Goal: Information Seeking & Learning: Find specific page/section

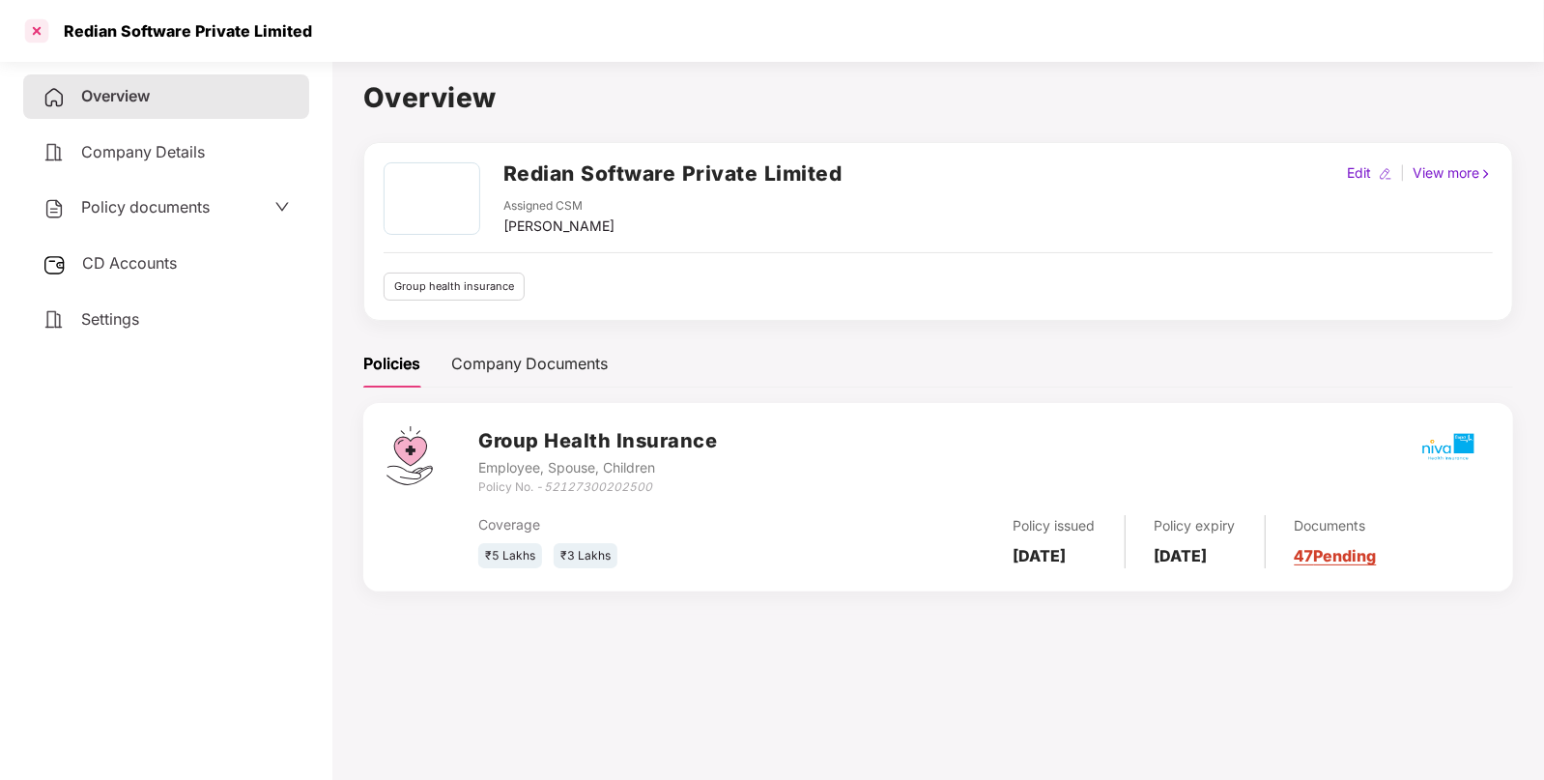
click at [41, 33] on div at bounding box center [36, 30] width 31 height 31
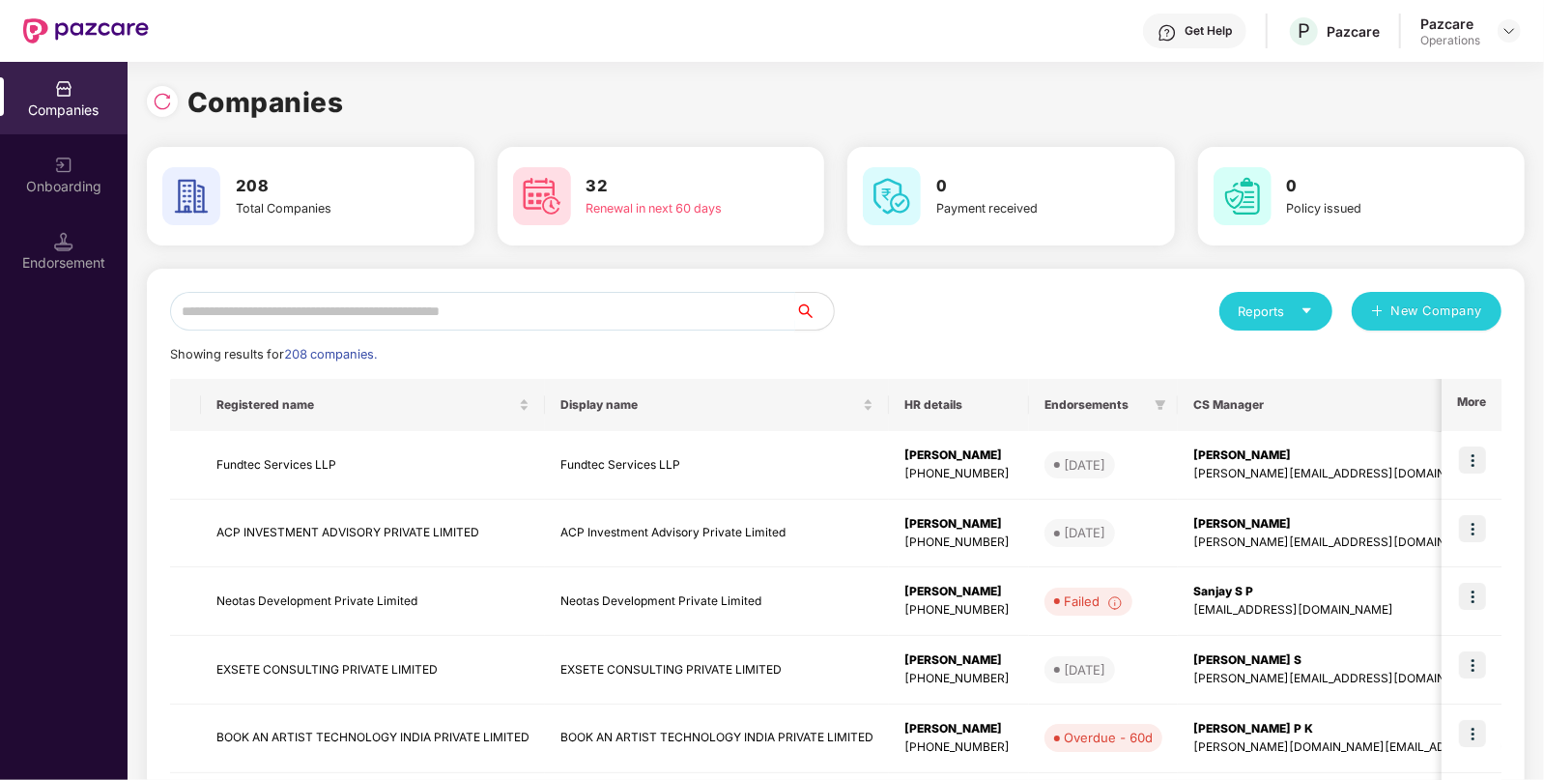
click at [517, 324] on input "text" at bounding box center [482, 311] width 625 height 39
paste input "**********"
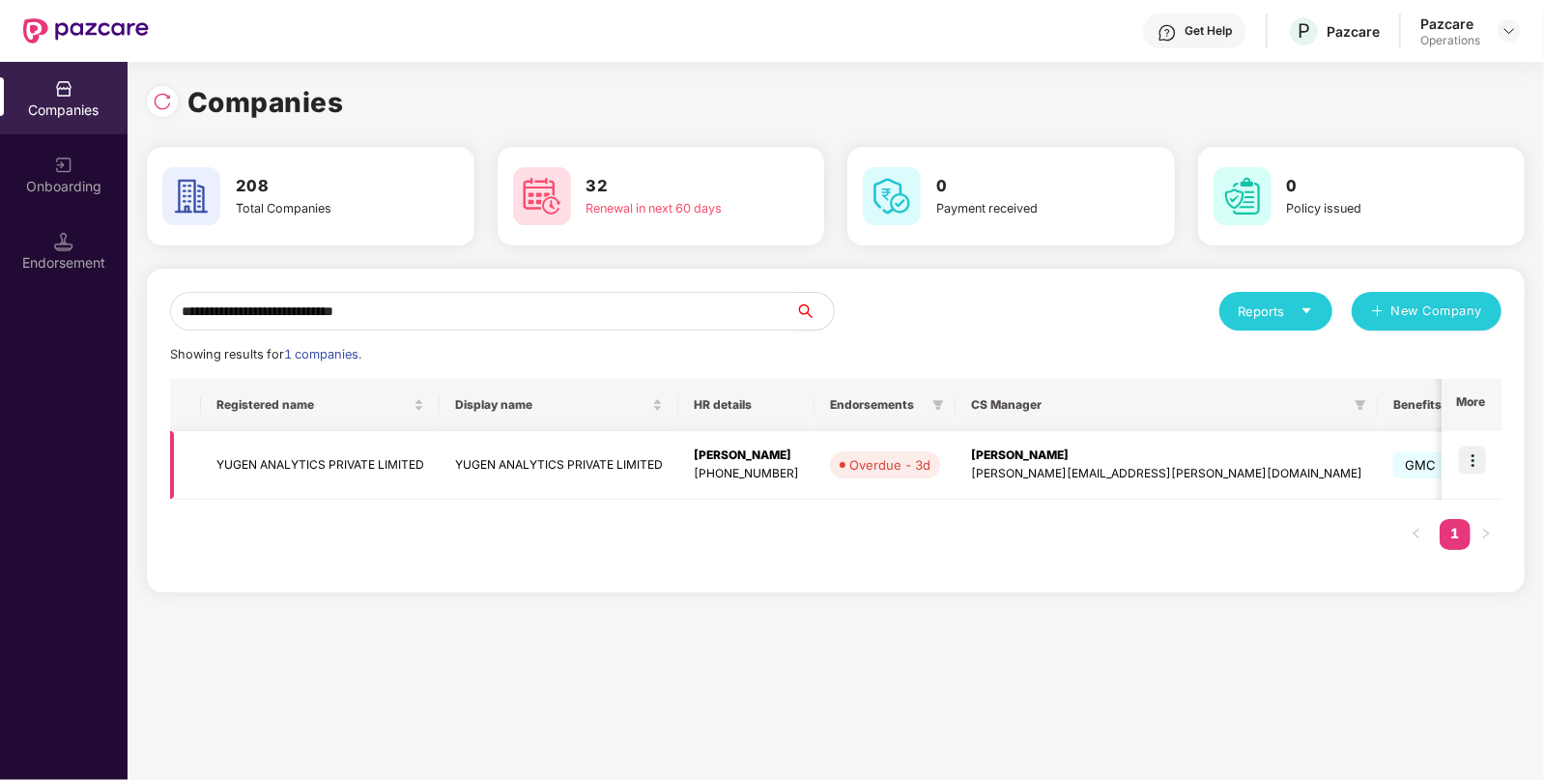
type input "**********"
click at [358, 459] on td "YUGEN ANALYTICS PRIVATE LIMITED" at bounding box center [320, 465] width 239 height 69
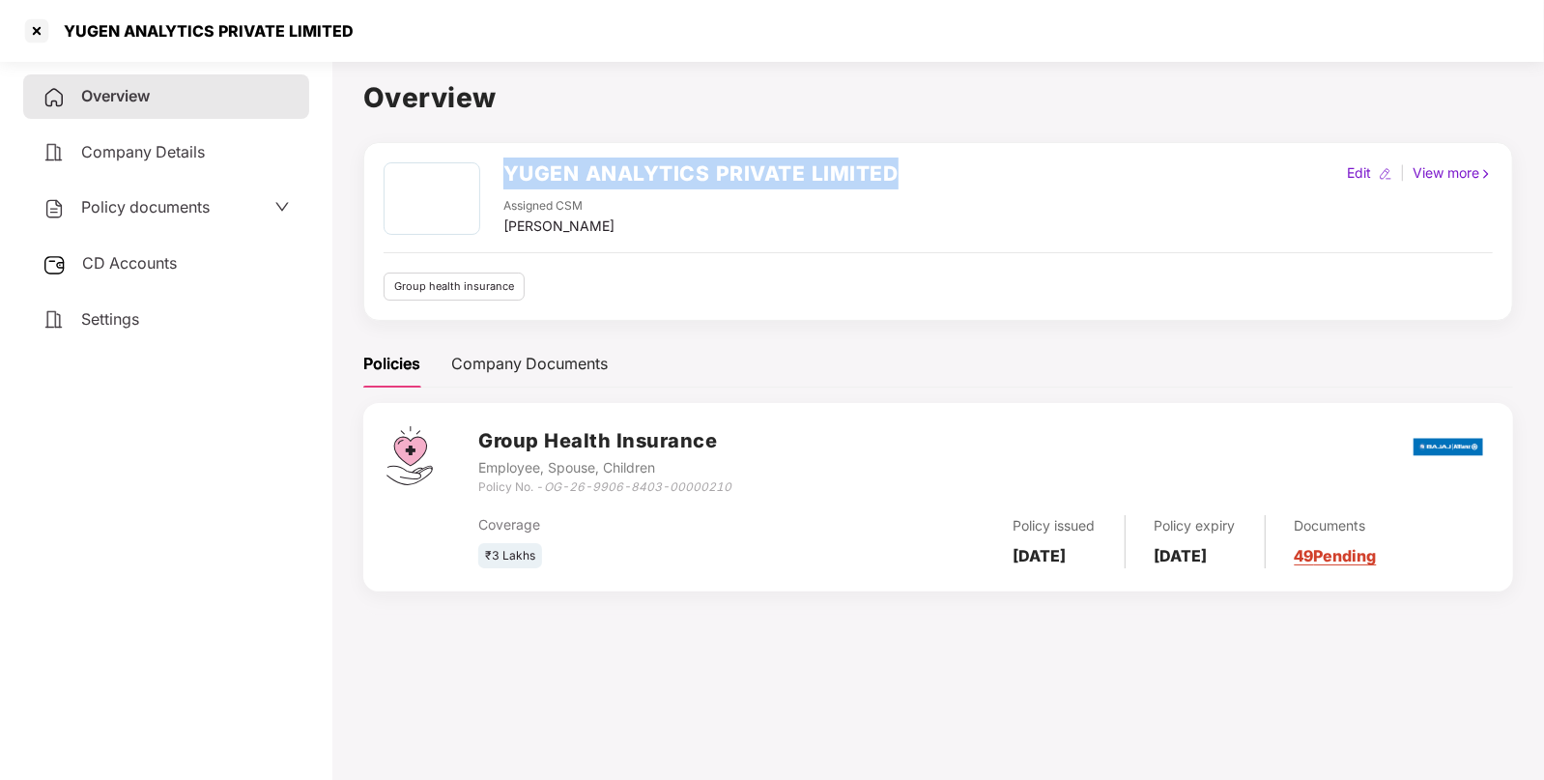
drag, startPoint x: 502, startPoint y: 167, endPoint x: 924, endPoint y: 164, distance: 421.3
click at [924, 164] on div "YUGEN ANALYTICS PRIVATE LIMITED Assigned CSM [PERSON_NAME] Edit | View more" at bounding box center [938, 199] width 1109 height 74
copy h2 "YUGEN ANALYTICS PRIVATE LIMITED"
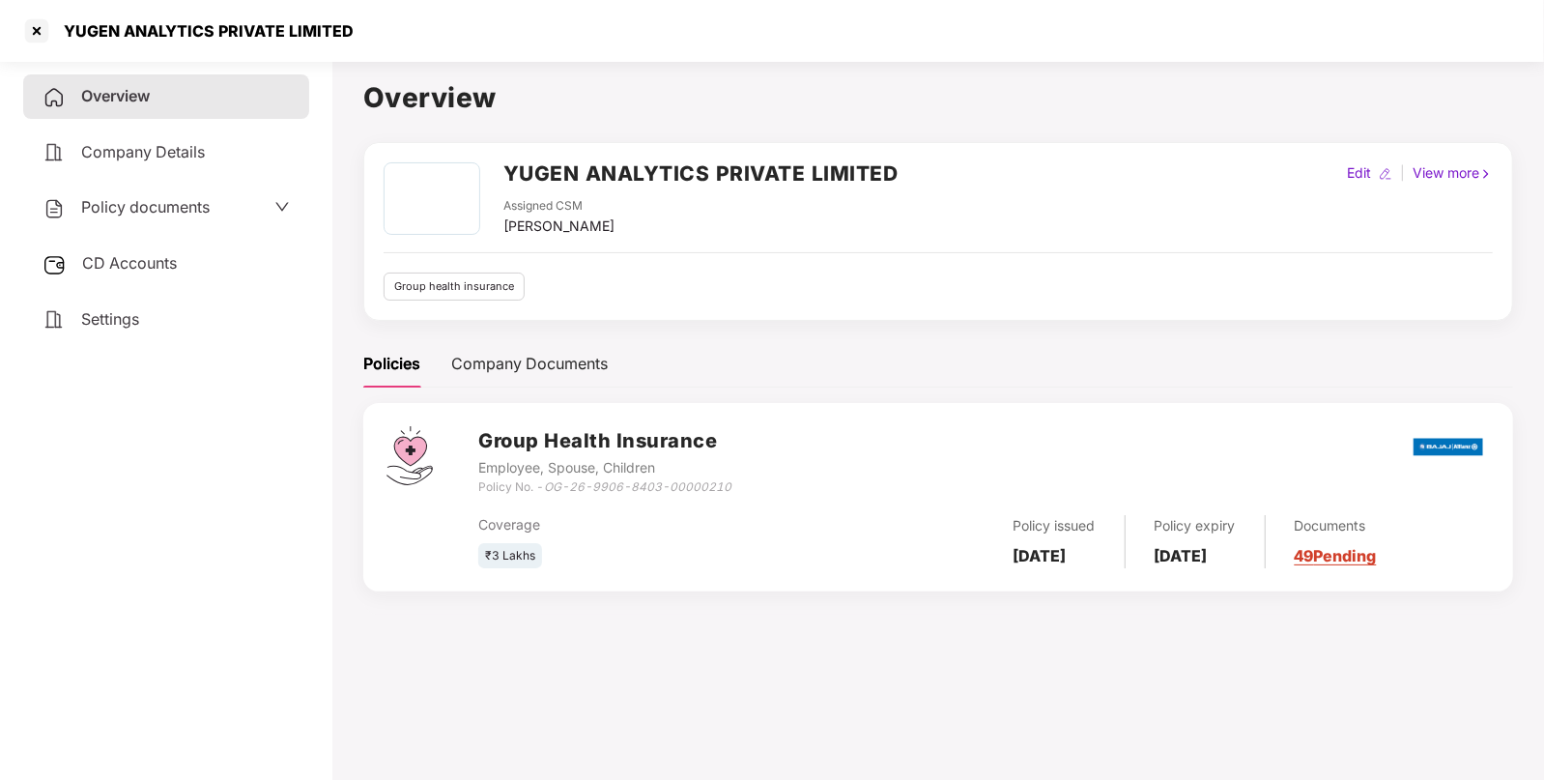
click at [266, 203] on div "Policy documents" at bounding box center [166, 207] width 247 height 25
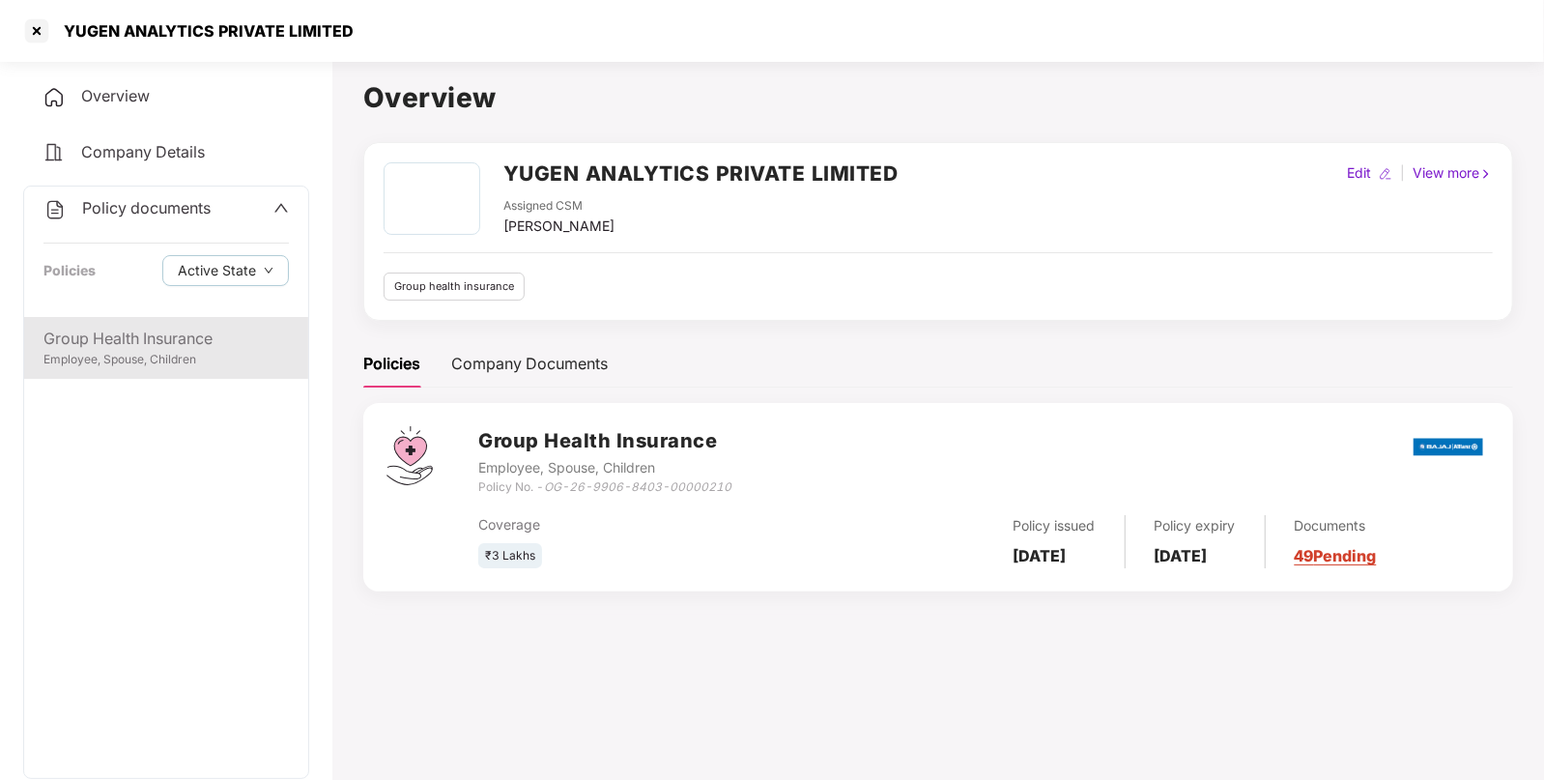
click at [183, 349] on div "Group Health Insurance" at bounding box center [165, 339] width 245 height 24
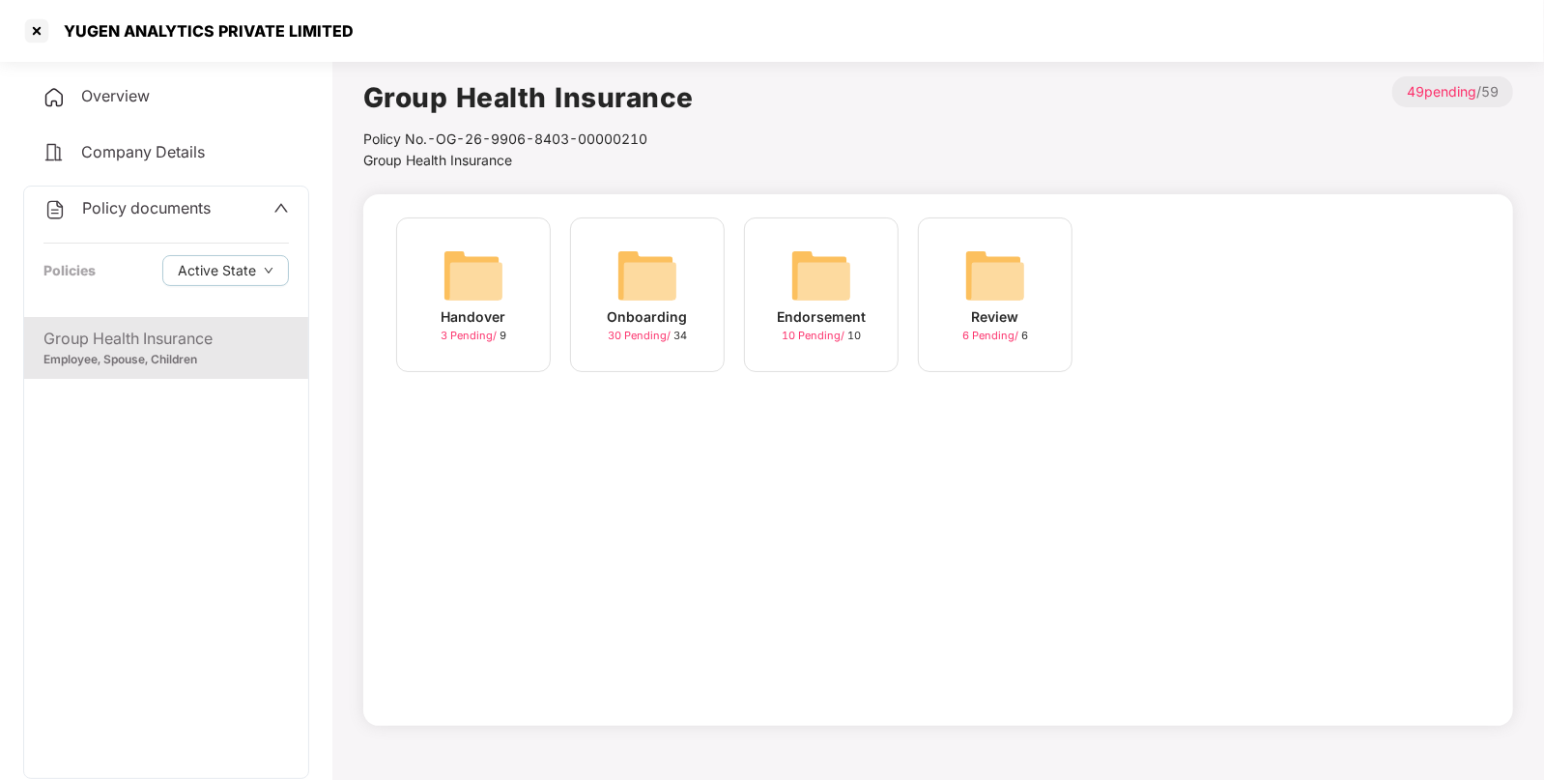
click at [637, 277] on img at bounding box center [648, 275] width 62 height 62
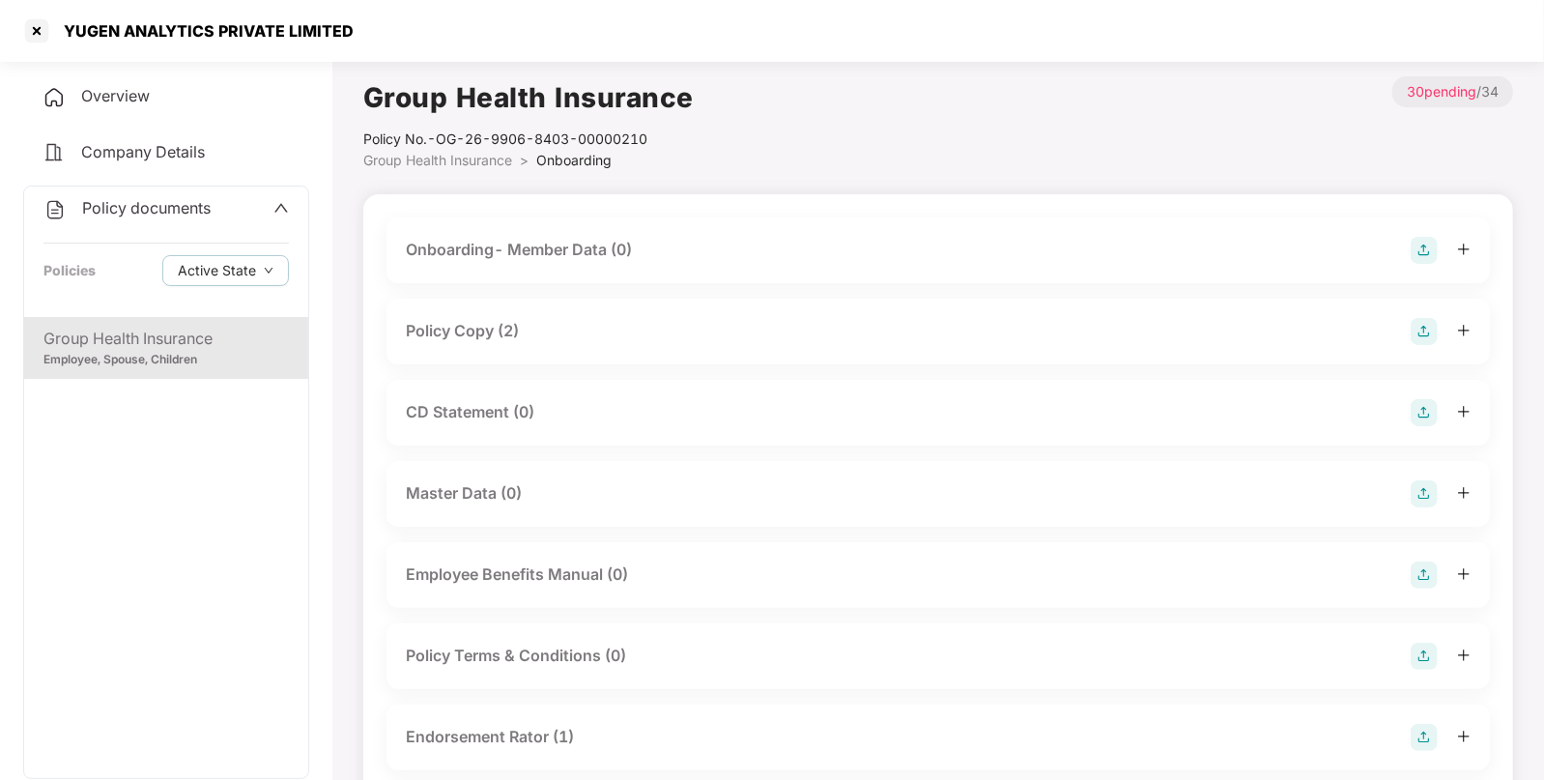
click at [503, 334] on div "Policy Copy (2)" at bounding box center [462, 331] width 113 height 24
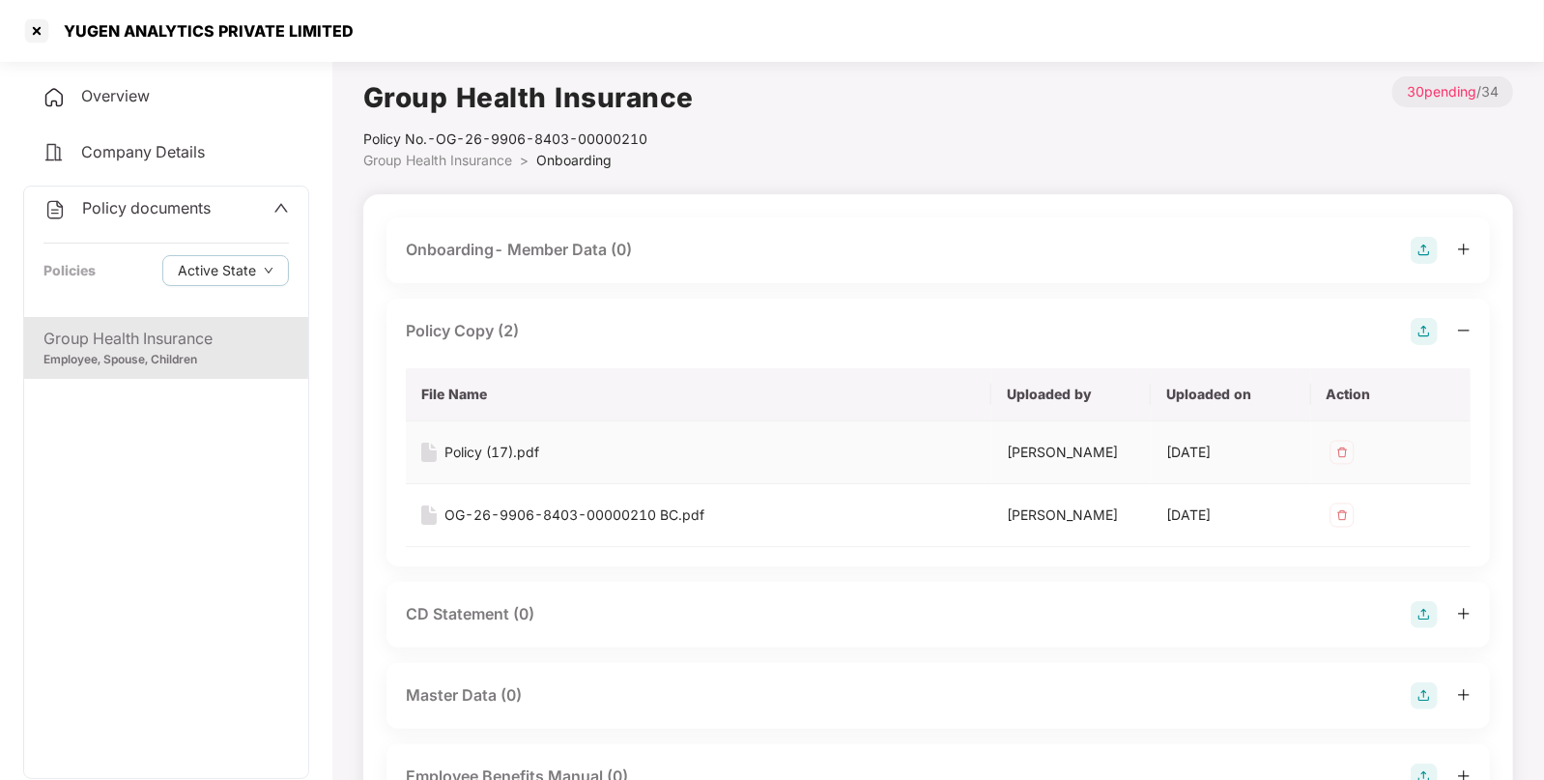
click at [511, 449] on div "Policy (17).pdf" at bounding box center [492, 452] width 95 height 21
click at [562, 522] on div "OG-26-9906-8403-00000210 BC.pdf" at bounding box center [575, 514] width 260 height 21
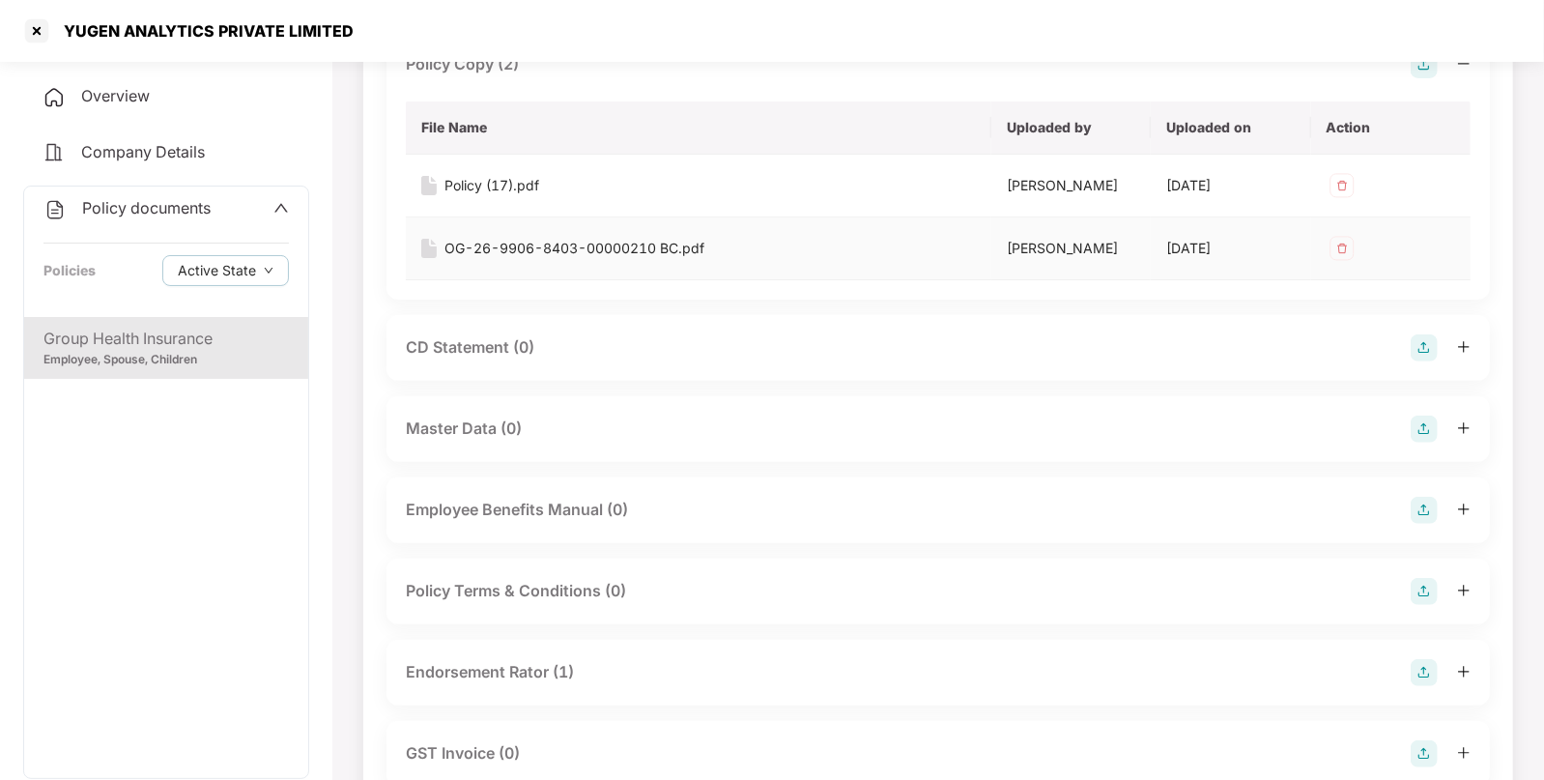
scroll to position [410, 0]
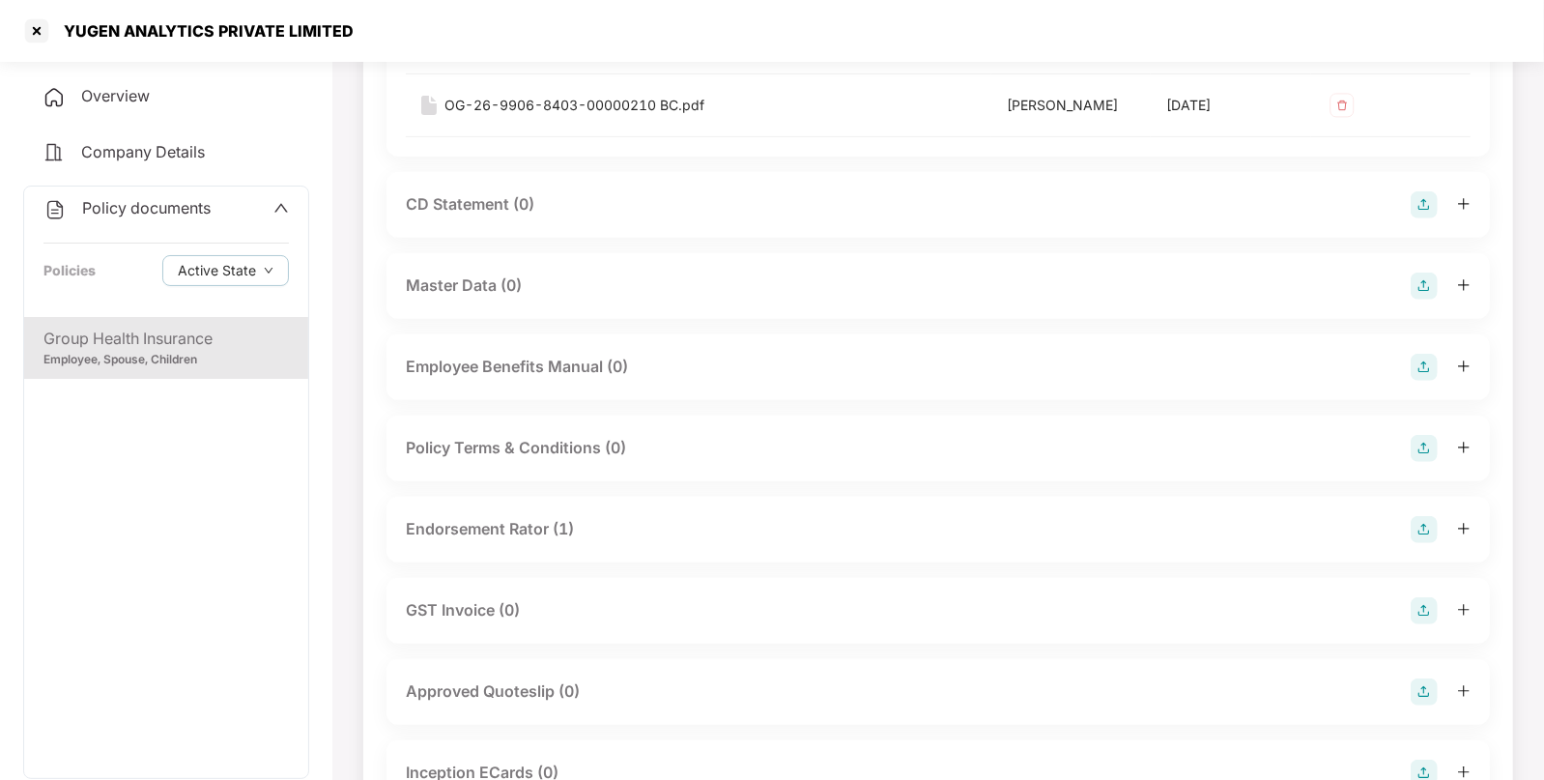
click at [560, 522] on div "Endorsement Rator (1)" at bounding box center [490, 529] width 168 height 24
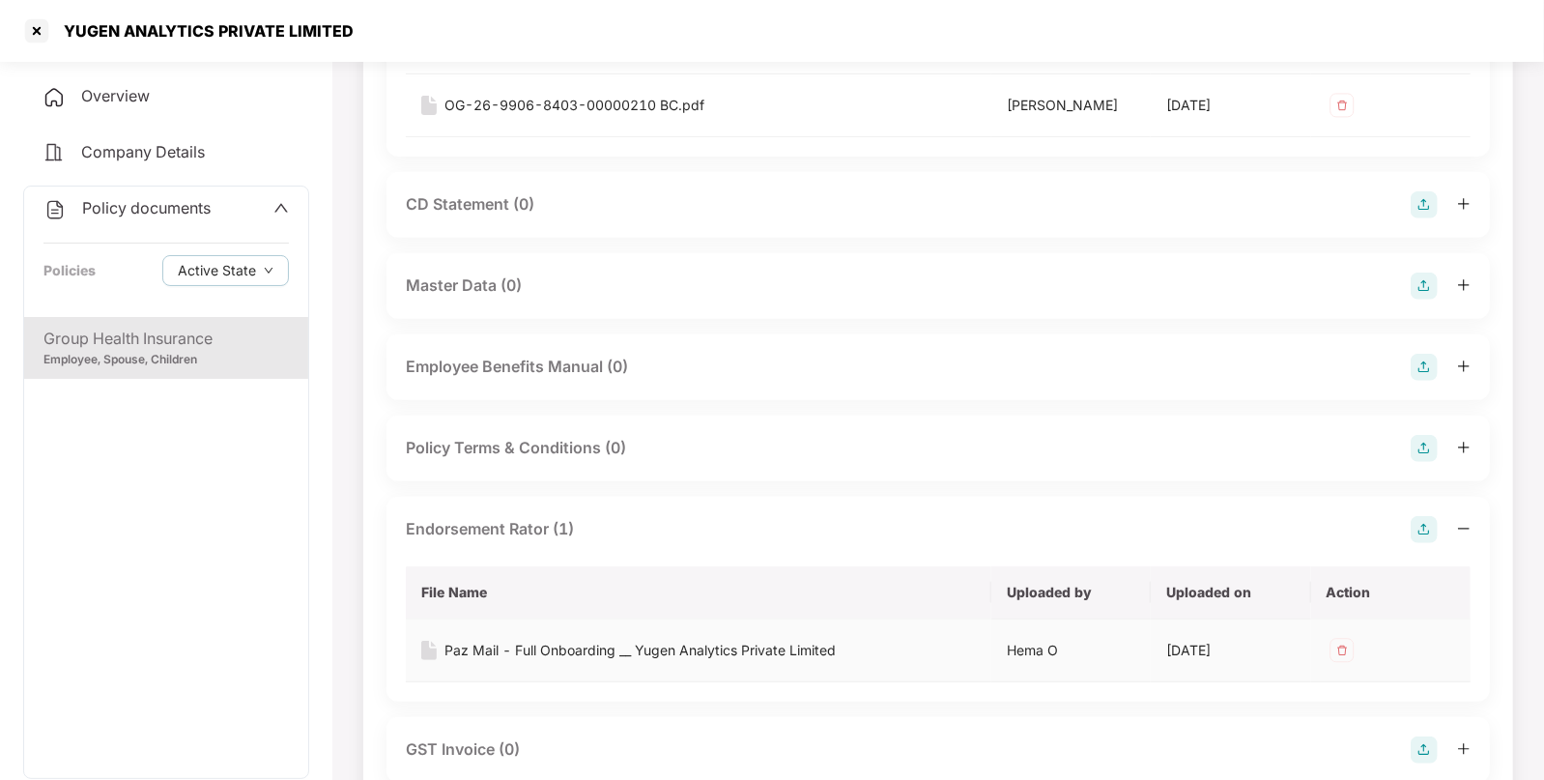
click at [502, 644] on div "Paz Mail - Full Onboarding __ Yugen Analytics Private Limited" at bounding box center [640, 650] width 391 height 21
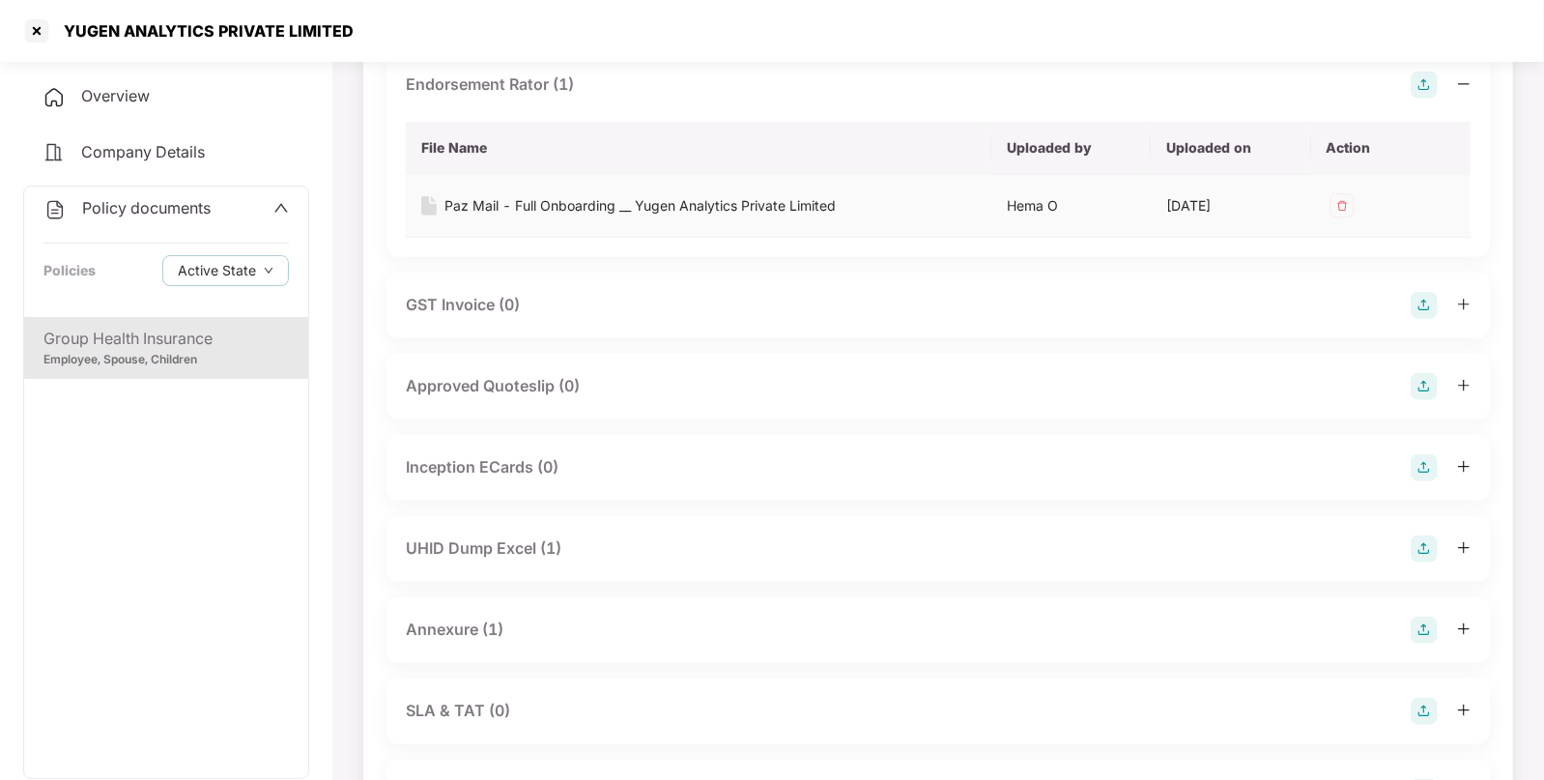
scroll to position [857, 0]
click at [547, 538] on div "UHID Dump Excel (1)" at bounding box center [484, 545] width 156 height 24
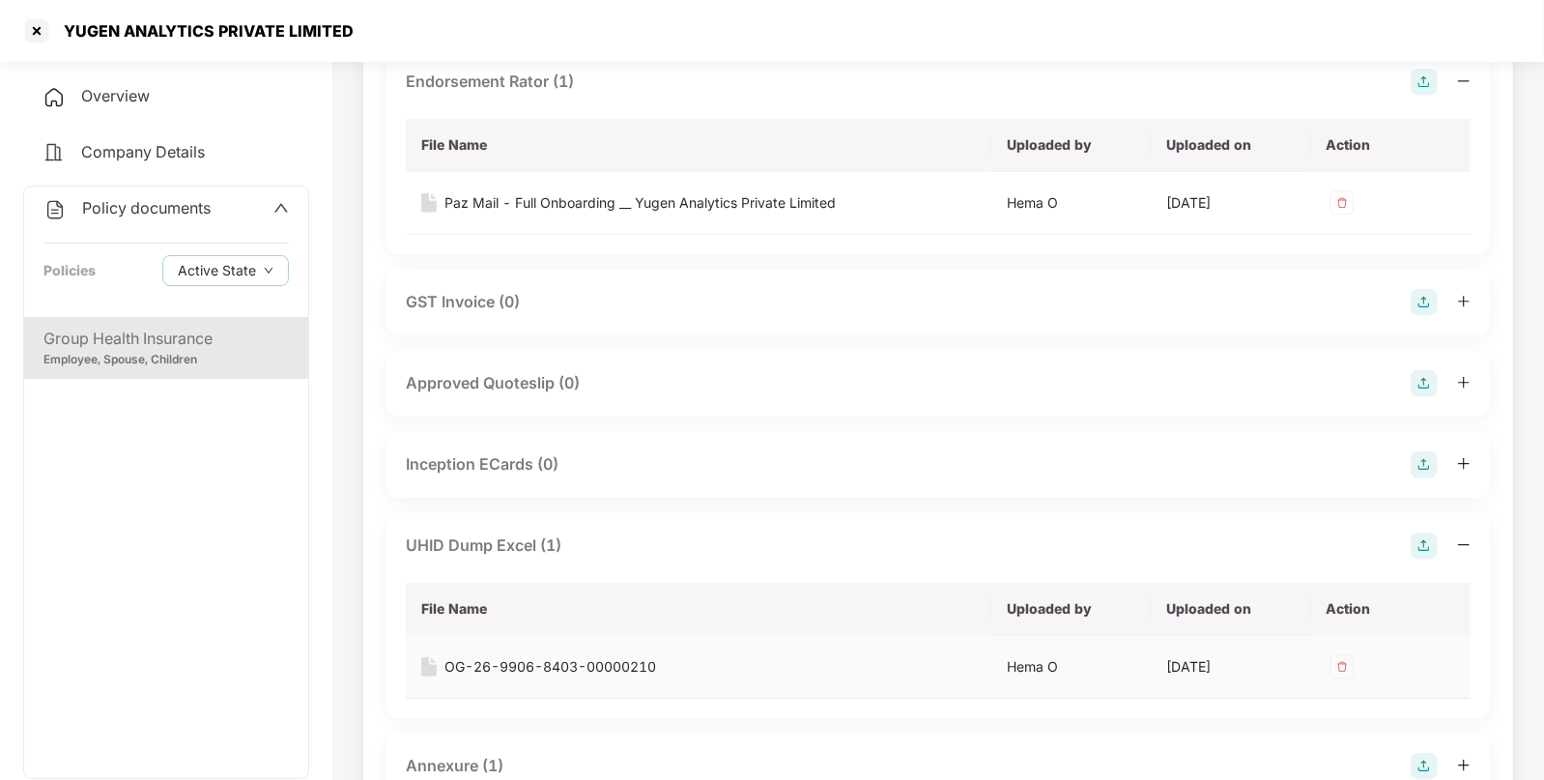
click at [516, 663] on div "OG-26-9906-8403-00000210" at bounding box center [551, 666] width 212 height 21
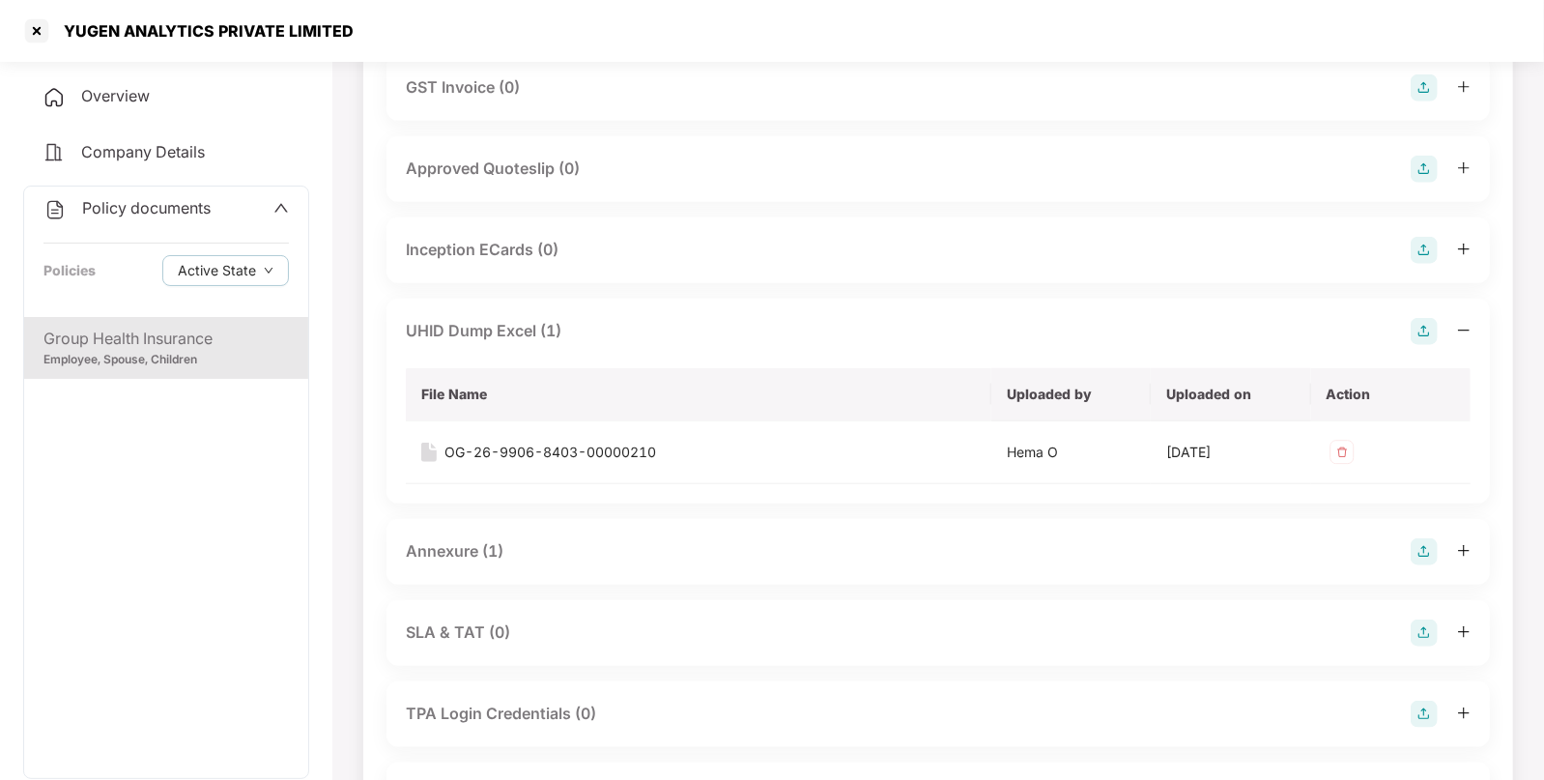
click at [473, 556] on div "Annexure (1)" at bounding box center [455, 551] width 98 height 24
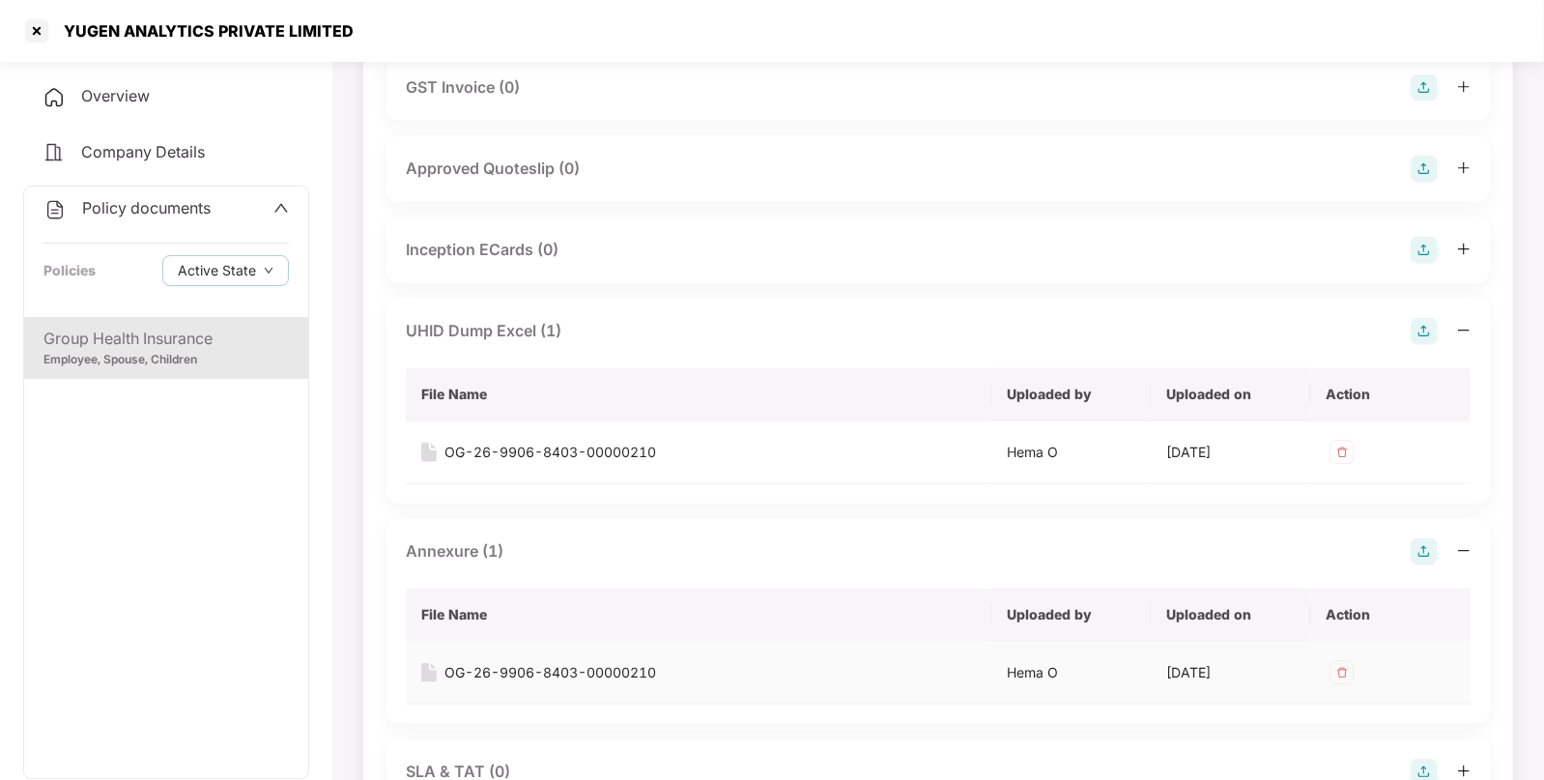
click at [486, 665] on div "OG-26-9906-8403-00000210" at bounding box center [551, 672] width 212 height 21
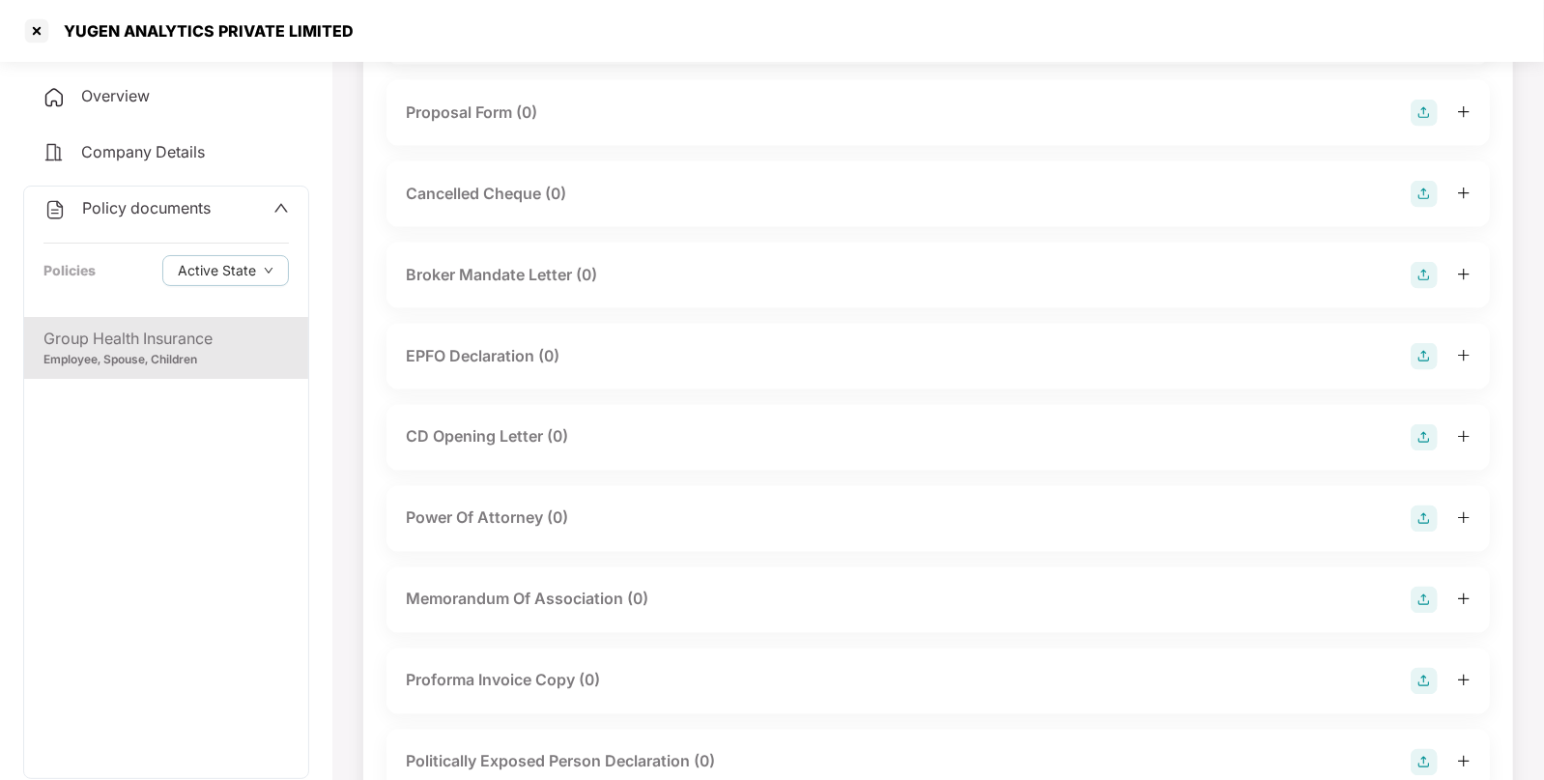
scroll to position [1893, 0]
click at [179, 218] on div "Policy documents" at bounding box center [126, 208] width 167 height 25
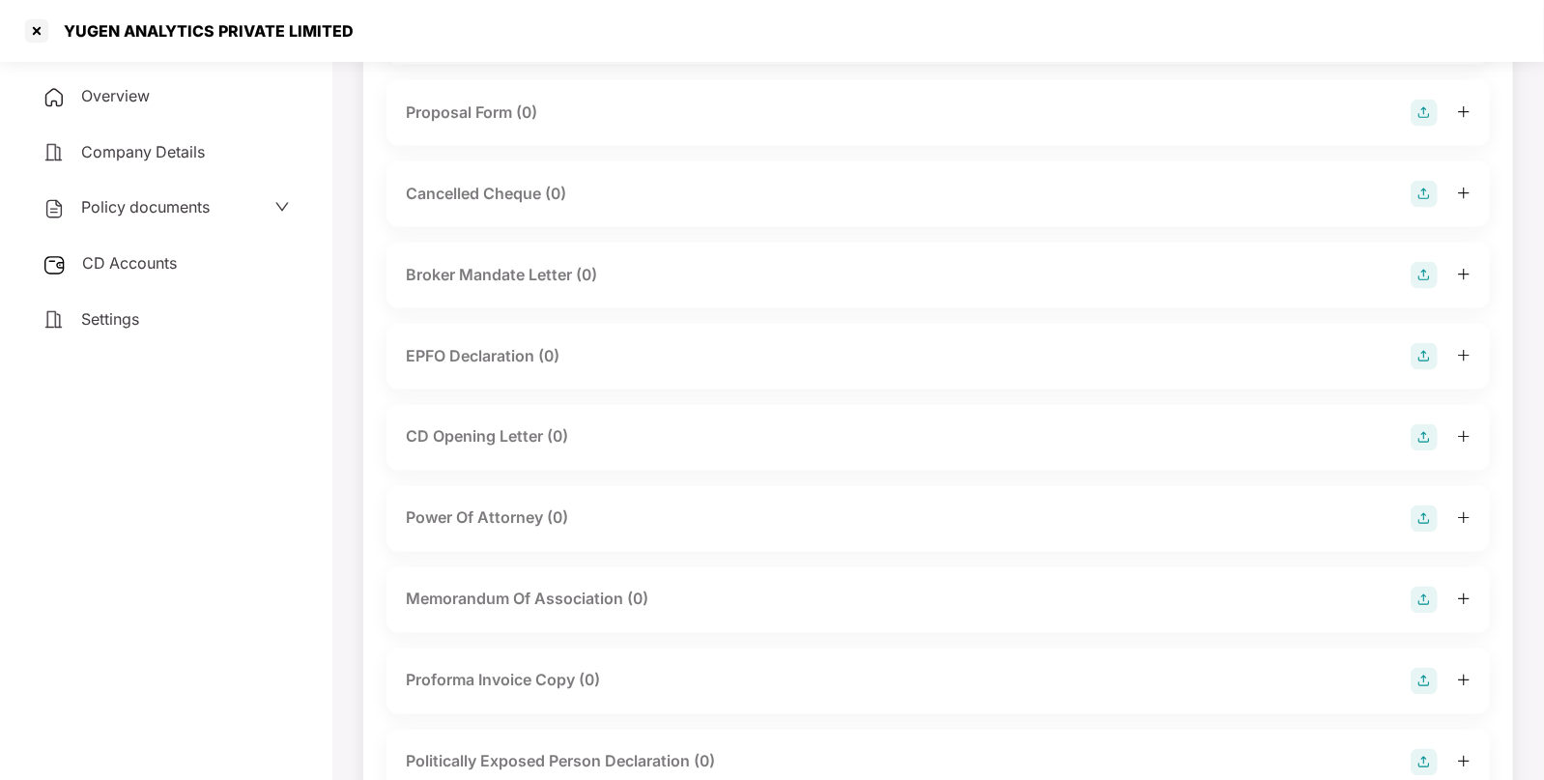
click at [159, 256] on div "CD Accounts" at bounding box center [166, 264] width 286 height 44
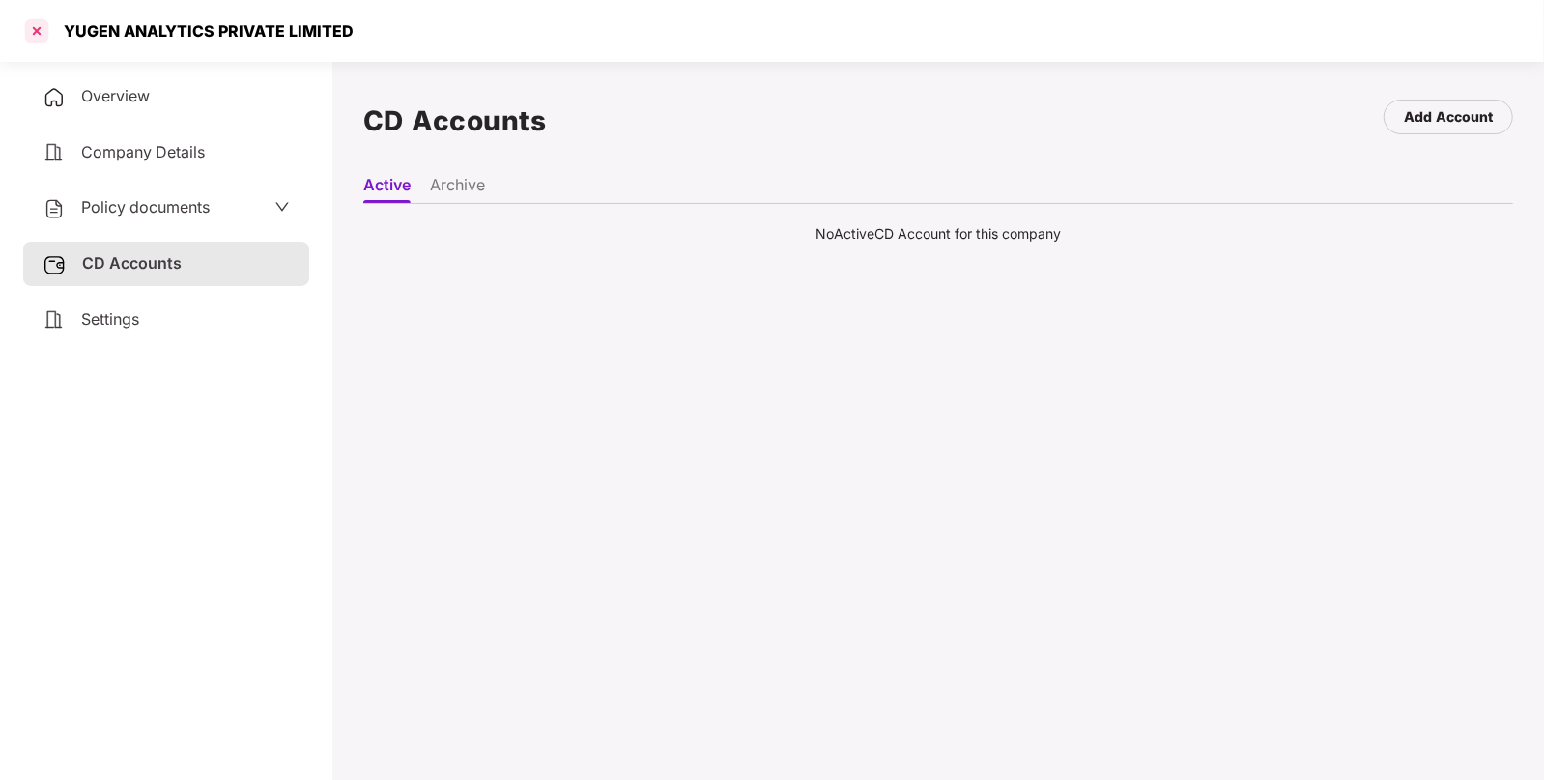
click at [35, 32] on div at bounding box center [36, 30] width 31 height 31
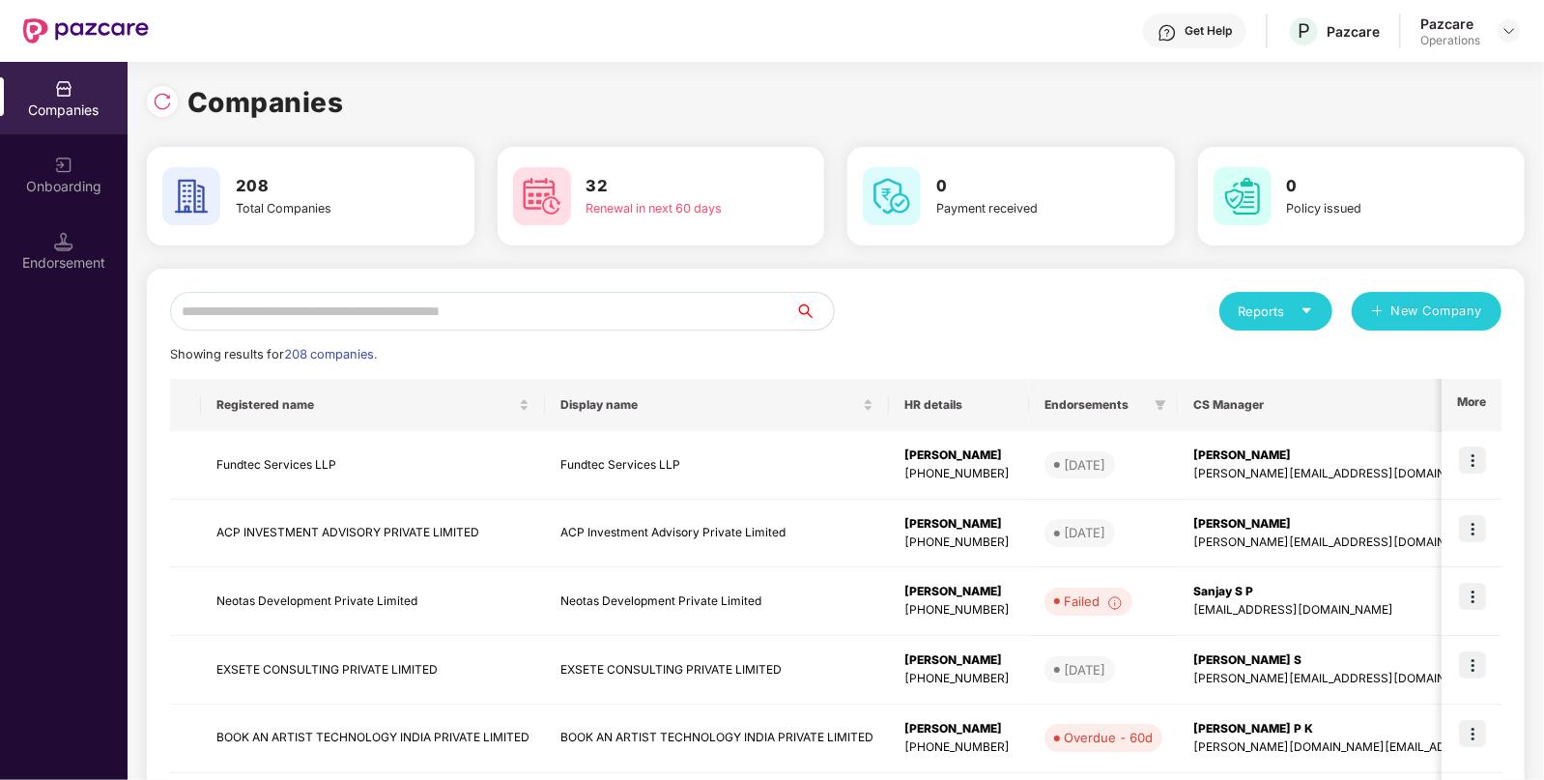
click at [288, 300] on input "text" at bounding box center [482, 311] width 625 height 39
paste input "**********"
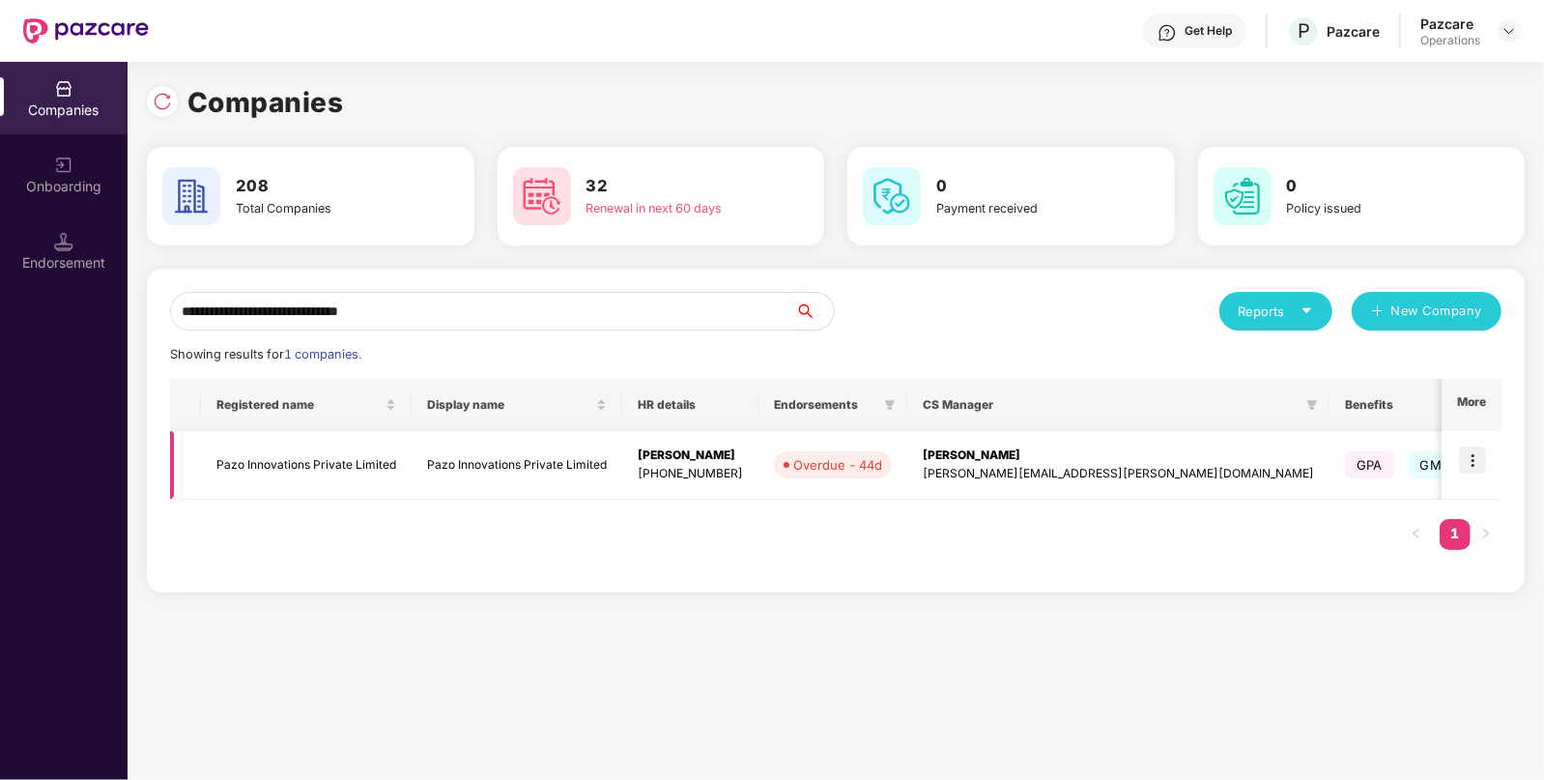
type input "**********"
click at [1483, 462] on img at bounding box center [1472, 459] width 27 height 27
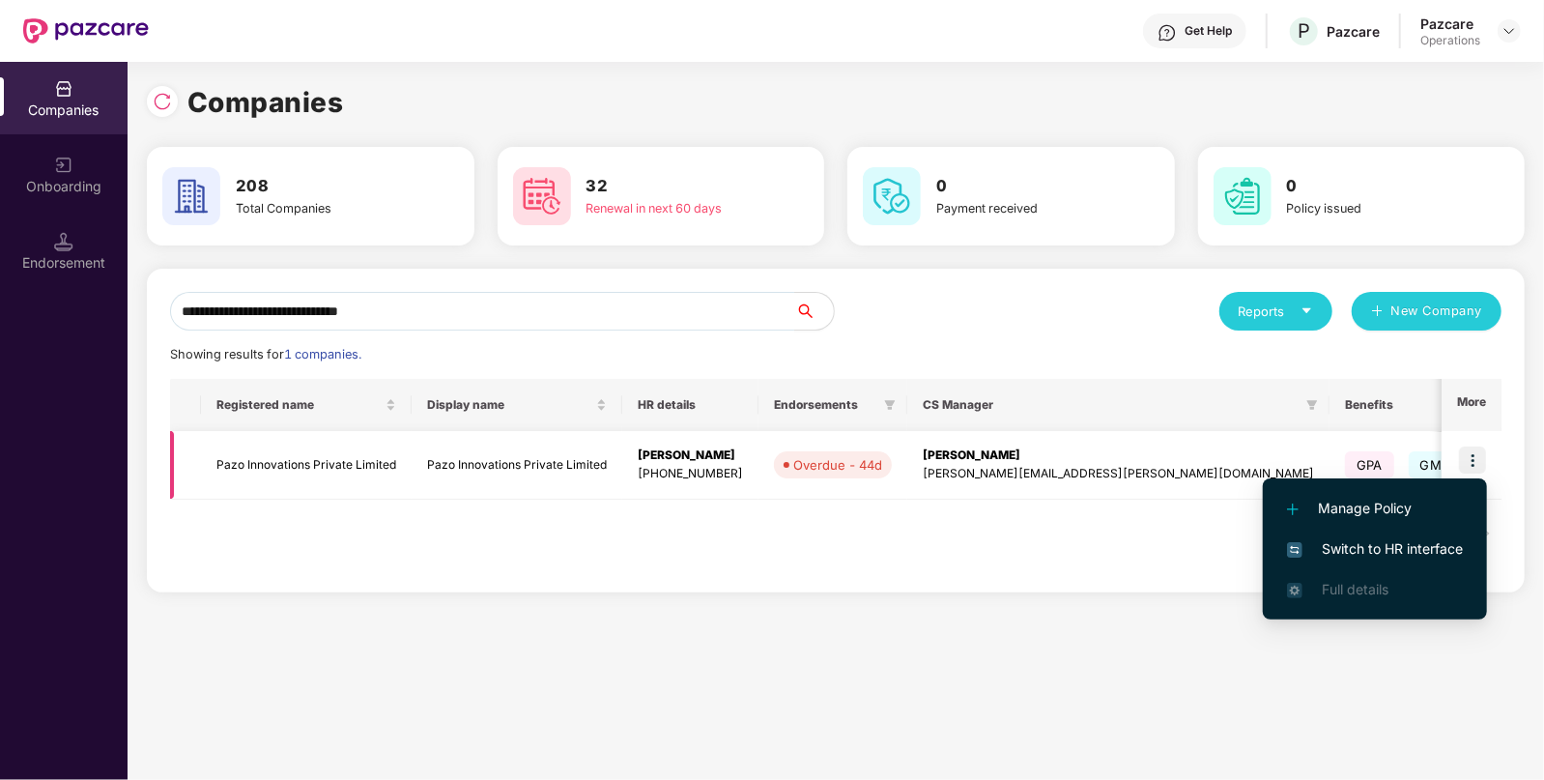
click at [392, 464] on td "Pazo Innovations Private Limited" at bounding box center [306, 465] width 211 height 69
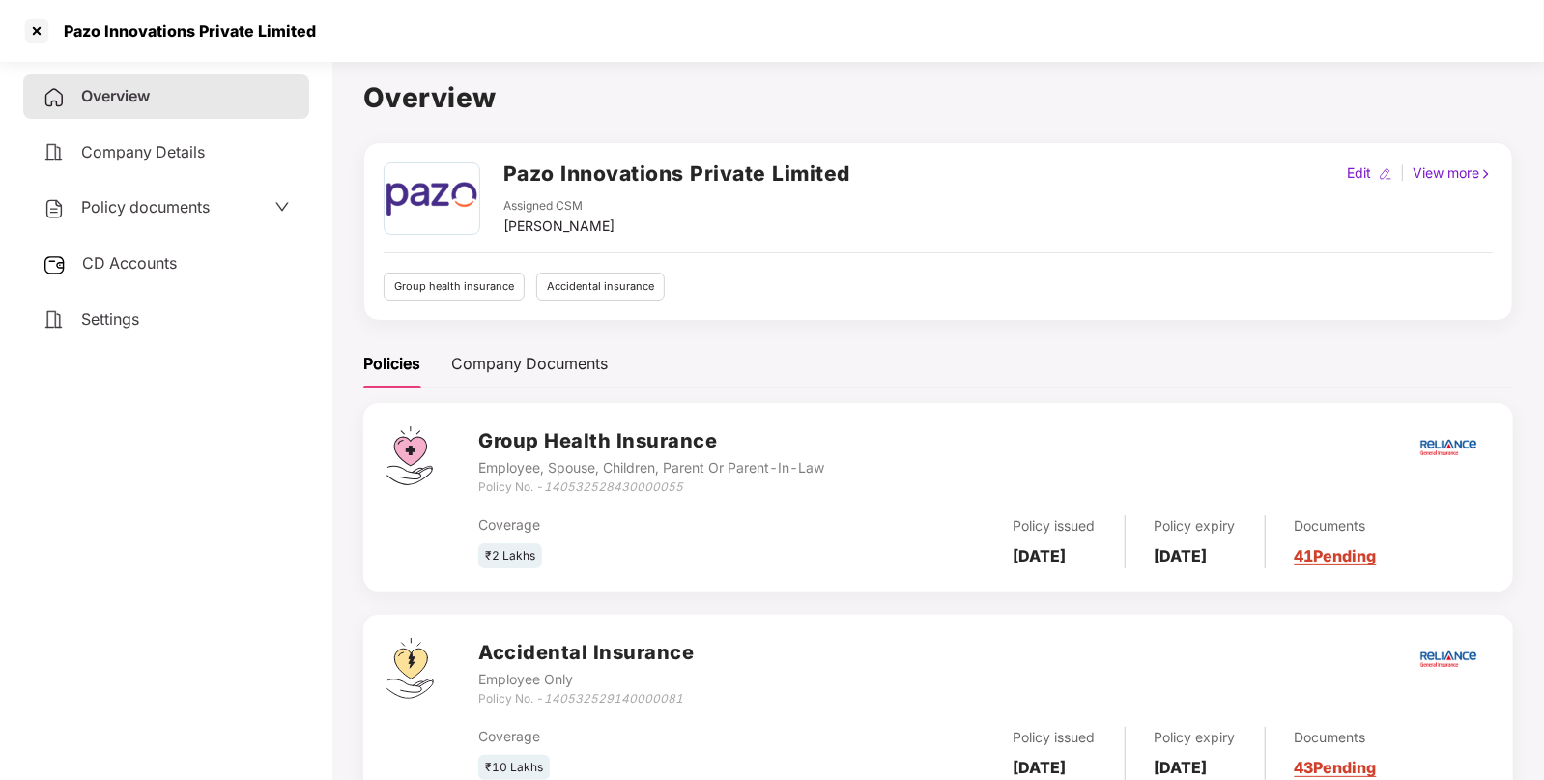
scroll to position [68, 0]
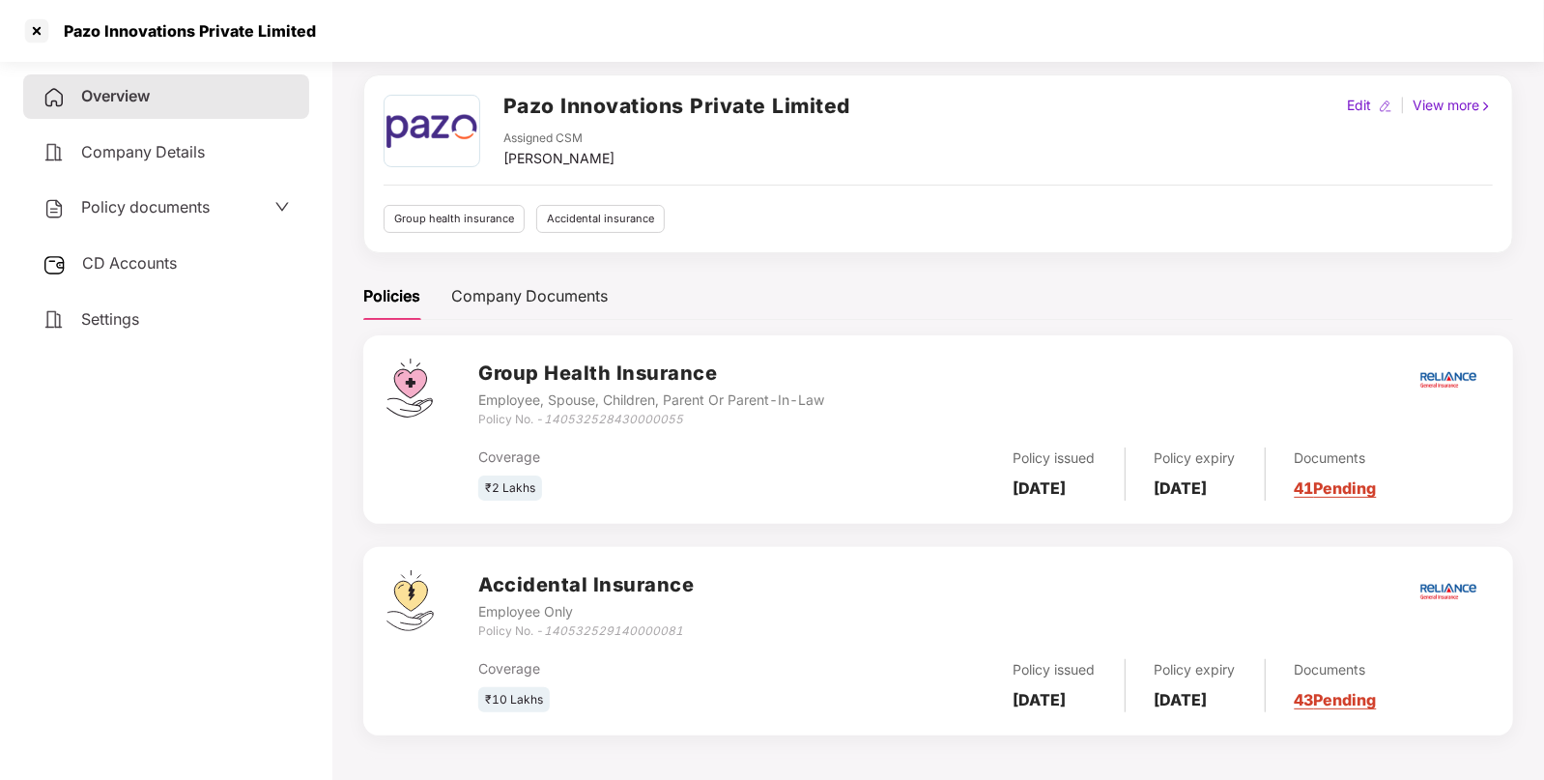
click at [212, 204] on div "Policy documents" at bounding box center [166, 207] width 247 height 25
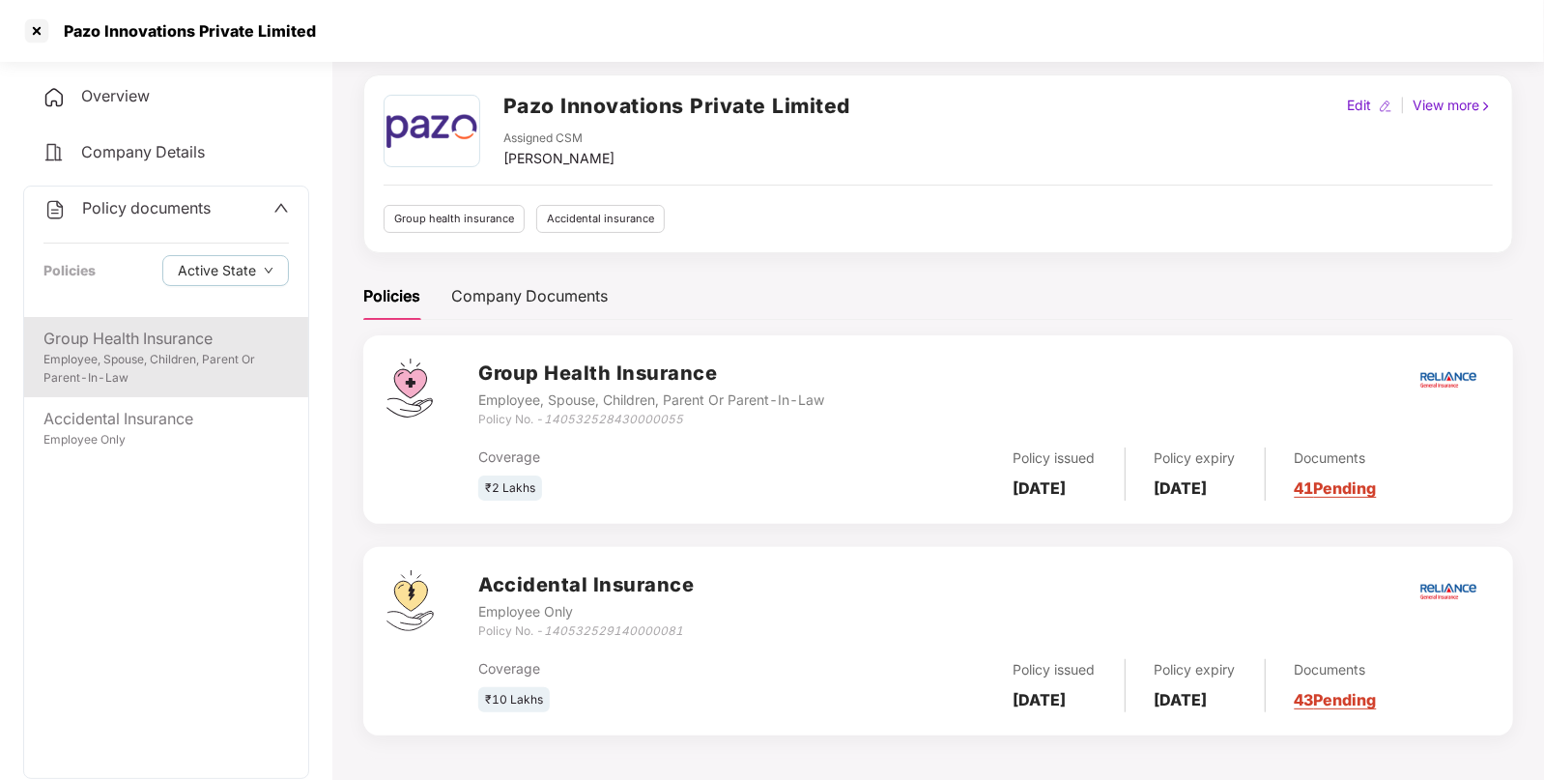
click at [155, 358] on div "Employee, Spouse, Children, Parent Or Parent-In-Law" at bounding box center [165, 369] width 245 height 37
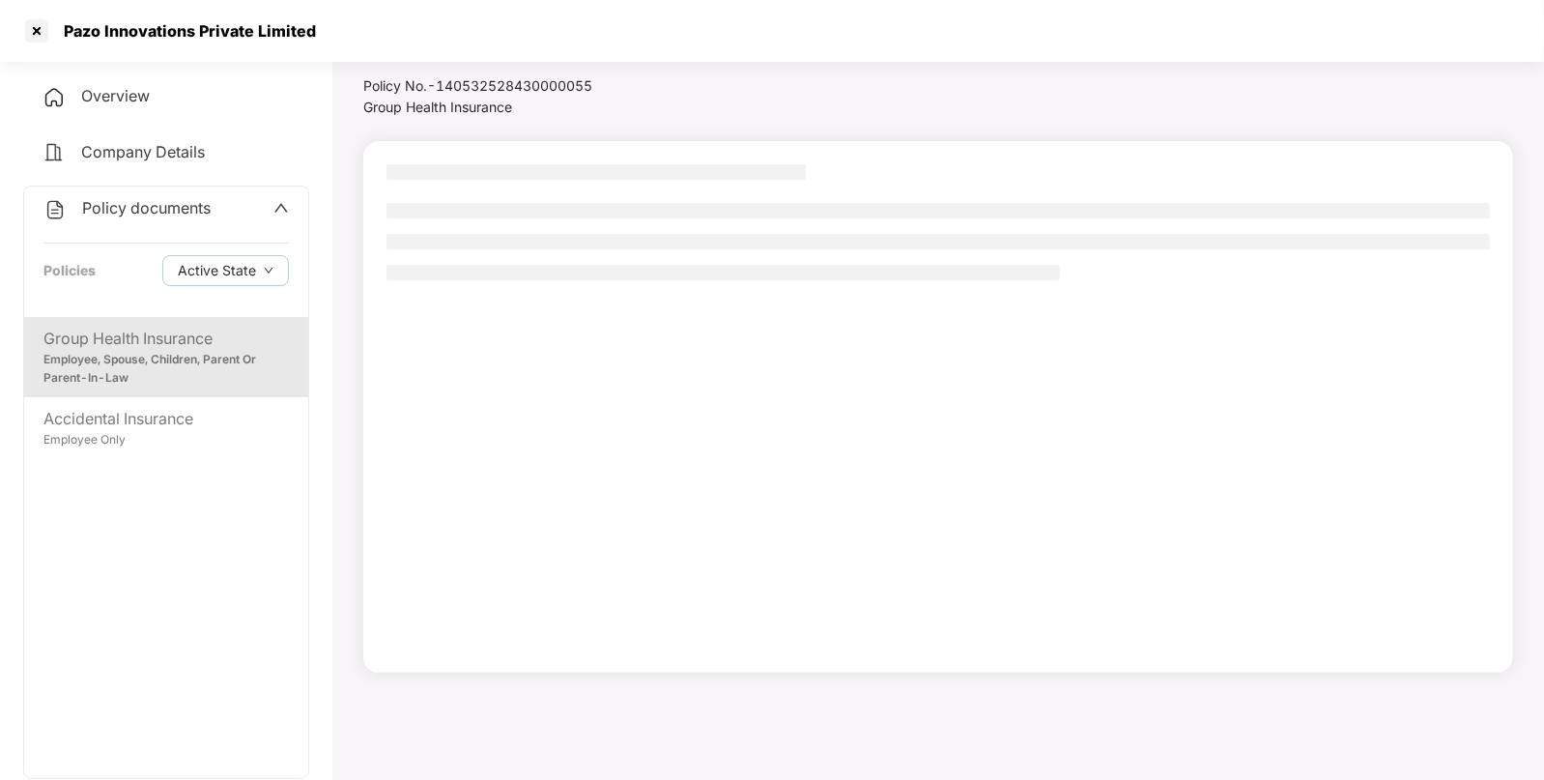
scroll to position [52, 0]
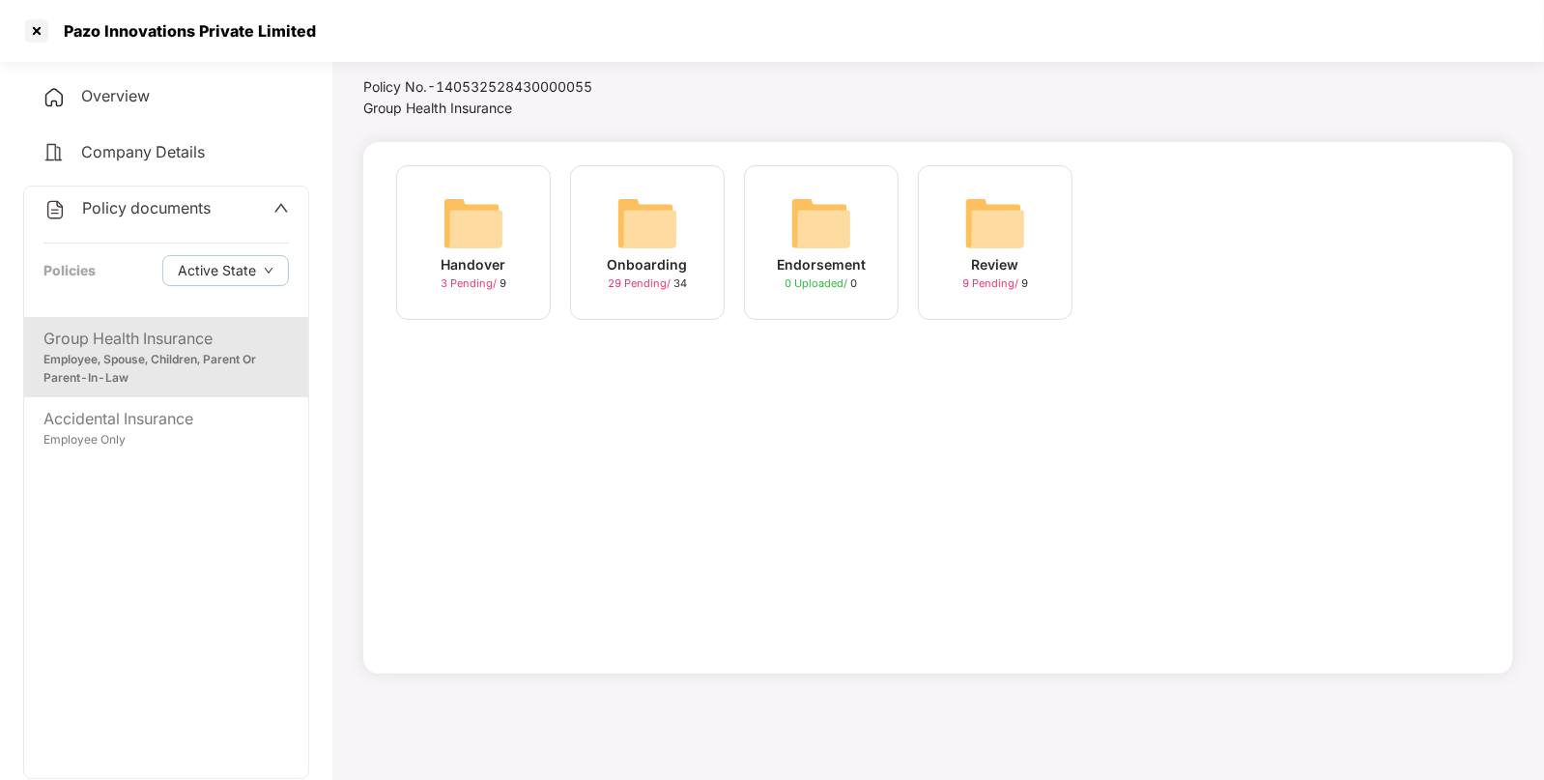
click at [663, 238] on img at bounding box center [648, 223] width 62 height 62
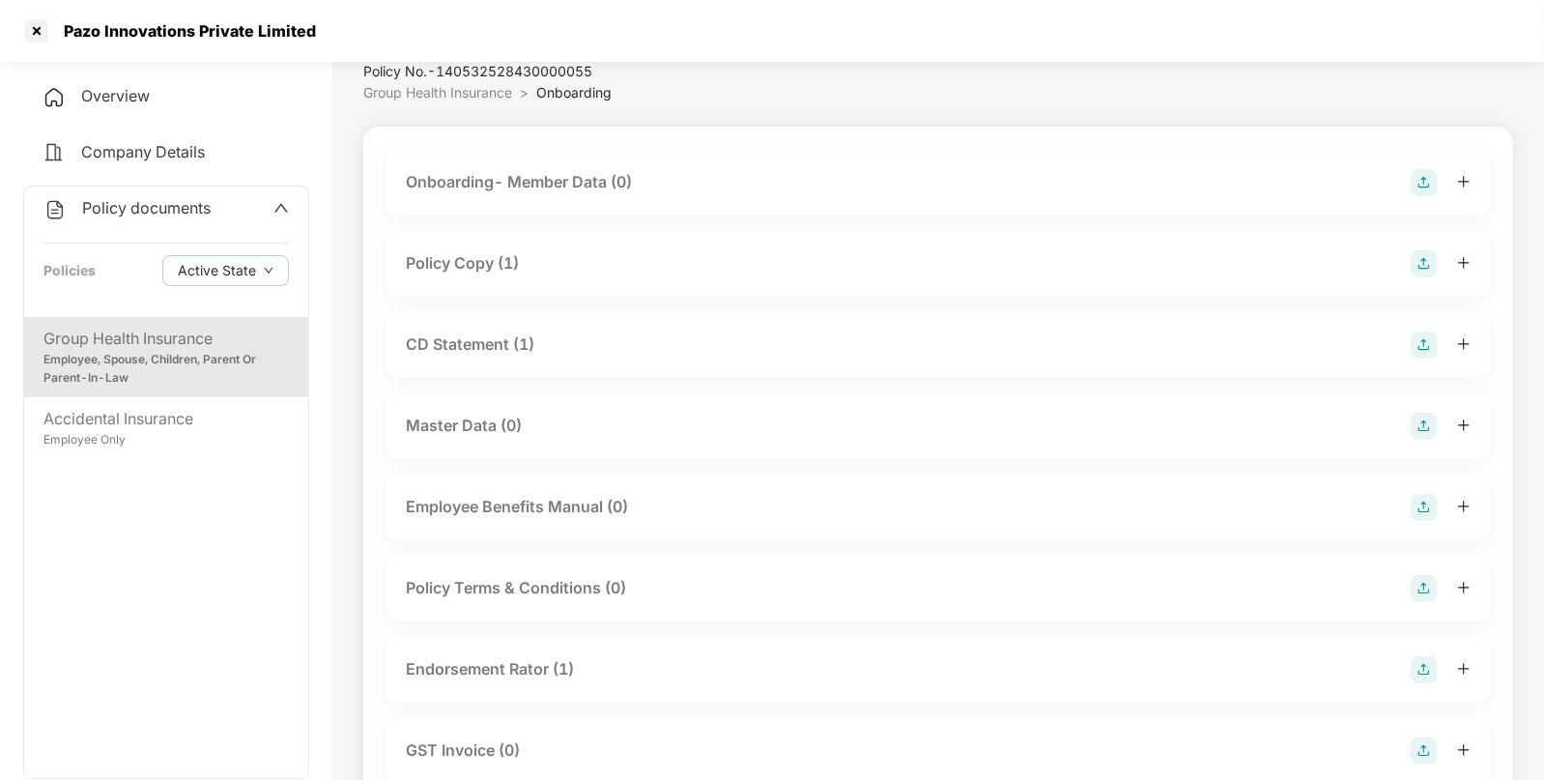
click at [499, 266] on div "Policy Copy (1)" at bounding box center [462, 263] width 113 height 24
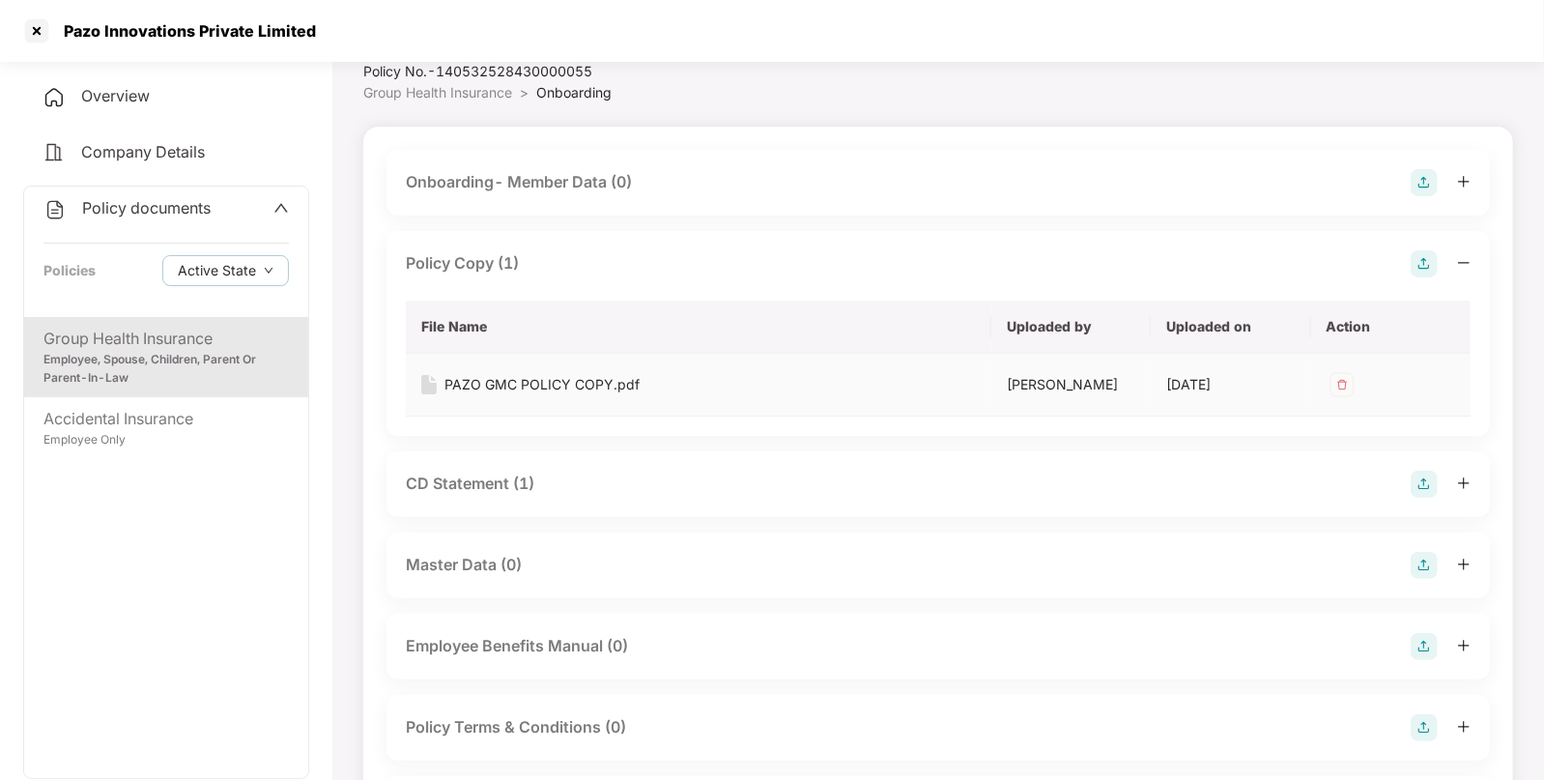
click at [490, 382] on div "PAZO GMC POLICY COPY.pdf" at bounding box center [542, 384] width 195 height 21
click at [481, 483] on div "CD Statement (1)" at bounding box center [470, 484] width 129 height 24
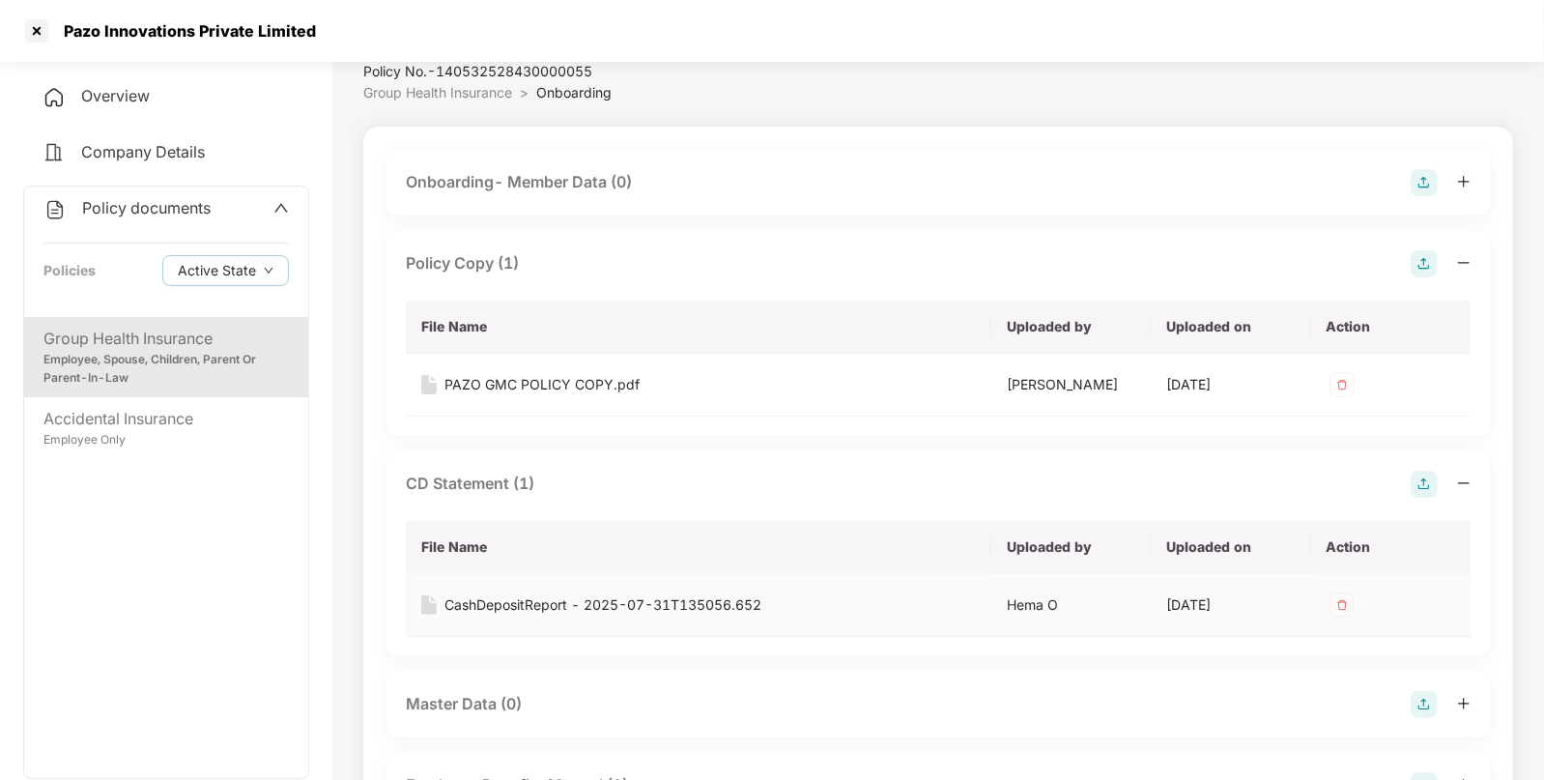
click at [527, 603] on div "CashDepositReport - 2025-07-31T135056.652" at bounding box center [603, 604] width 317 height 21
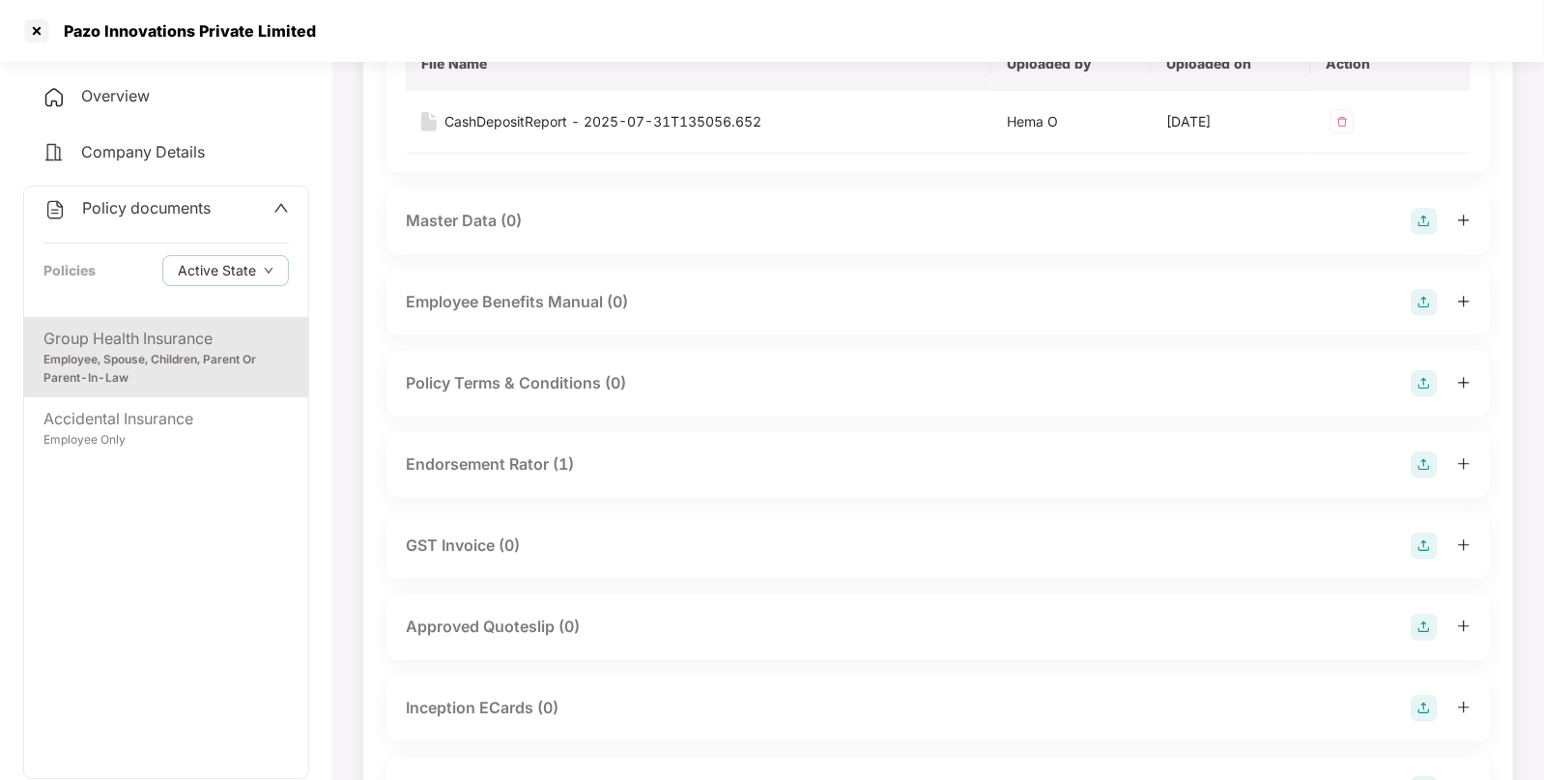
scroll to position [585, 0]
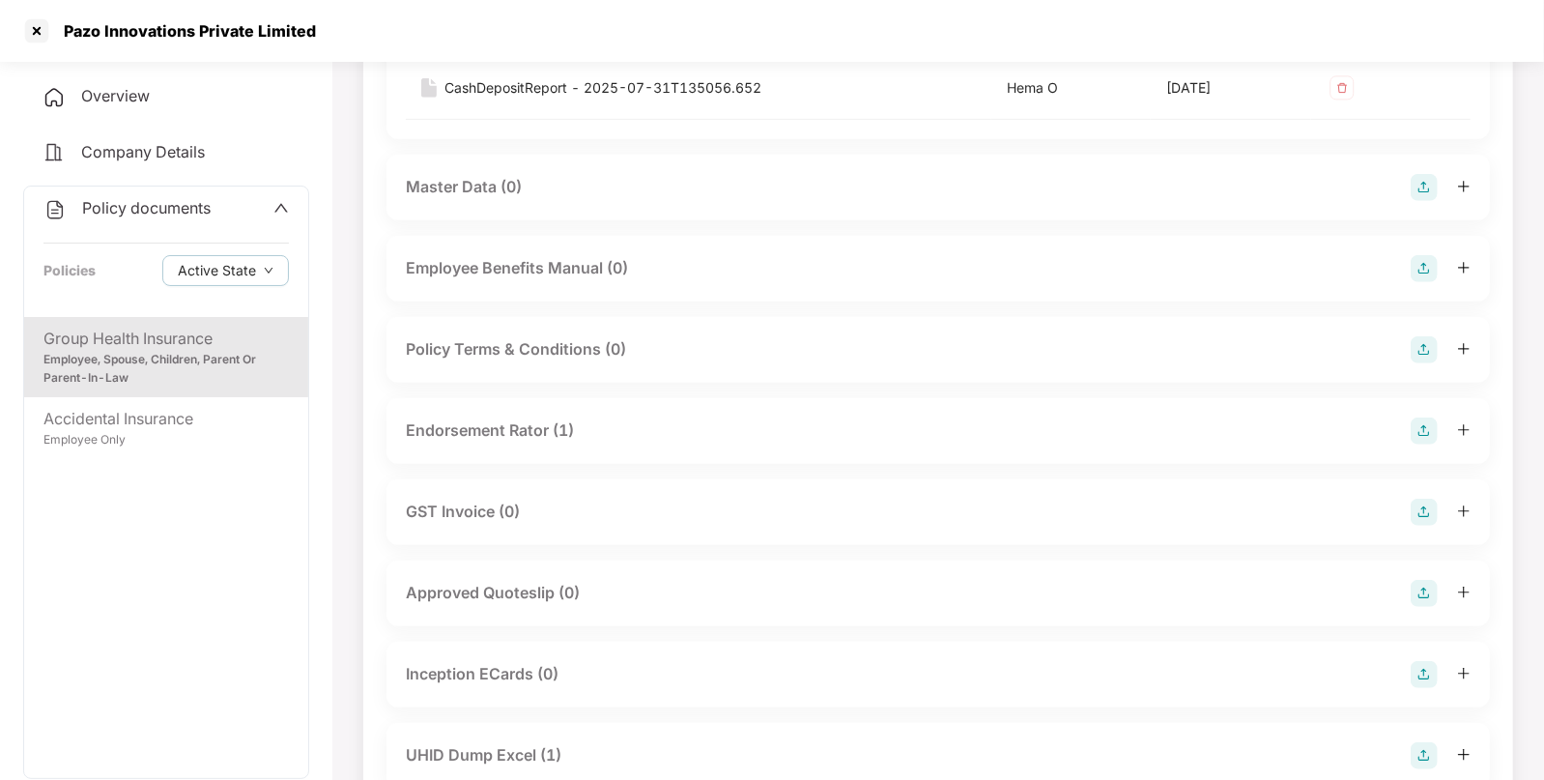
click at [565, 425] on div "Endorsement Rator (1)" at bounding box center [490, 430] width 168 height 24
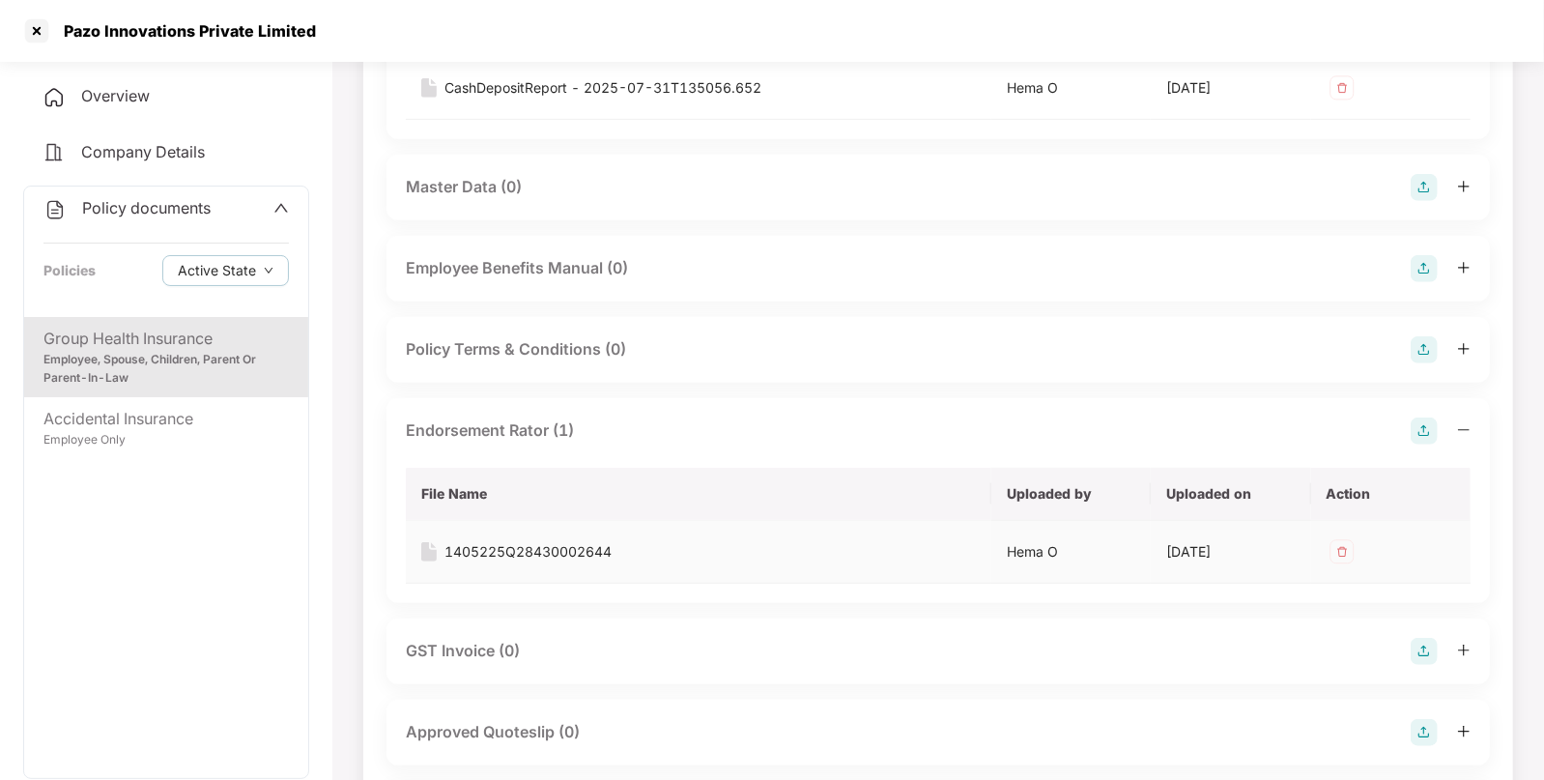
click at [494, 554] on div "1405225Q28430002644" at bounding box center [528, 551] width 167 height 21
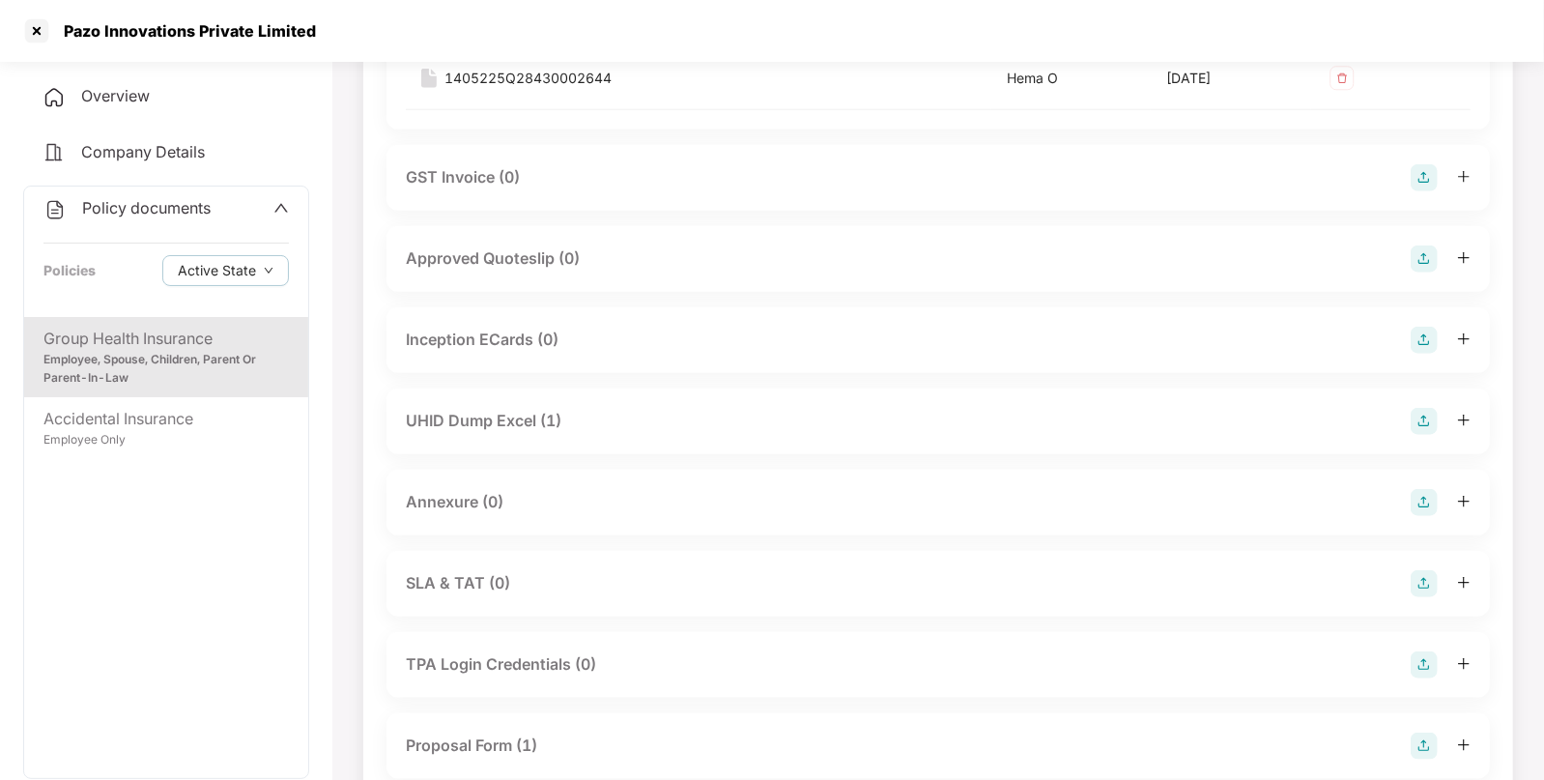
scroll to position [1060, 0]
click at [556, 417] on div "UHID Dump Excel (1)" at bounding box center [484, 419] width 156 height 24
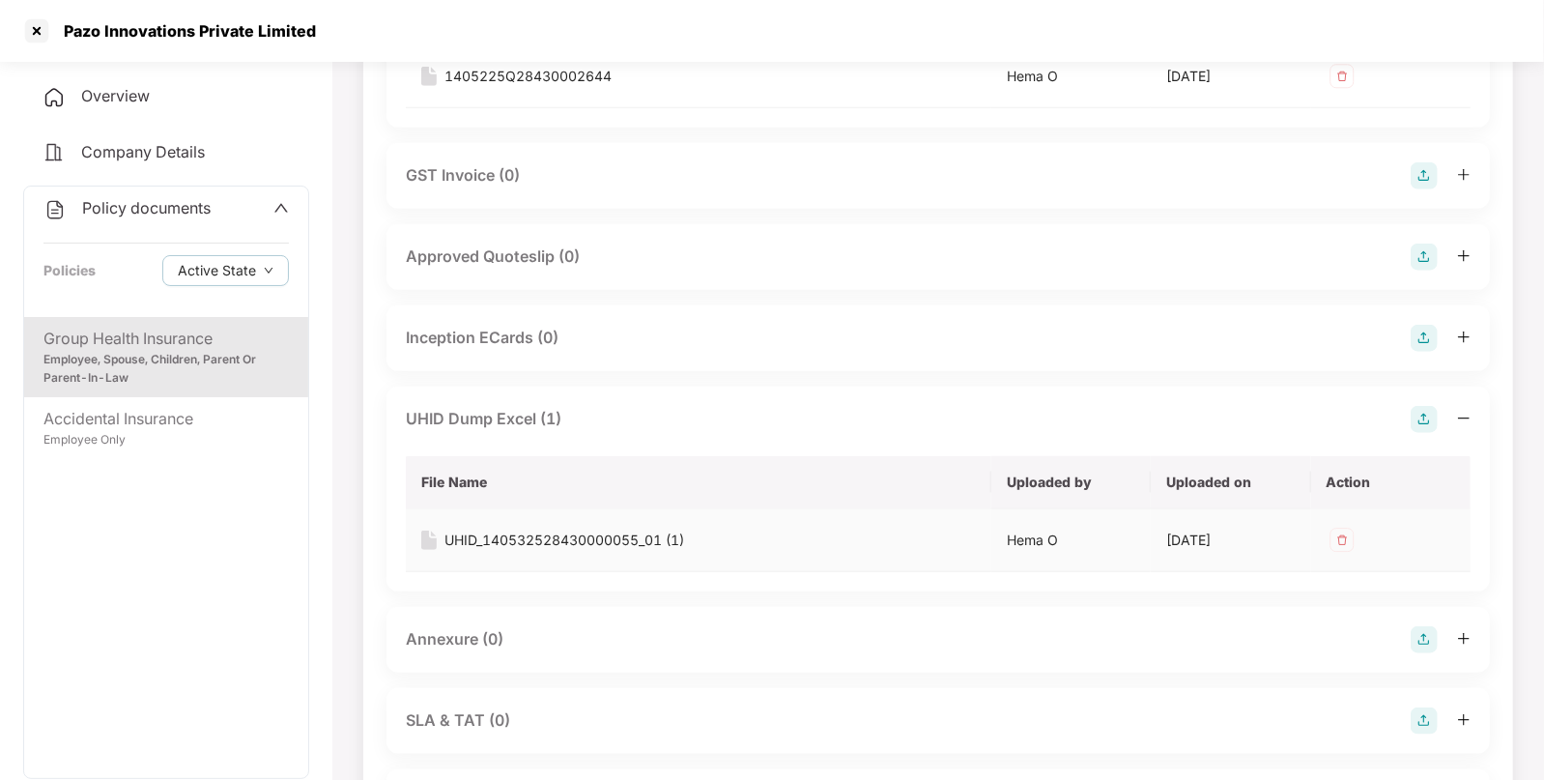
click at [524, 535] on div "UHID_140532528430000055_01 (1)" at bounding box center [565, 540] width 240 height 21
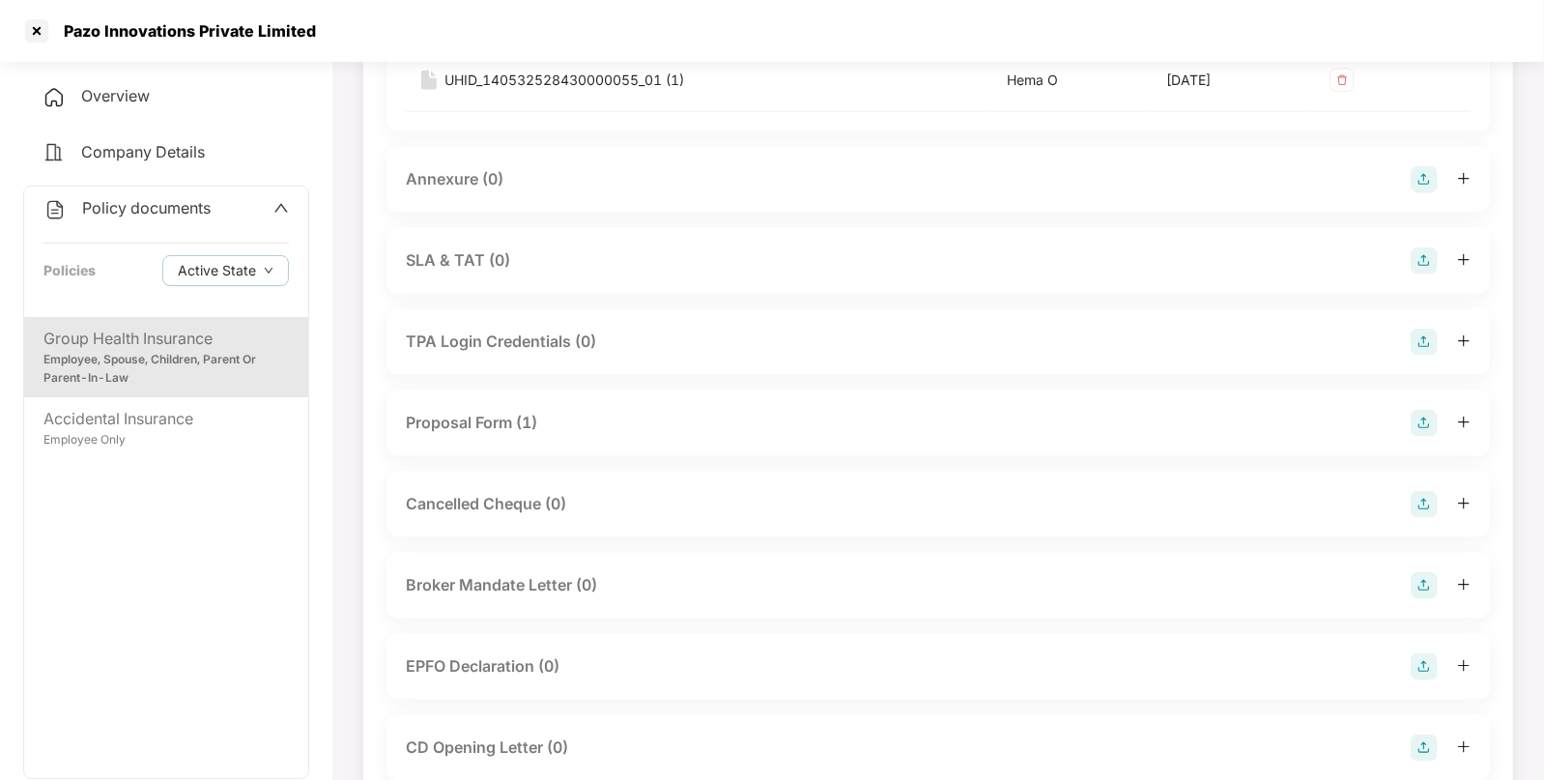
scroll to position [1538, 0]
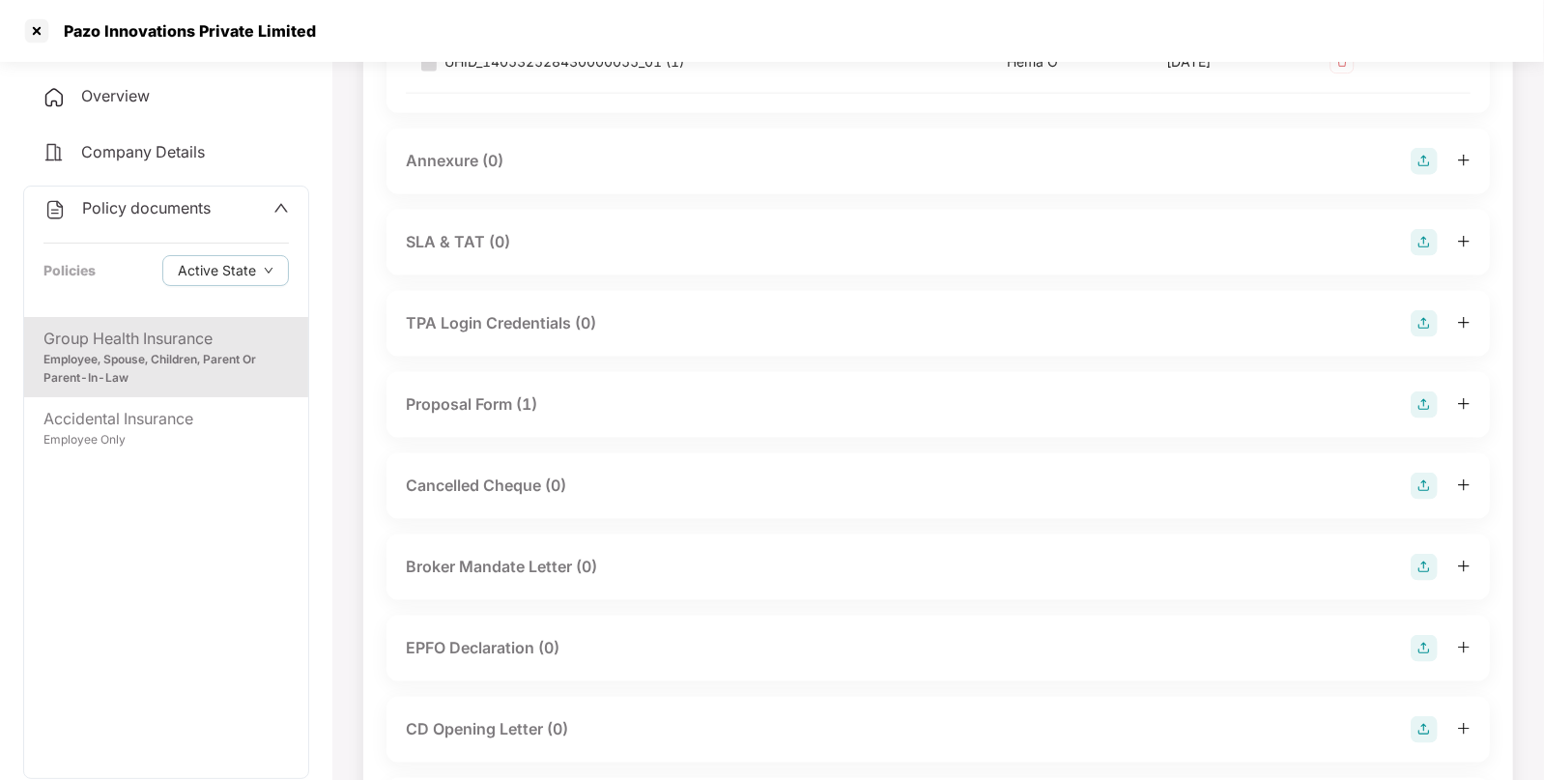
click at [532, 406] on div "Proposal Form (1)" at bounding box center [471, 404] width 131 height 24
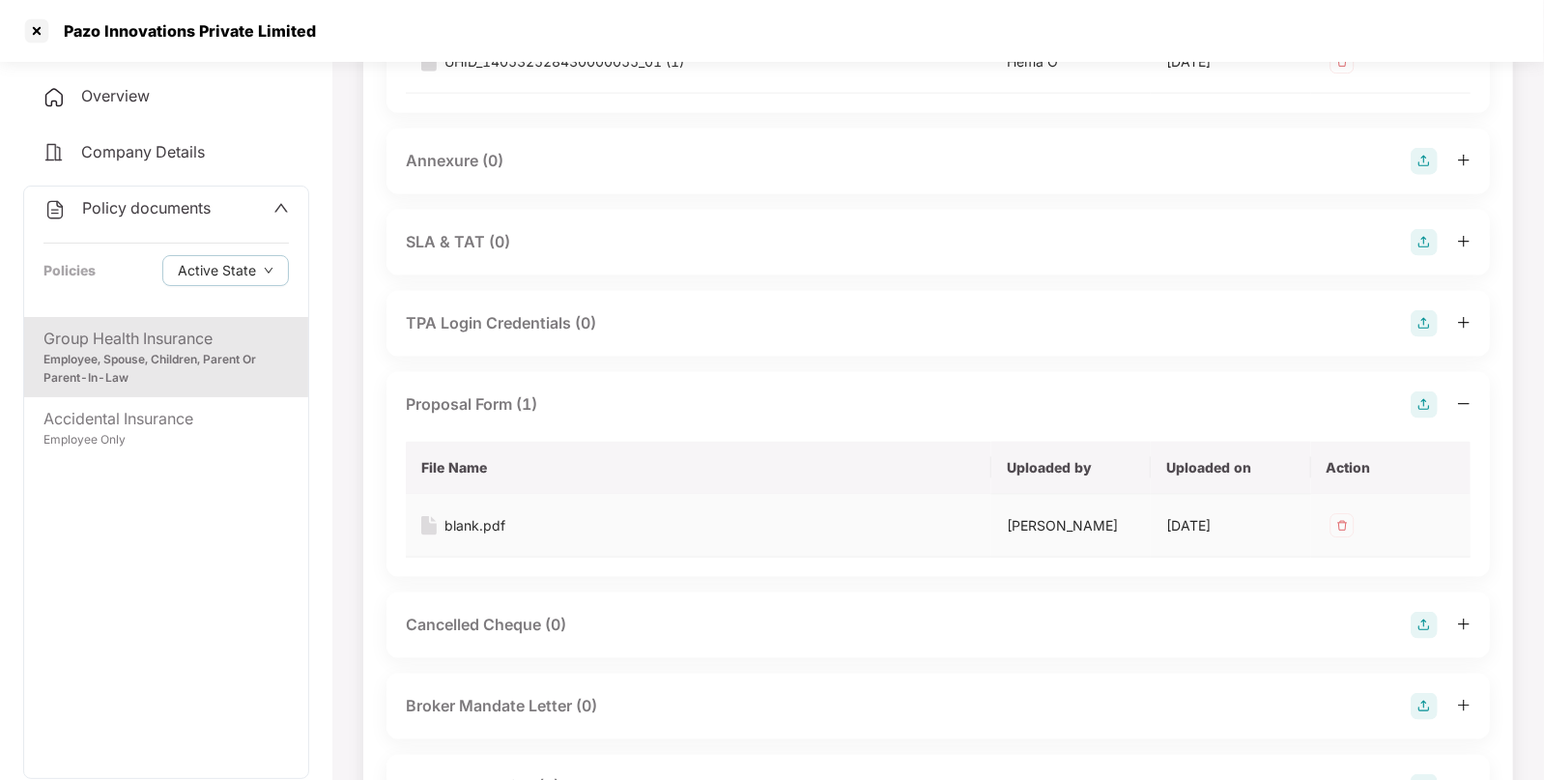
click at [481, 529] on div "blank.pdf" at bounding box center [475, 525] width 61 height 21
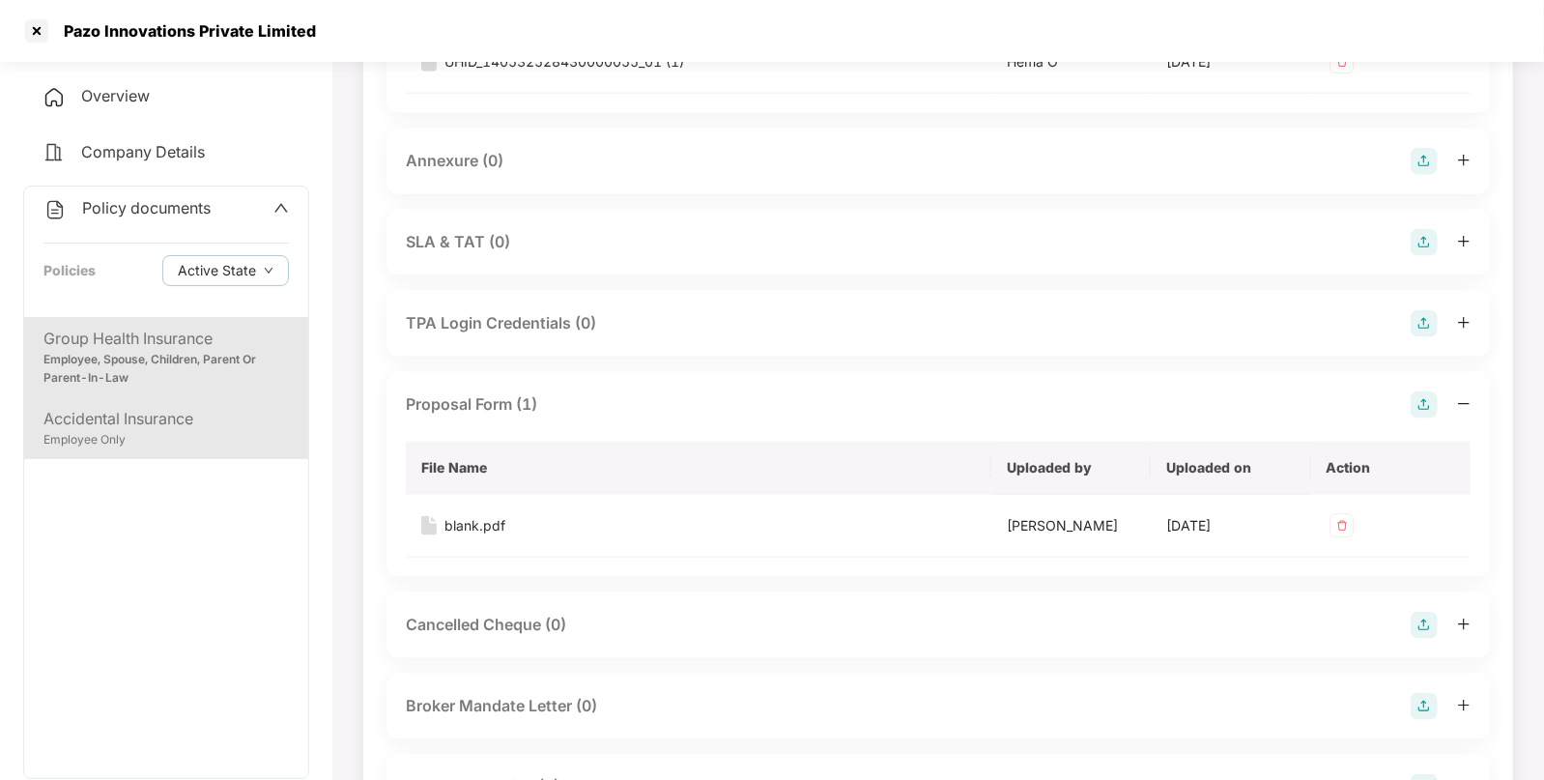
click at [223, 420] on div "Accidental Insurance" at bounding box center [165, 419] width 245 height 24
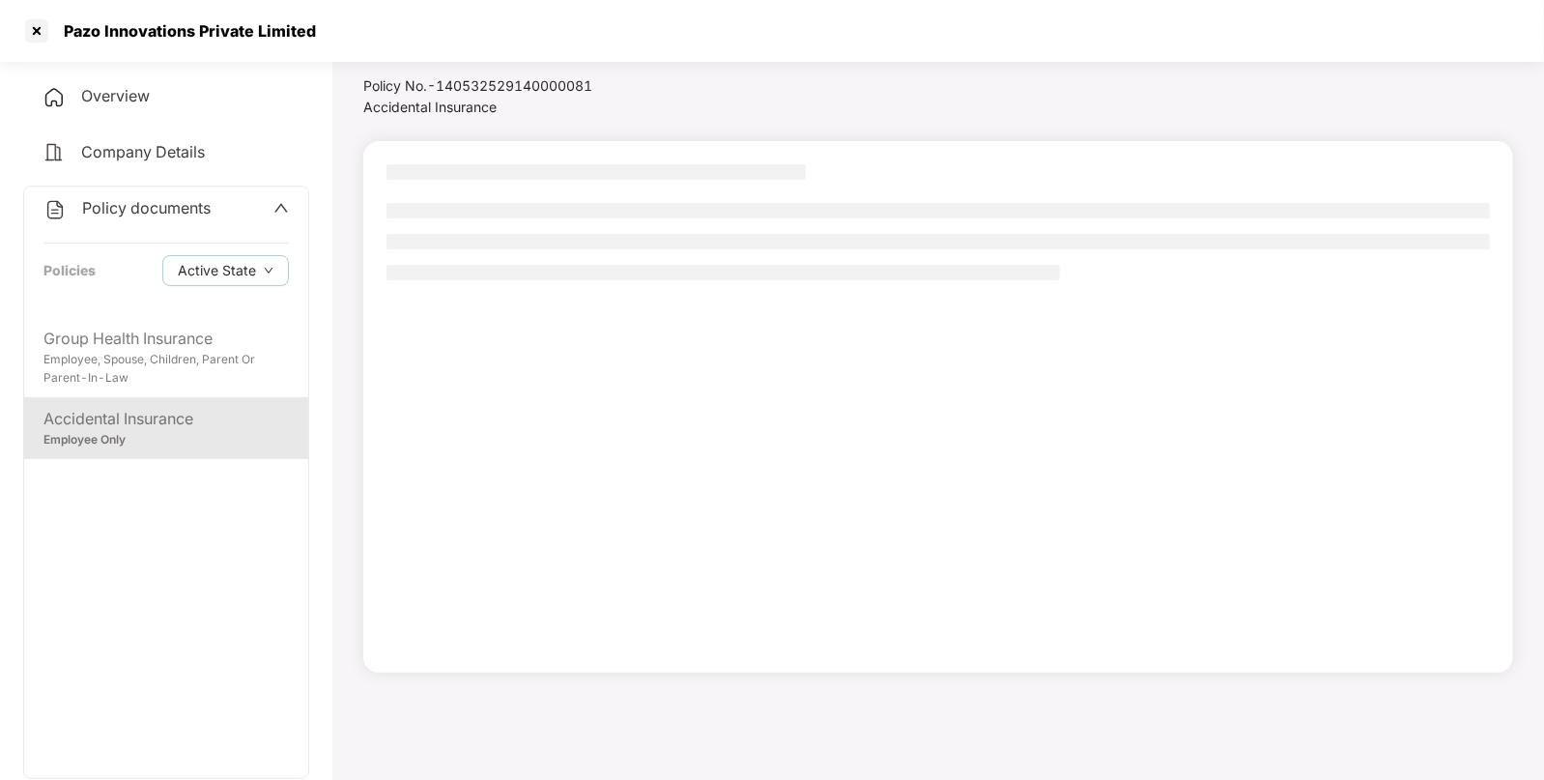
scroll to position [52, 0]
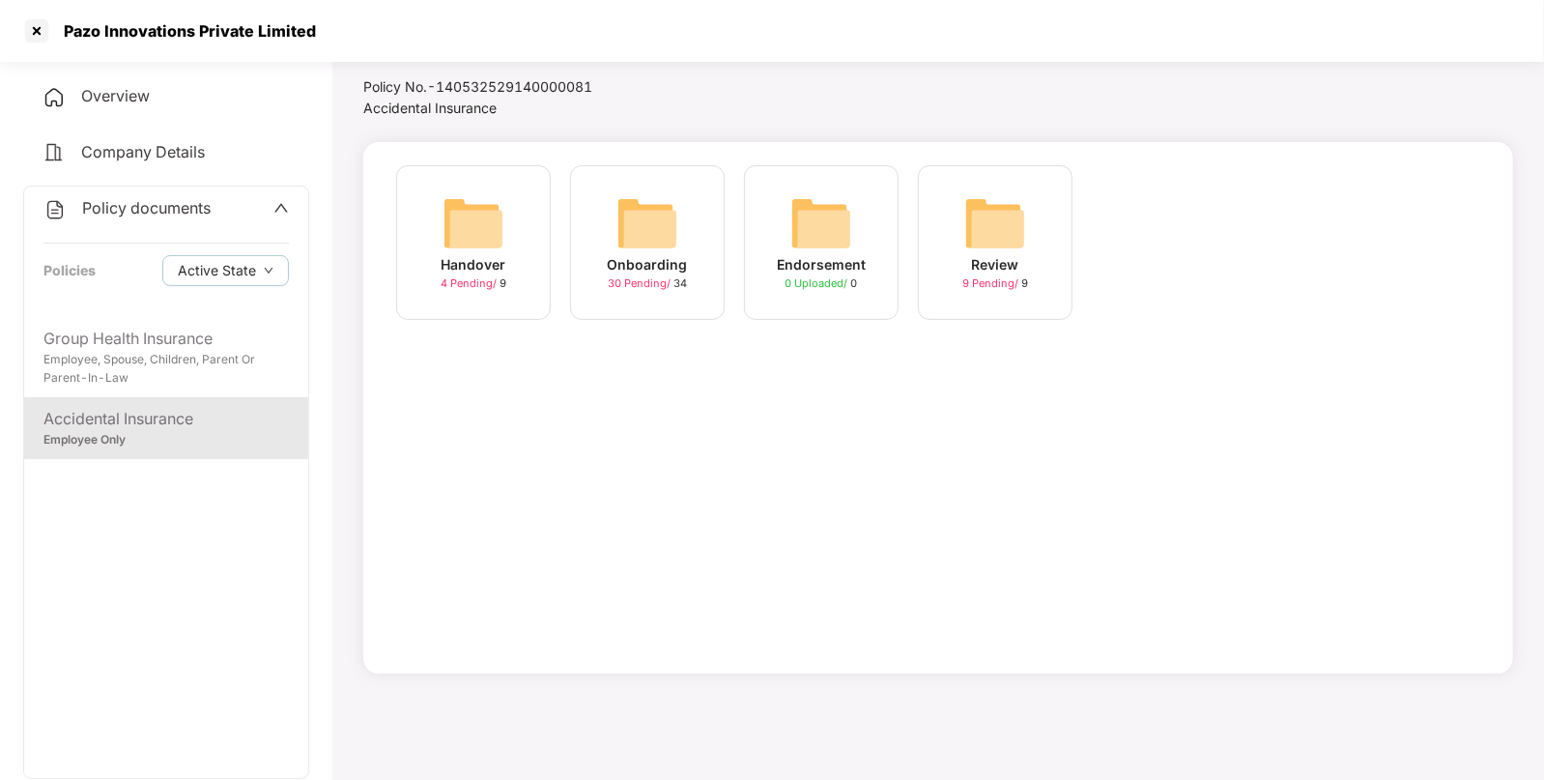
click at [623, 238] on img at bounding box center [648, 223] width 62 height 62
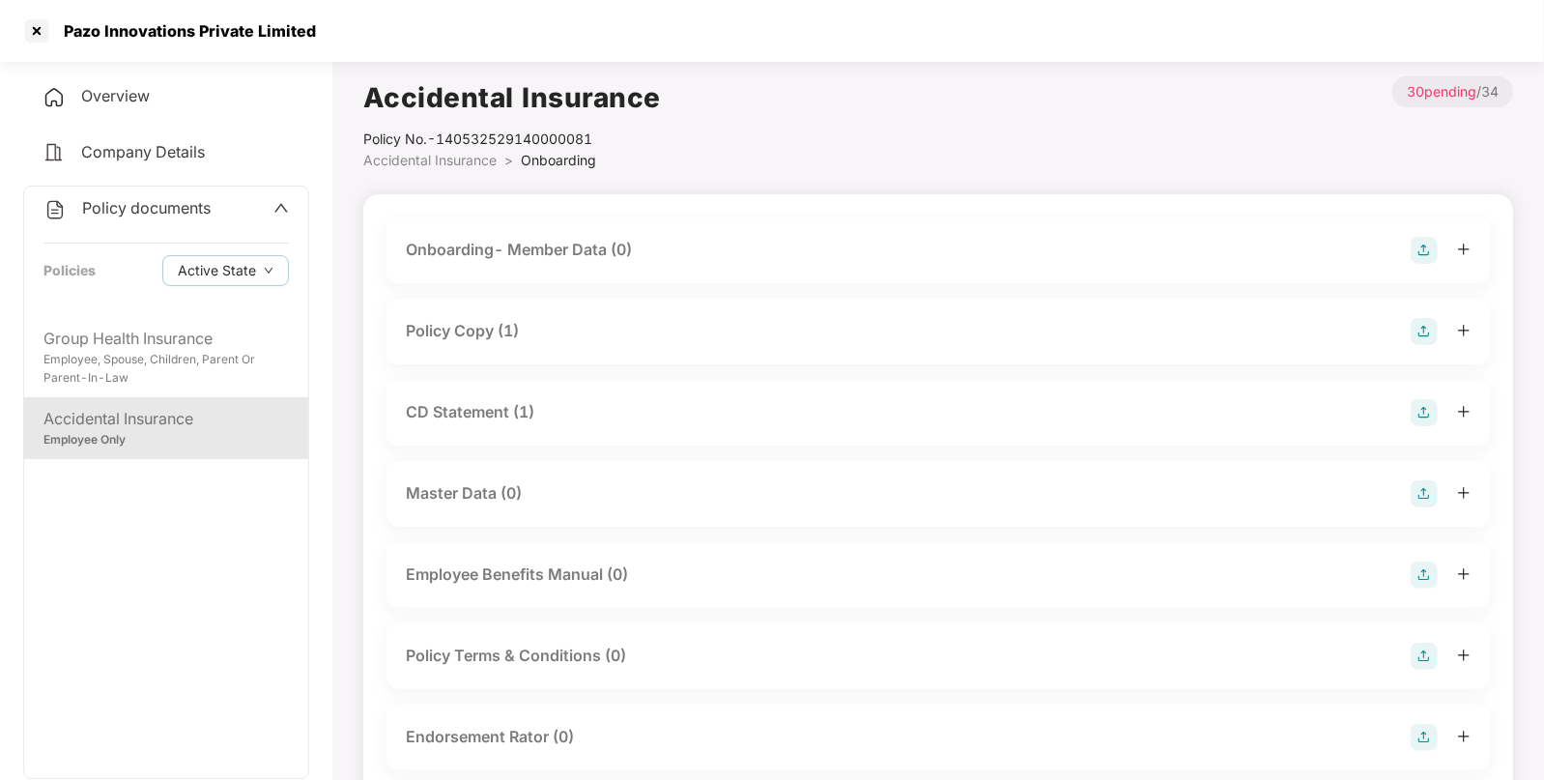
click at [482, 323] on div "Policy Copy (1)" at bounding box center [462, 331] width 113 height 24
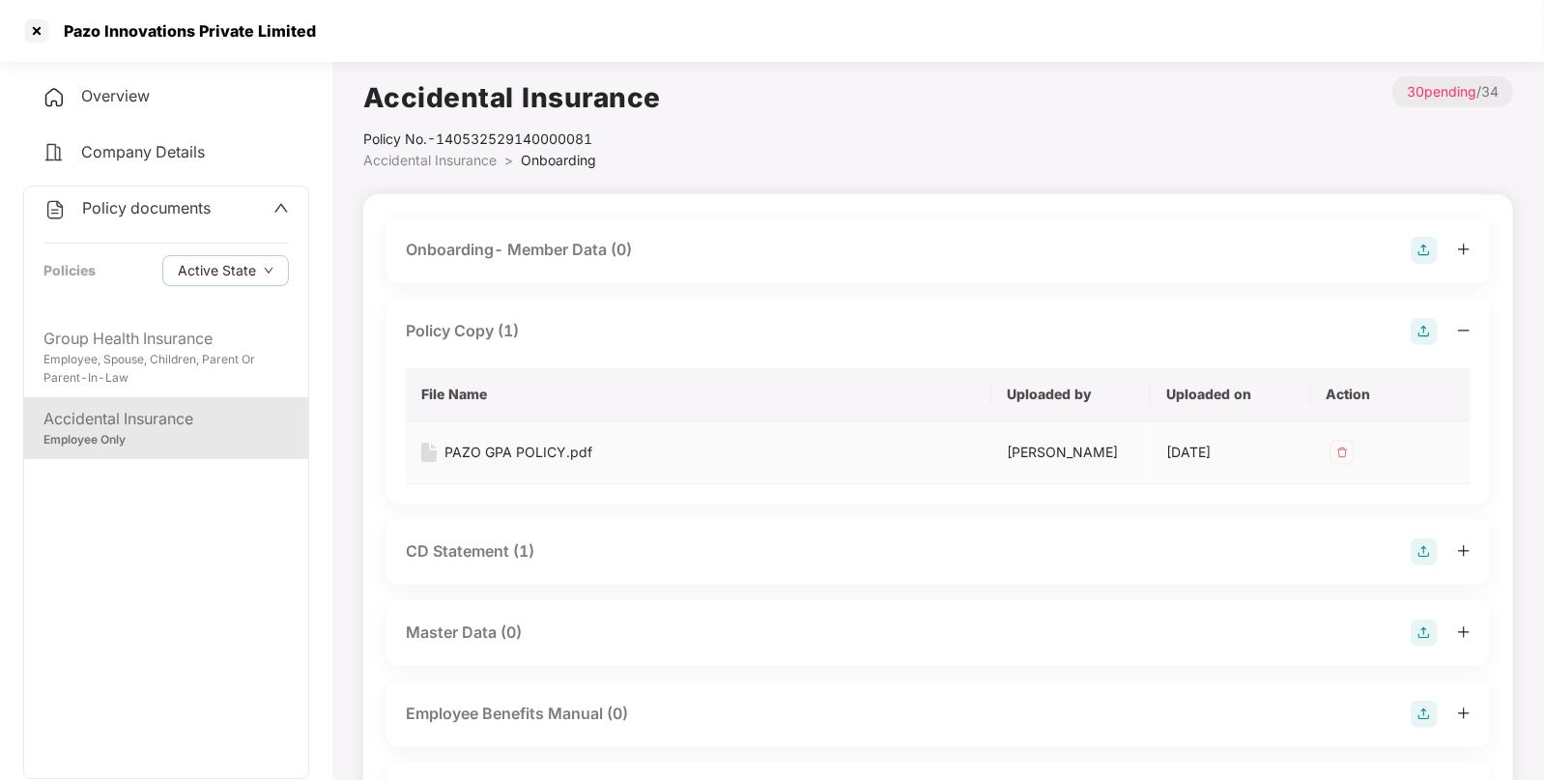
click at [508, 454] on div "PAZO GPA POLICY.pdf" at bounding box center [519, 452] width 148 height 21
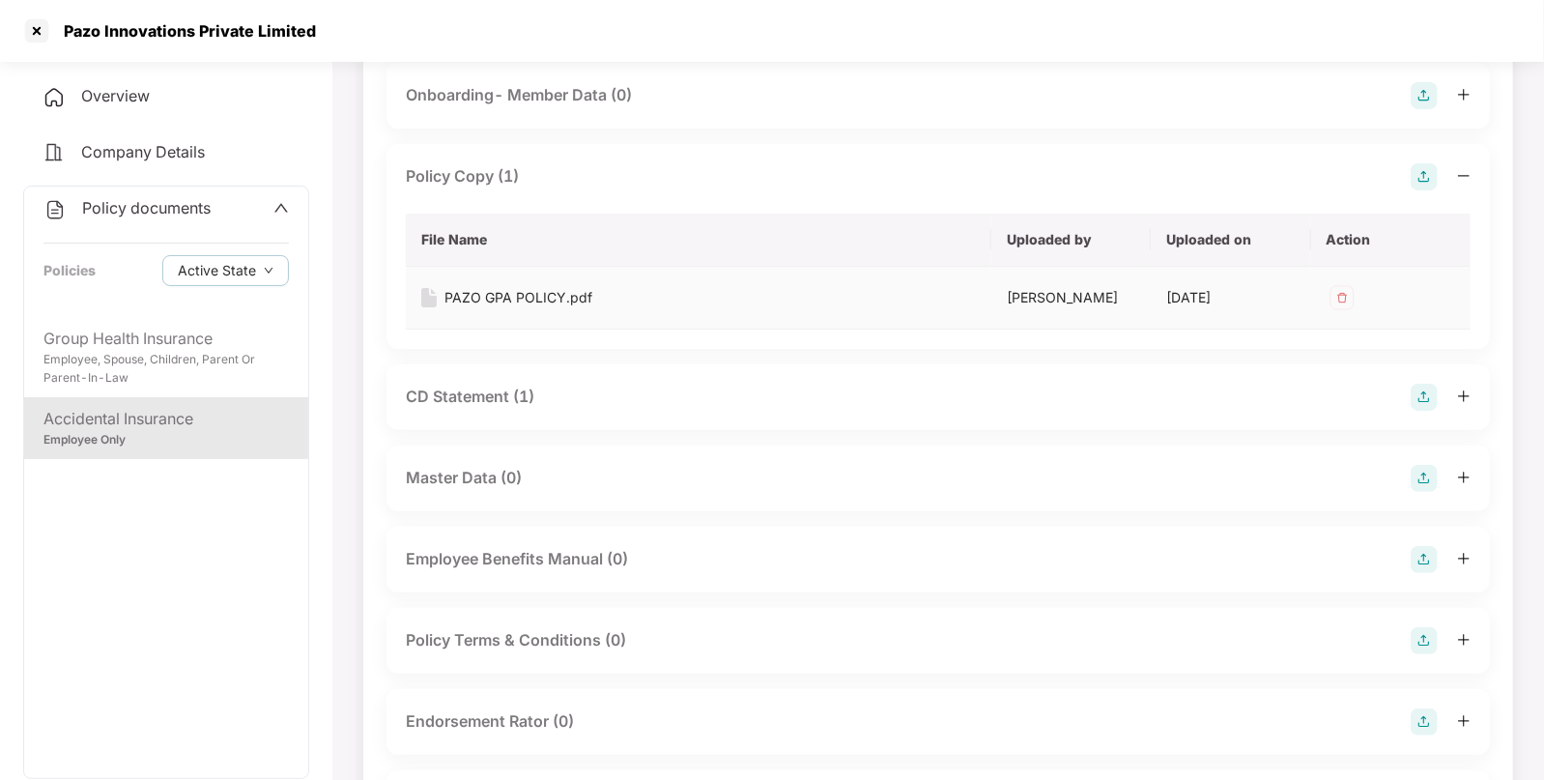
scroll to position [163, 0]
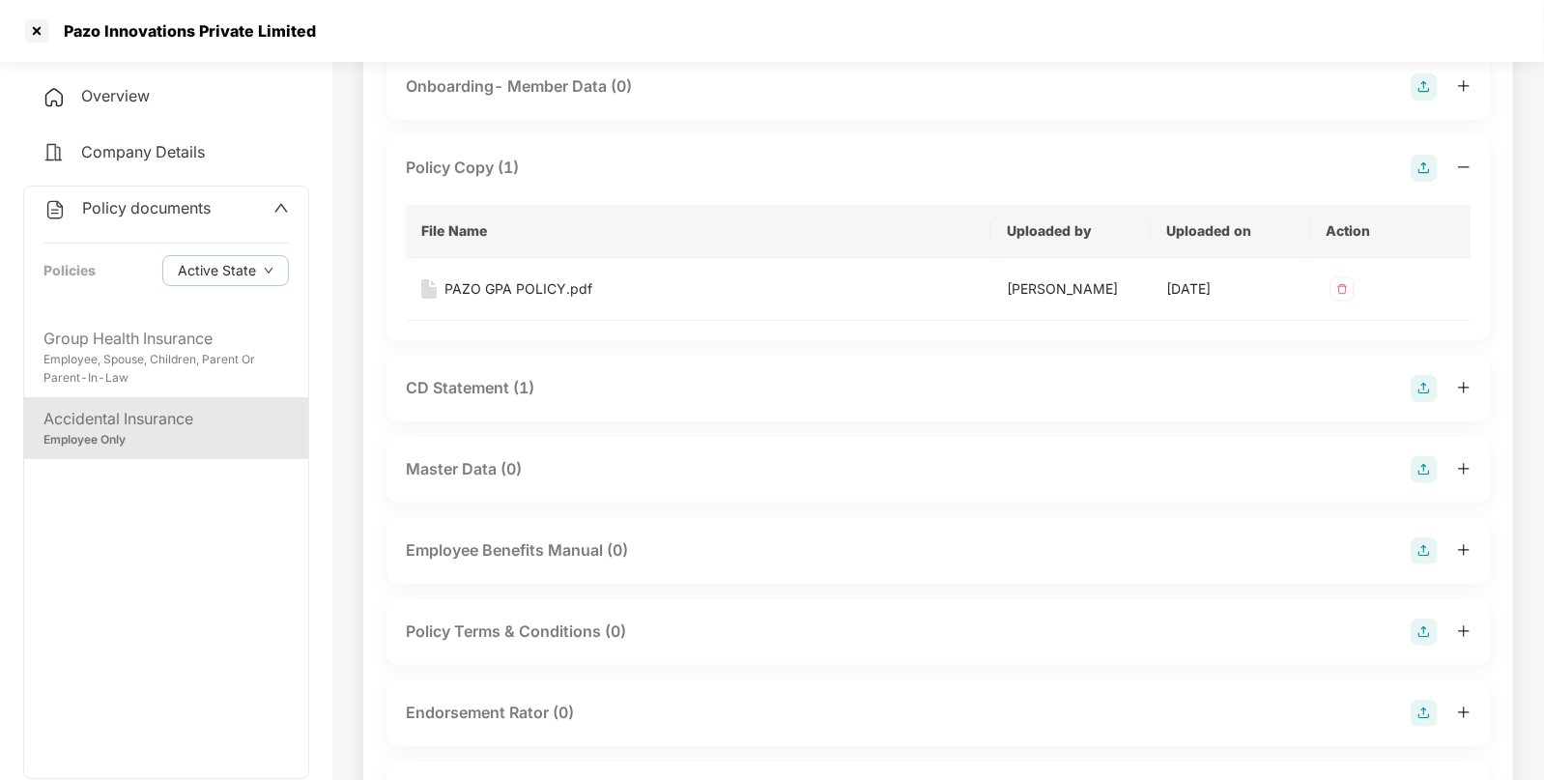
drag, startPoint x: 501, startPoint y: 387, endPoint x: 498, endPoint y: 403, distance: 16.7
click at [501, 386] on div "CD Statement (1)" at bounding box center [470, 388] width 129 height 24
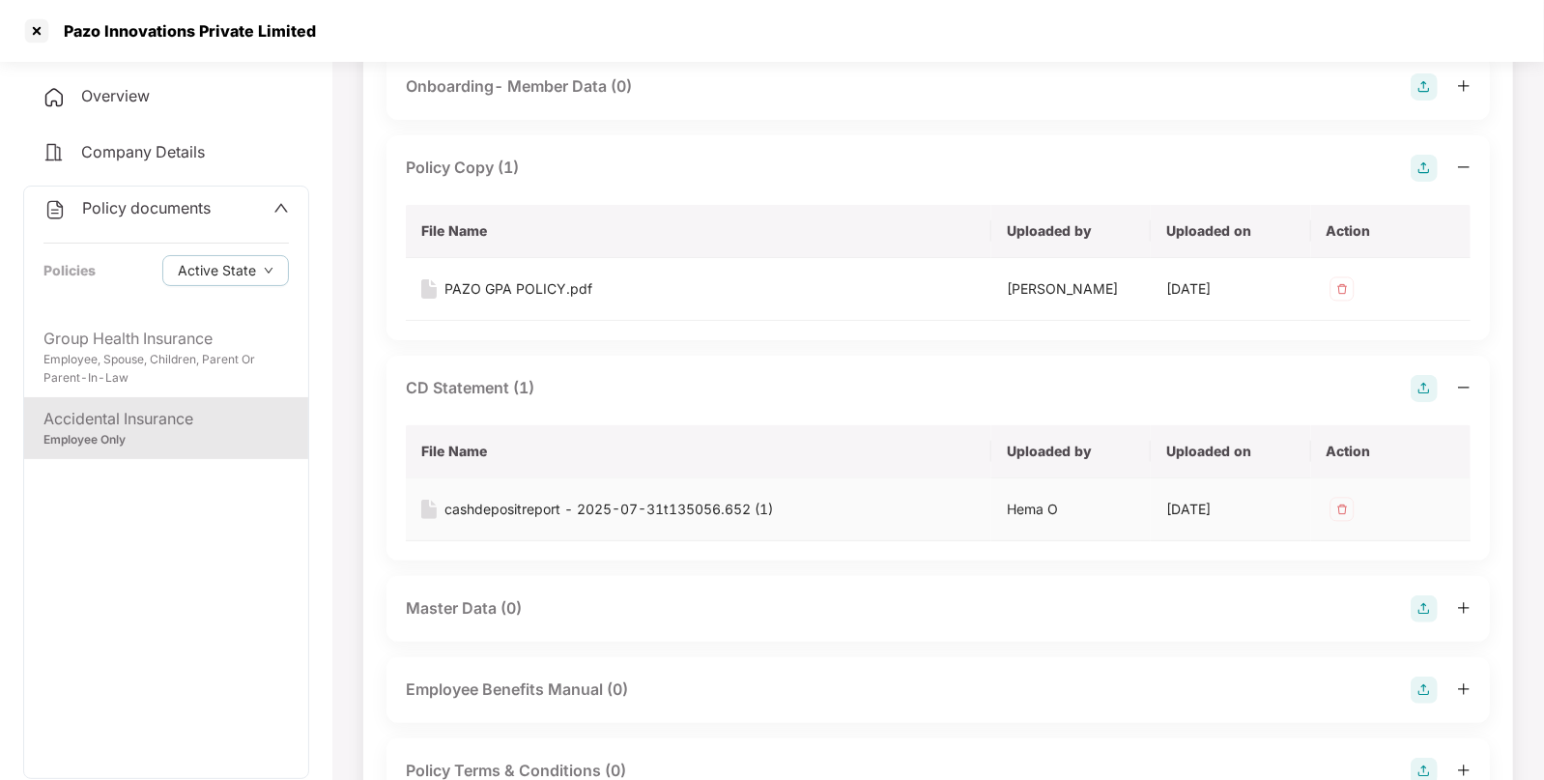
click at [486, 507] on div "cashdepositreport - 2025-07-31t135056.652 (1)" at bounding box center [609, 509] width 329 height 21
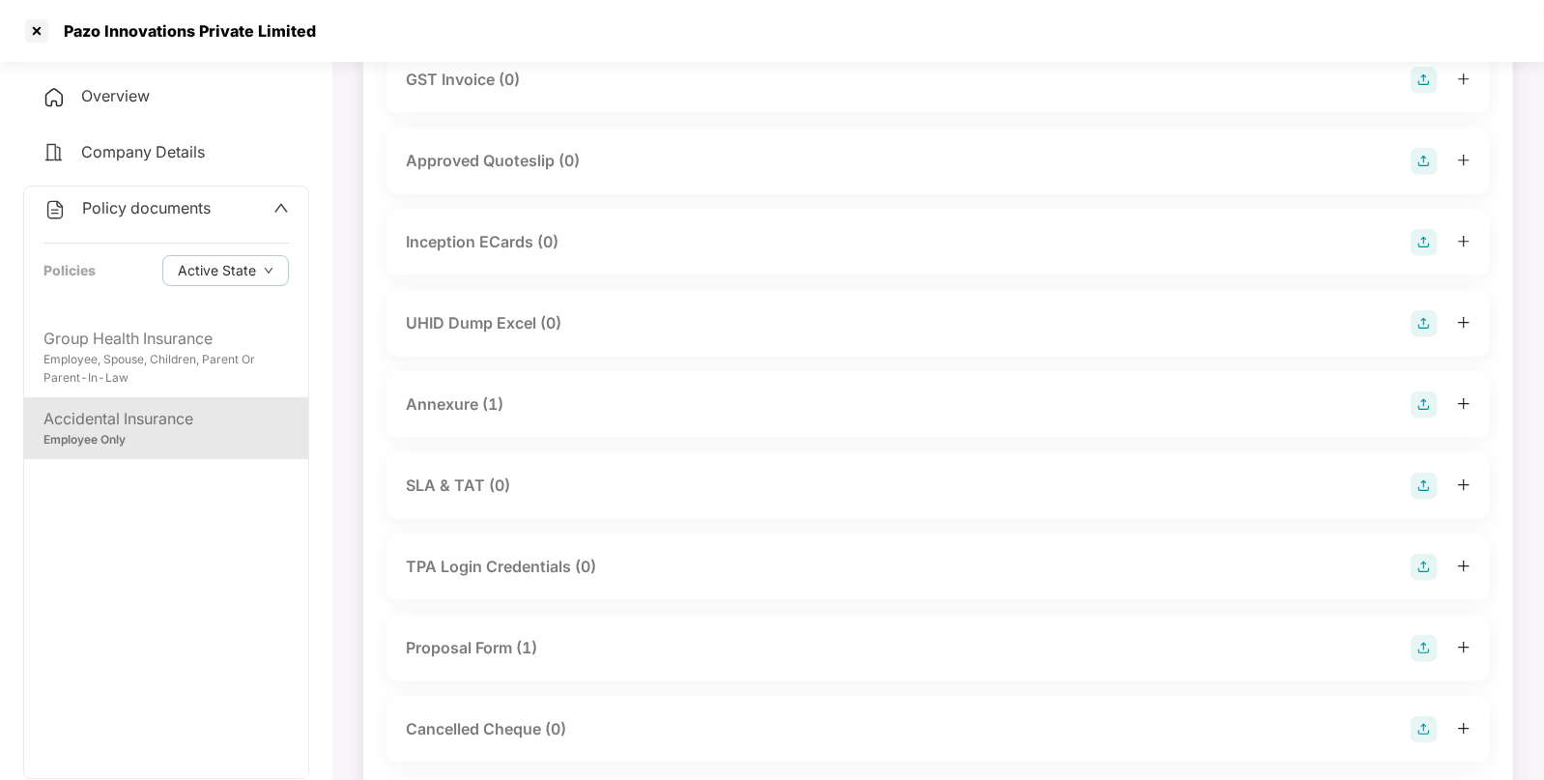
scroll to position [1019, 0]
click at [475, 406] on div "Annexure (1)" at bounding box center [455, 402] width 98 height 24
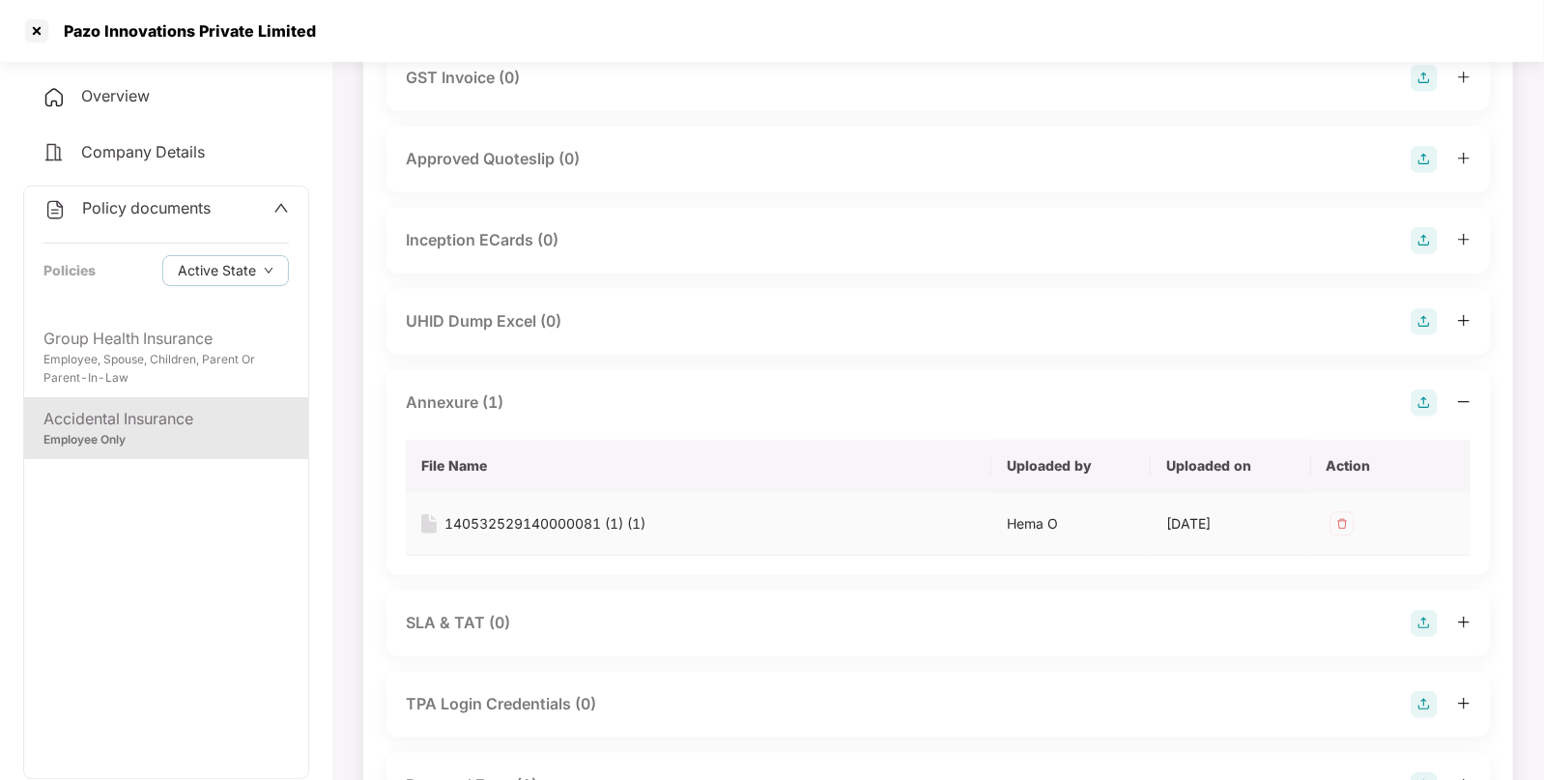
click at [484, 521] on div "140532529140000081 (1) (1)" at bounding box center [545, 523] width 201 height 21
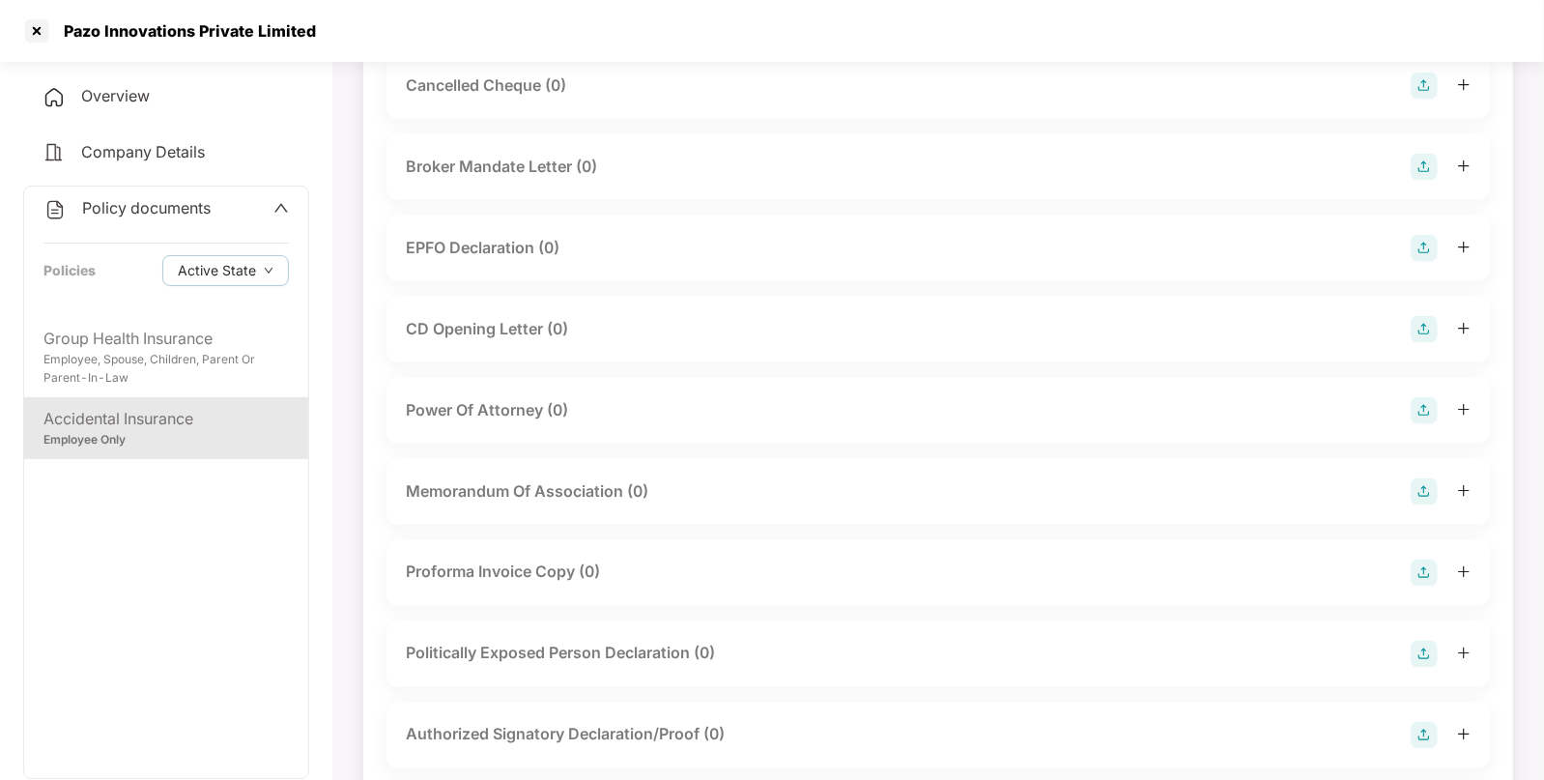
scroll to position [1801, 0]
click at [32, 27] on div at bounding box center [36, 30] width 31 height 31
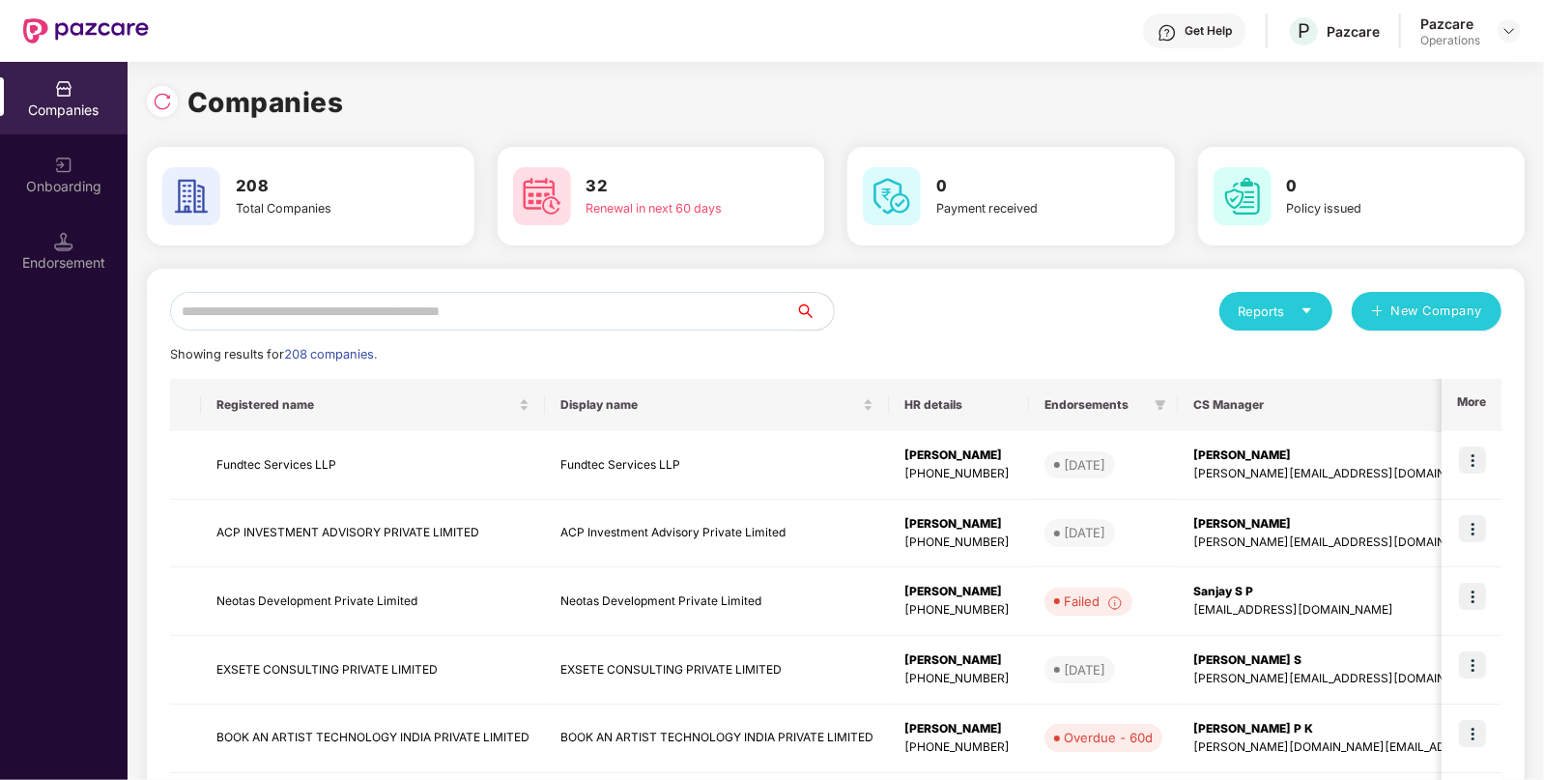
click at [246, 314] on input "text" at bounding box center [482, 311] width 625 height 39
paste input "**********"
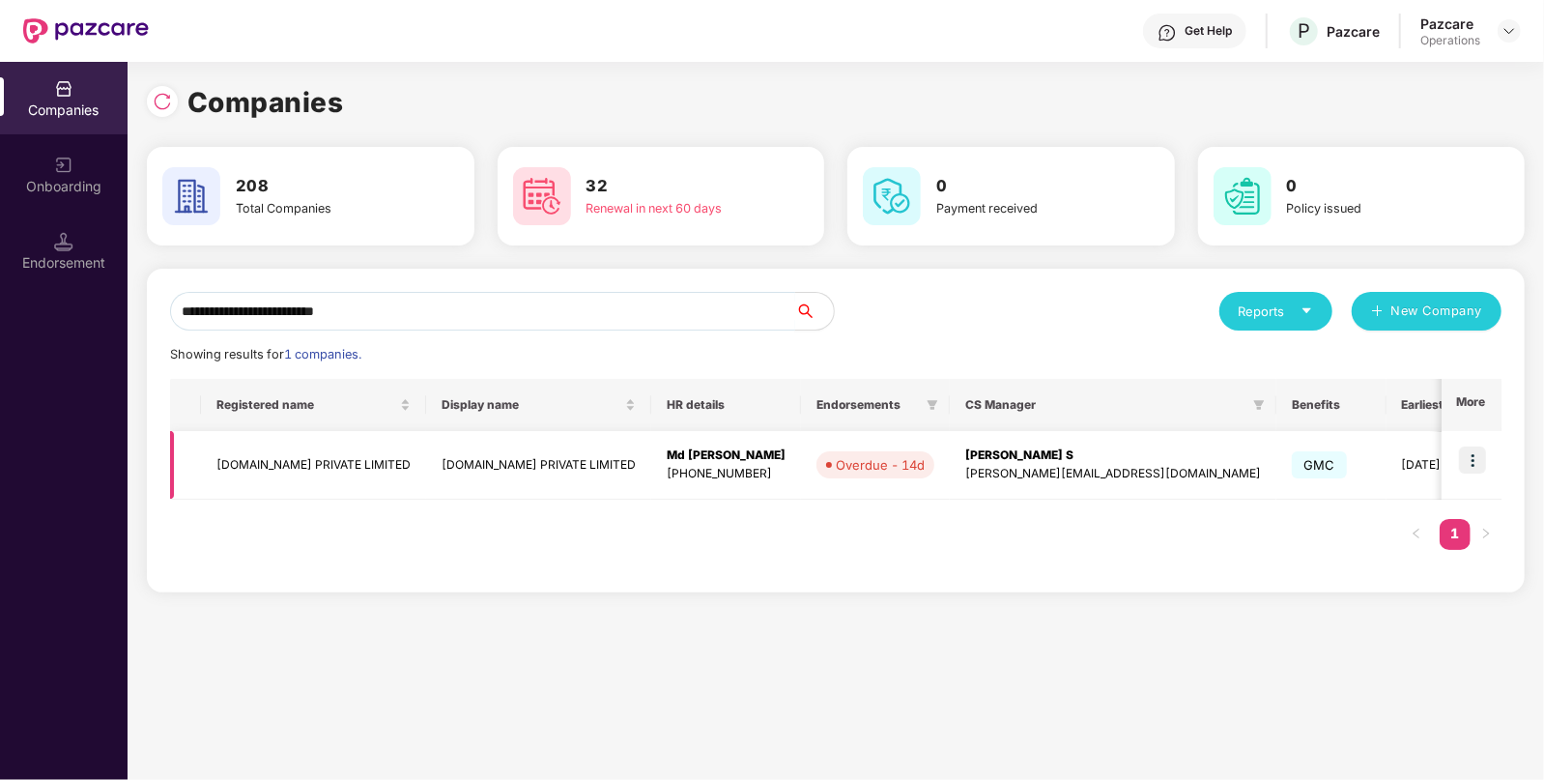
type input "**********"
click at [343, 457] on td "[DOMAIN_NAME] PRIVATE LIMITED" at bounding box center [313, 465] width 225 height 69
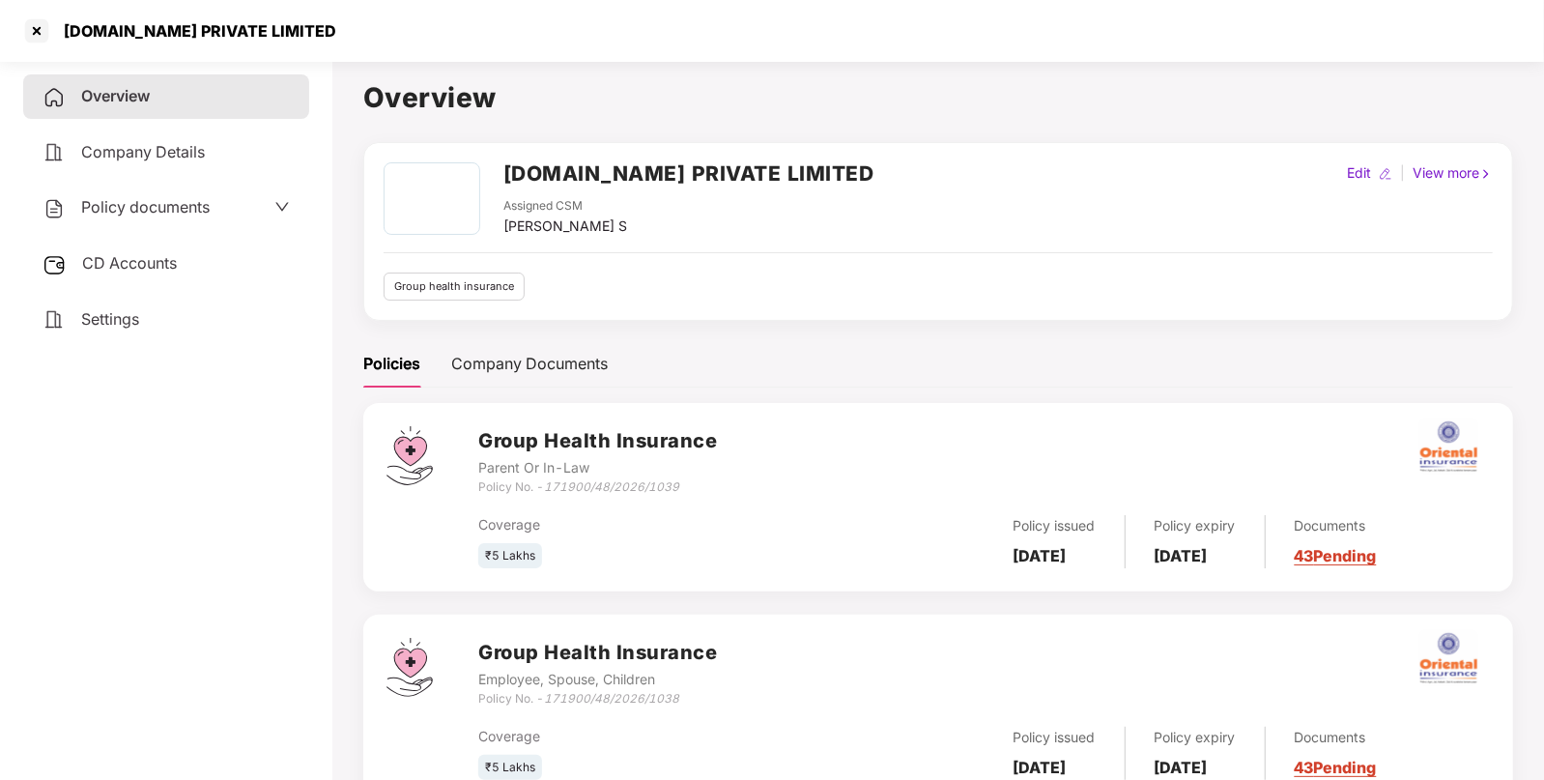
scroll to position [68, 0]
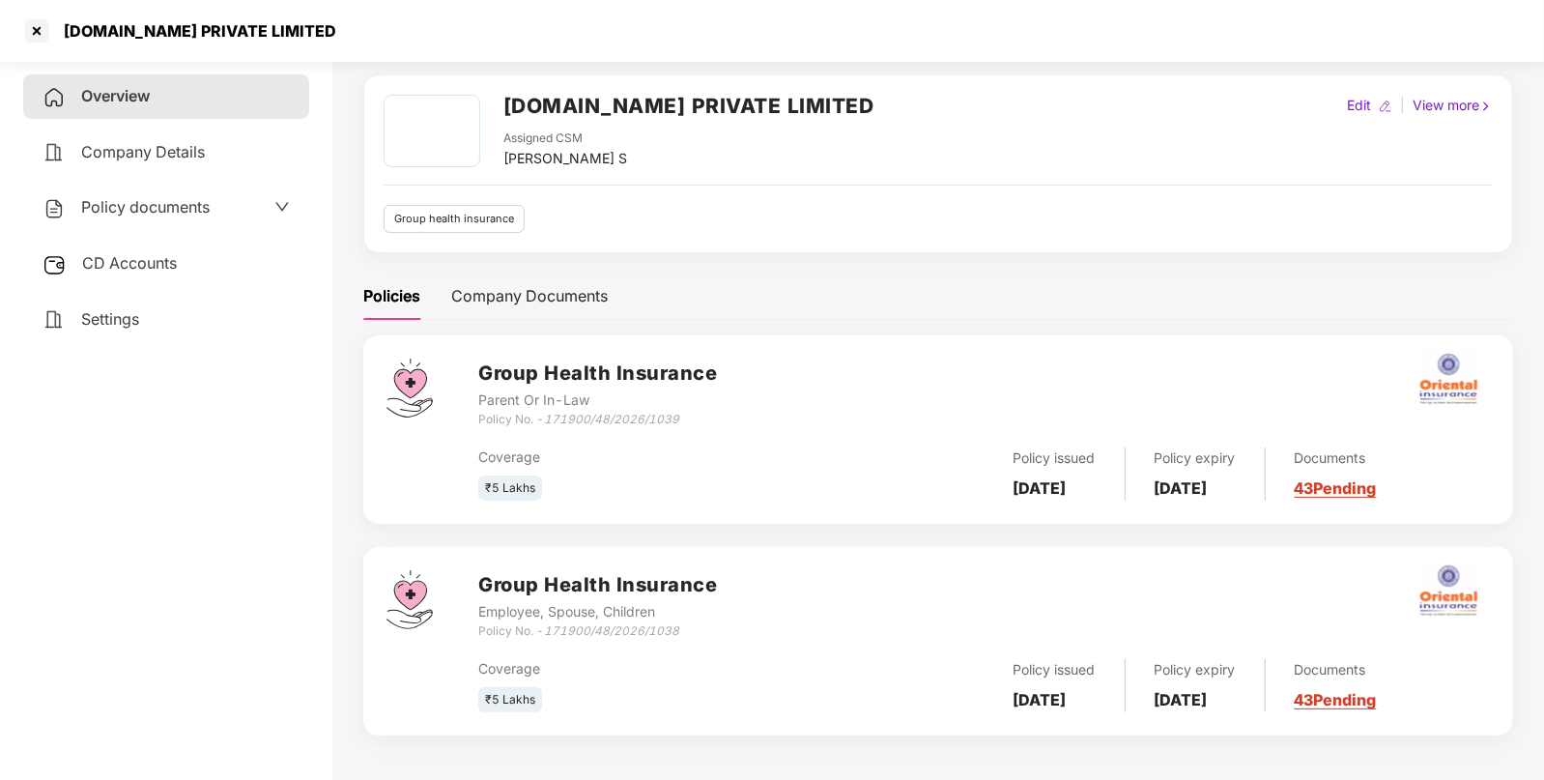
click at [210, 181] on div "Overview Company Details Policy documents CD Accounts Settings" at bounding box center [166, 207] width 286 height 267
click at [195, 204] on span "Policy documents" at bounding box center [145, 206] width 129 height 19
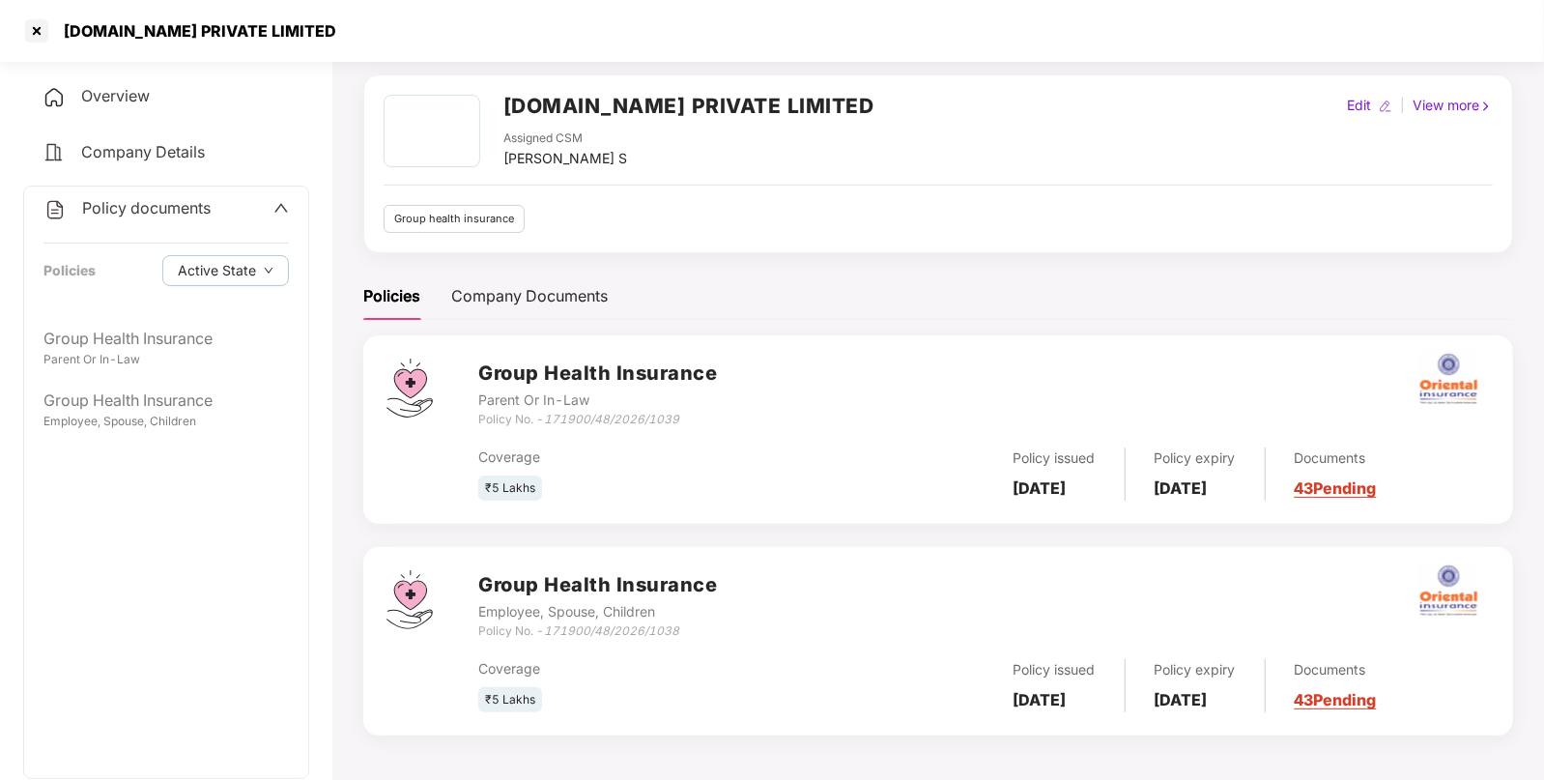
click at [164, 99] on div "Overview" at bounding box center [166, 96] width 286 height 44
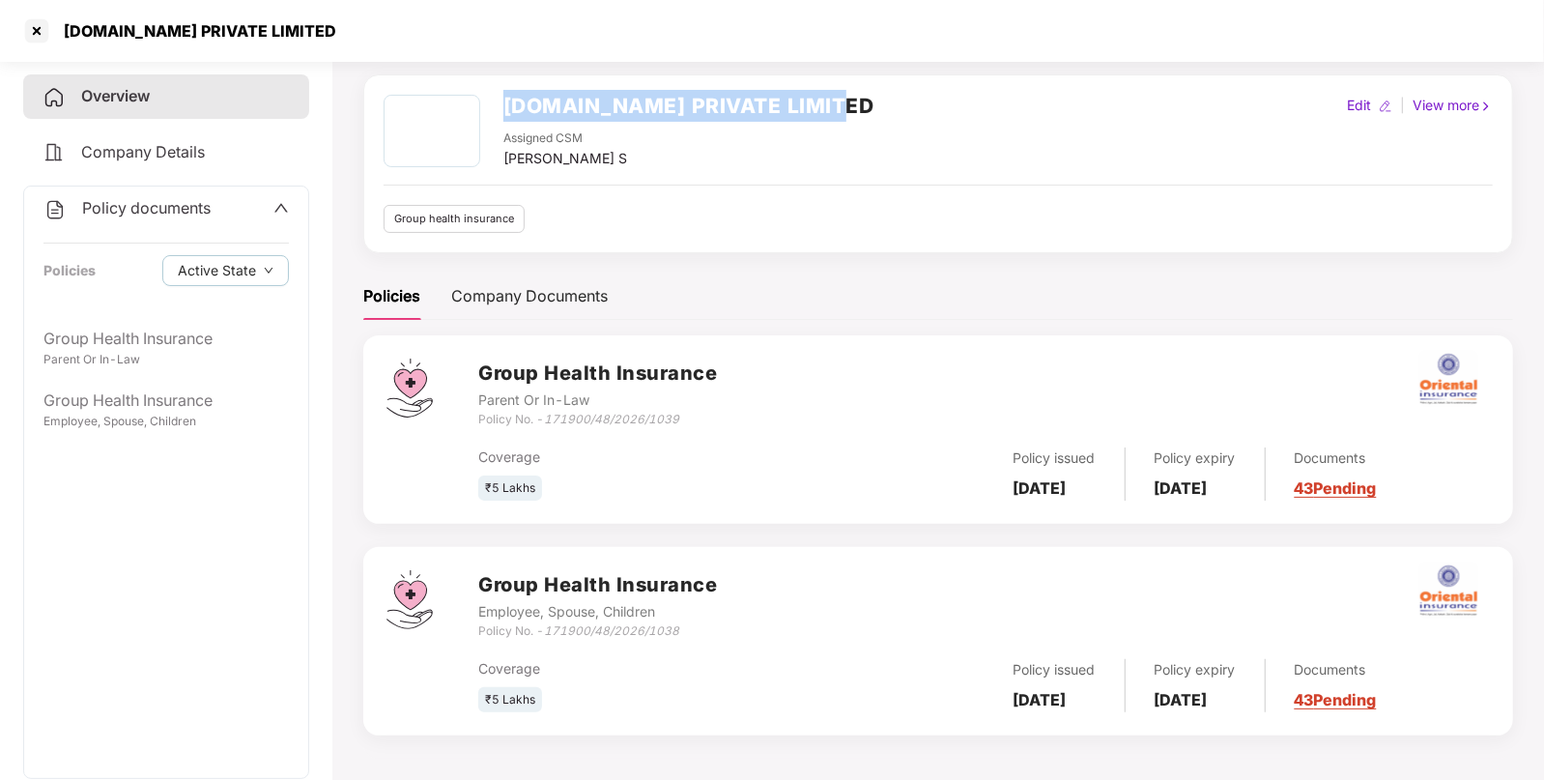
drag, startPoint x: 502, startPoint y: 100, endPoint x: 886, endPoint y: 87, distance: 384.8
click at [886, 87] on div "[DOMAIN_NAME] PRIVATE LIMITED Assigned CSM [PERSON_NAME] S Edit | View more Gro…" at bounding box center [938, 163] width 1150 height 179
copy h2 "[DOMAIN_NAME] PRIVATE LIMITED"
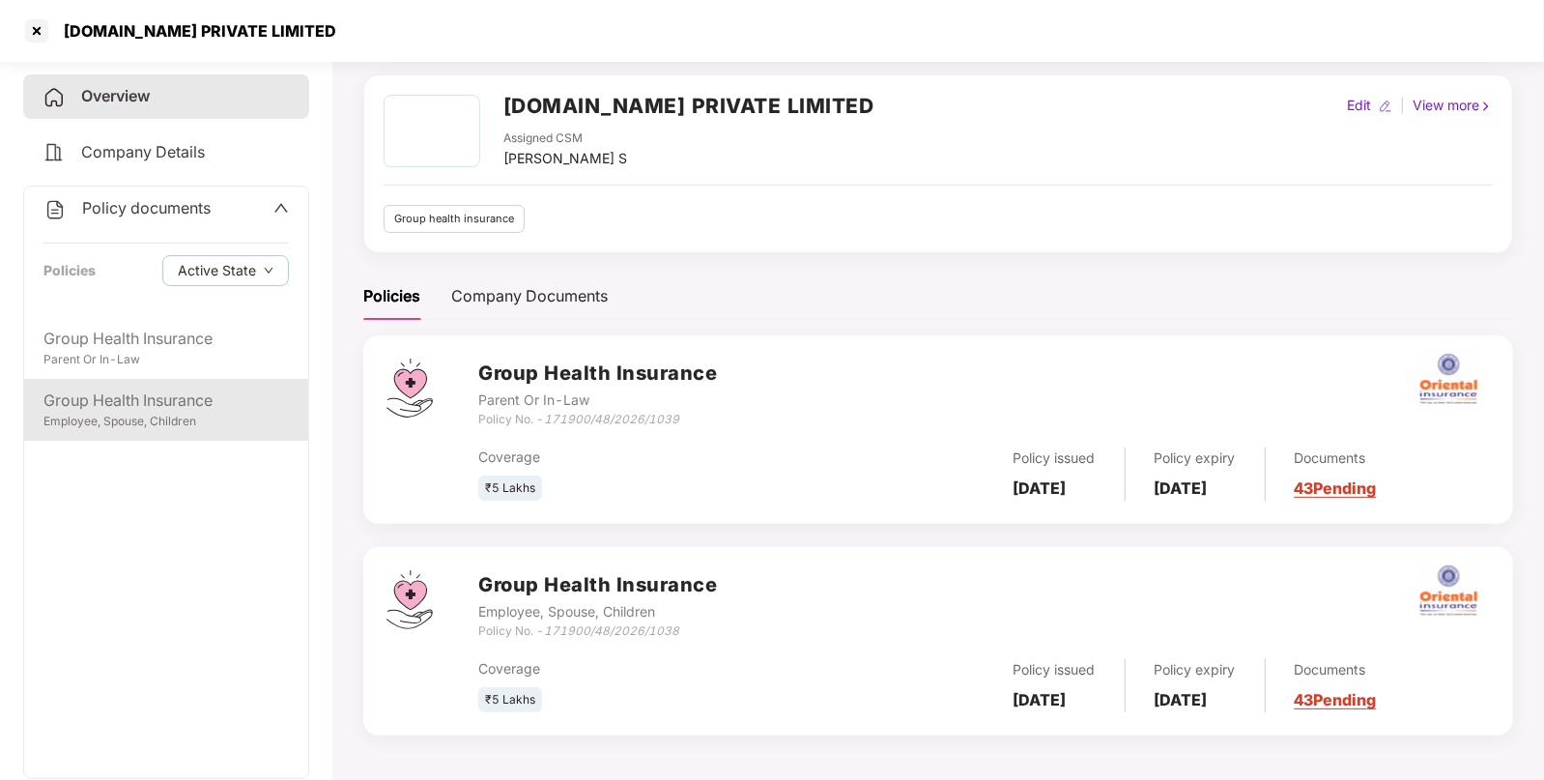
click at [220, 420] on div "Employee, Spouse, Children" at bounding box center [165, 422] width 245 height 18
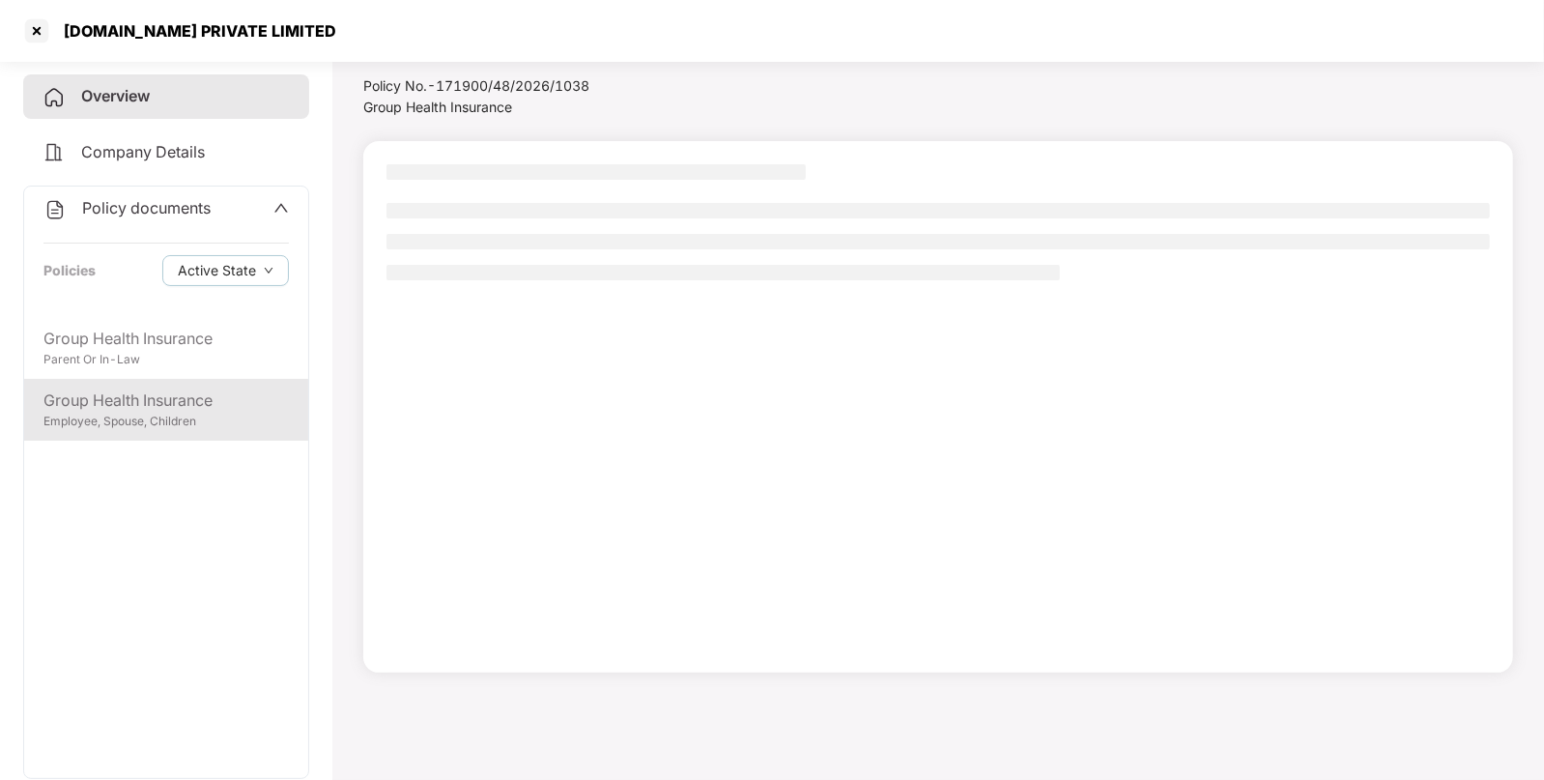
scroll to position [52, 0]
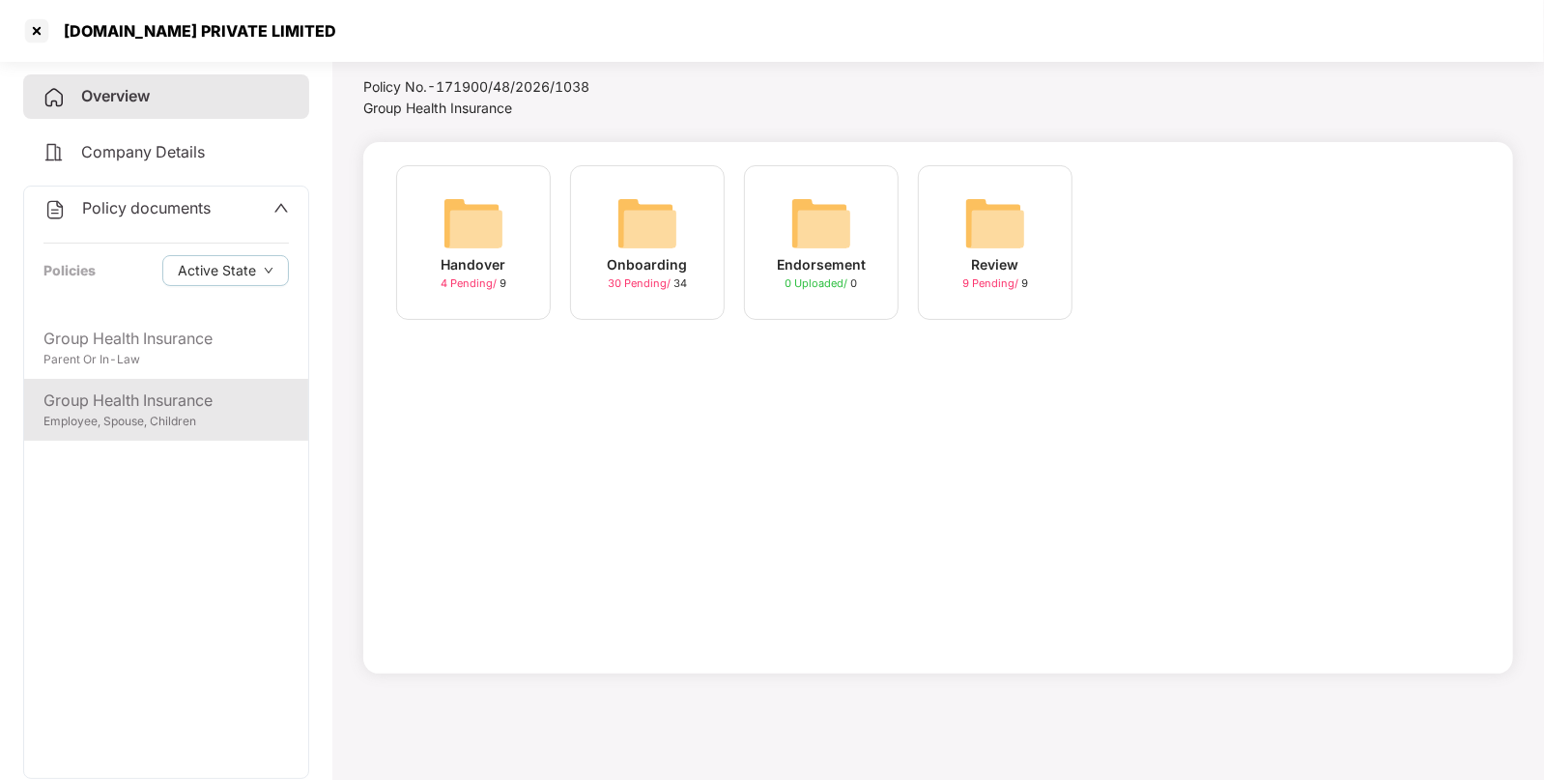
click at [240, 393] on div "Group Health Insurance" at bounding box center [165, 400] width 245 height 24
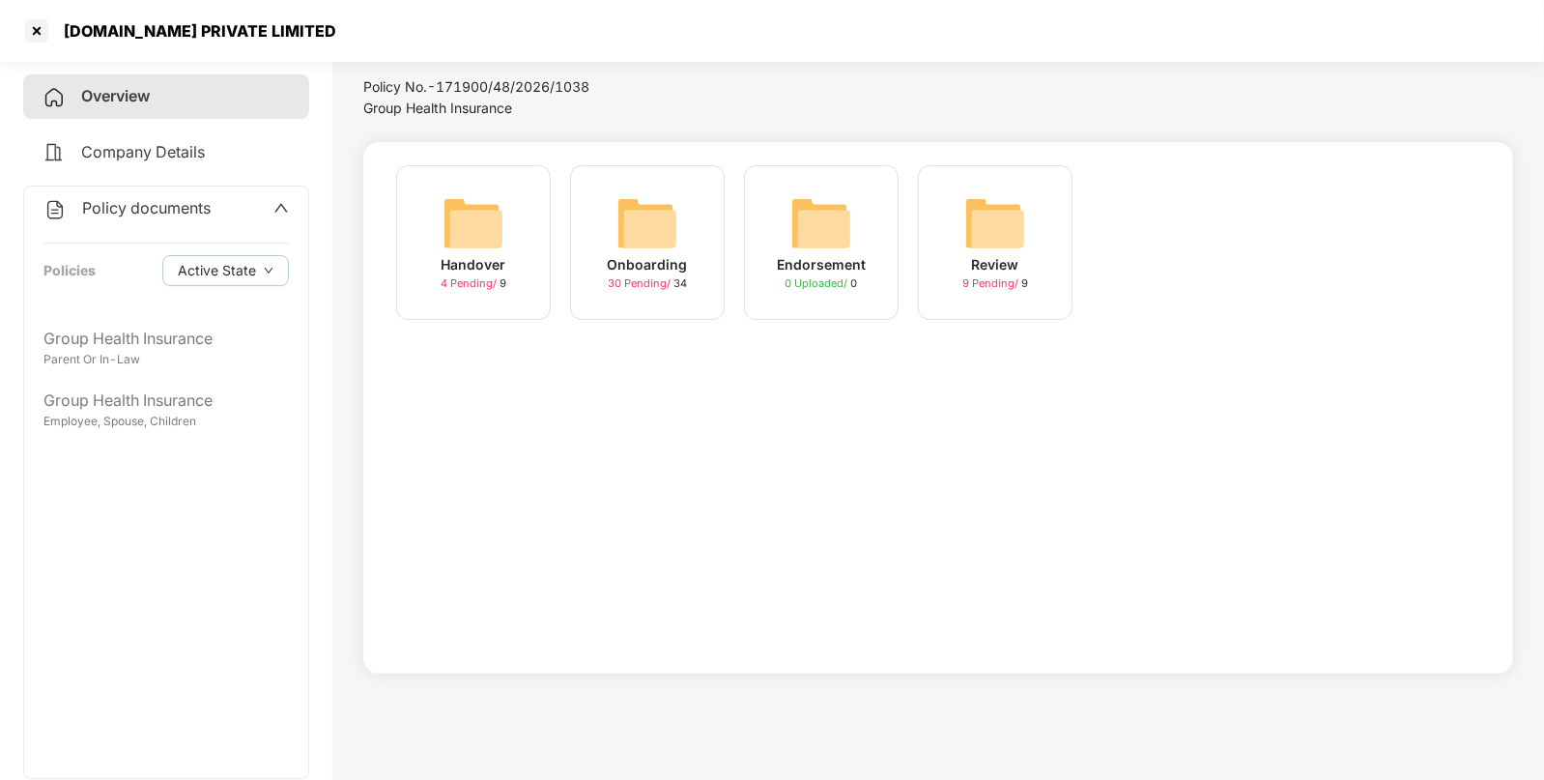
click at [628, 222] on img at bounding box center [648, 223] width 62 height 62
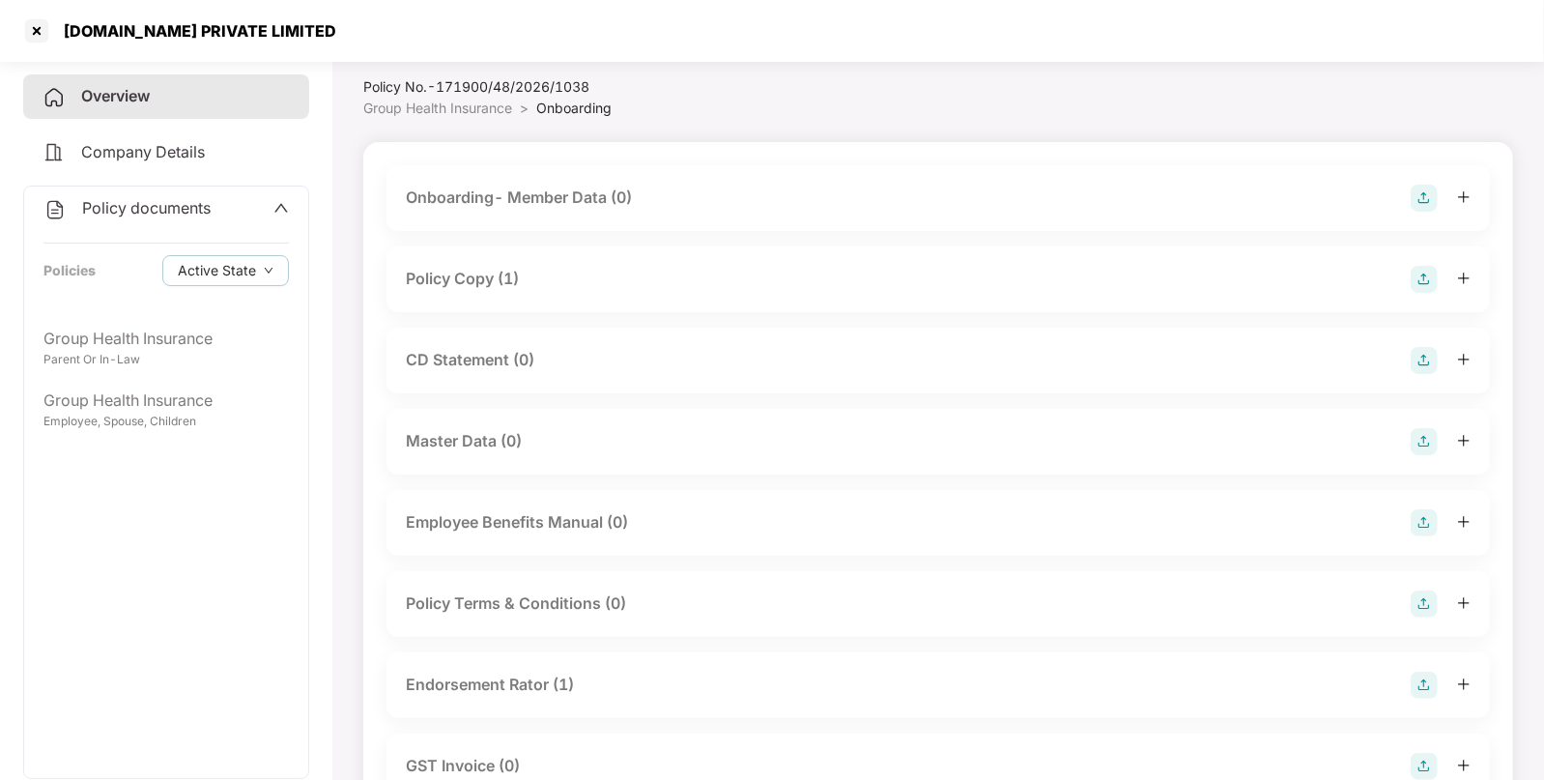
scroll to position [68, 0]
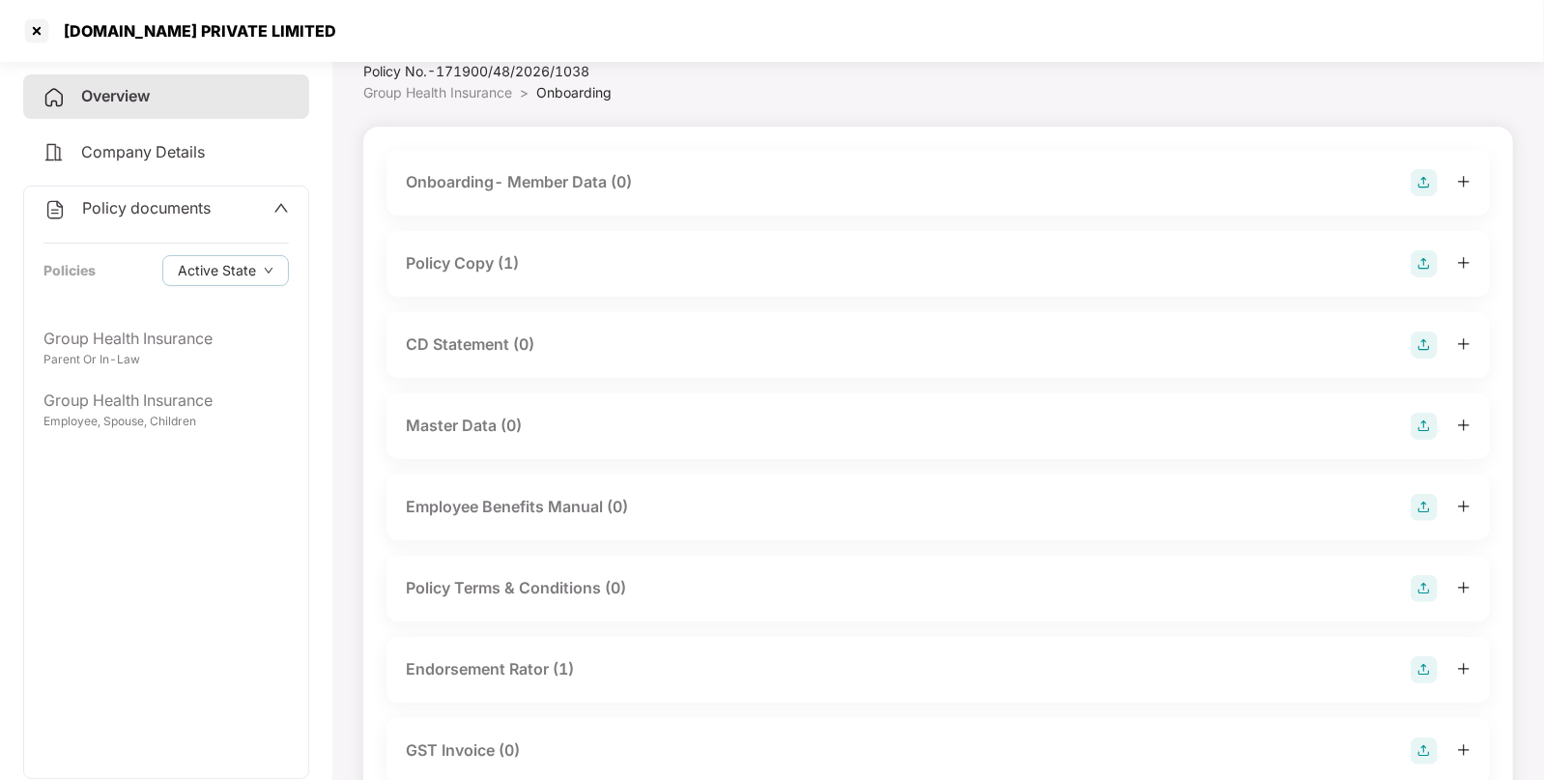
click at [475, 255] on div "Policy Copy (1)" at bounding box center [462, 263] width 113 height 24
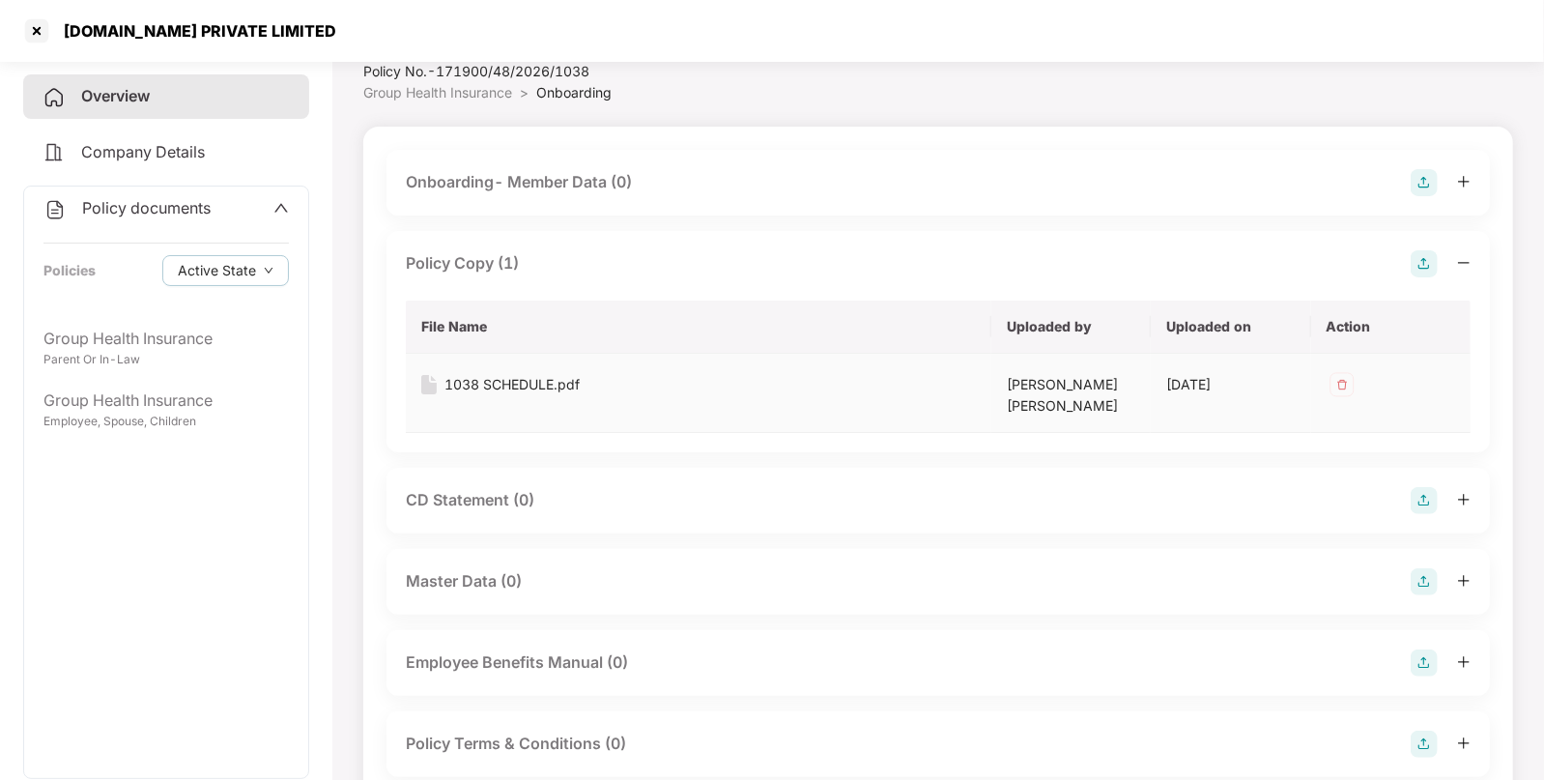
click at [521, 382] on div "1038 SCHEDULE.pdf" at bounding box center [512, 384] width 135 height 21
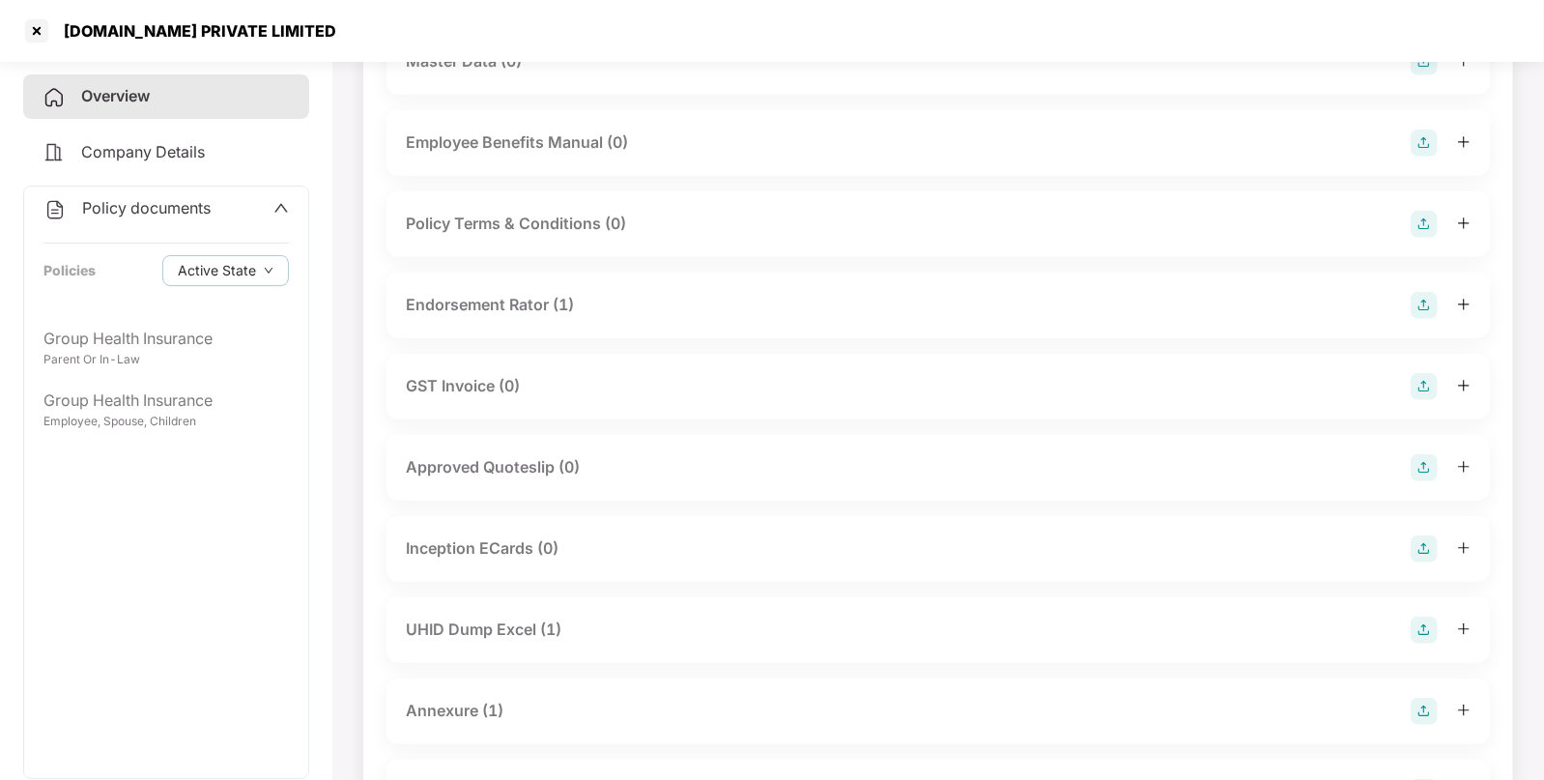
scroll to position [589, 0]
click at [511, 300] on div "Endorsement Rator (1)" at bounding box center [490, 303] width 168 height 24
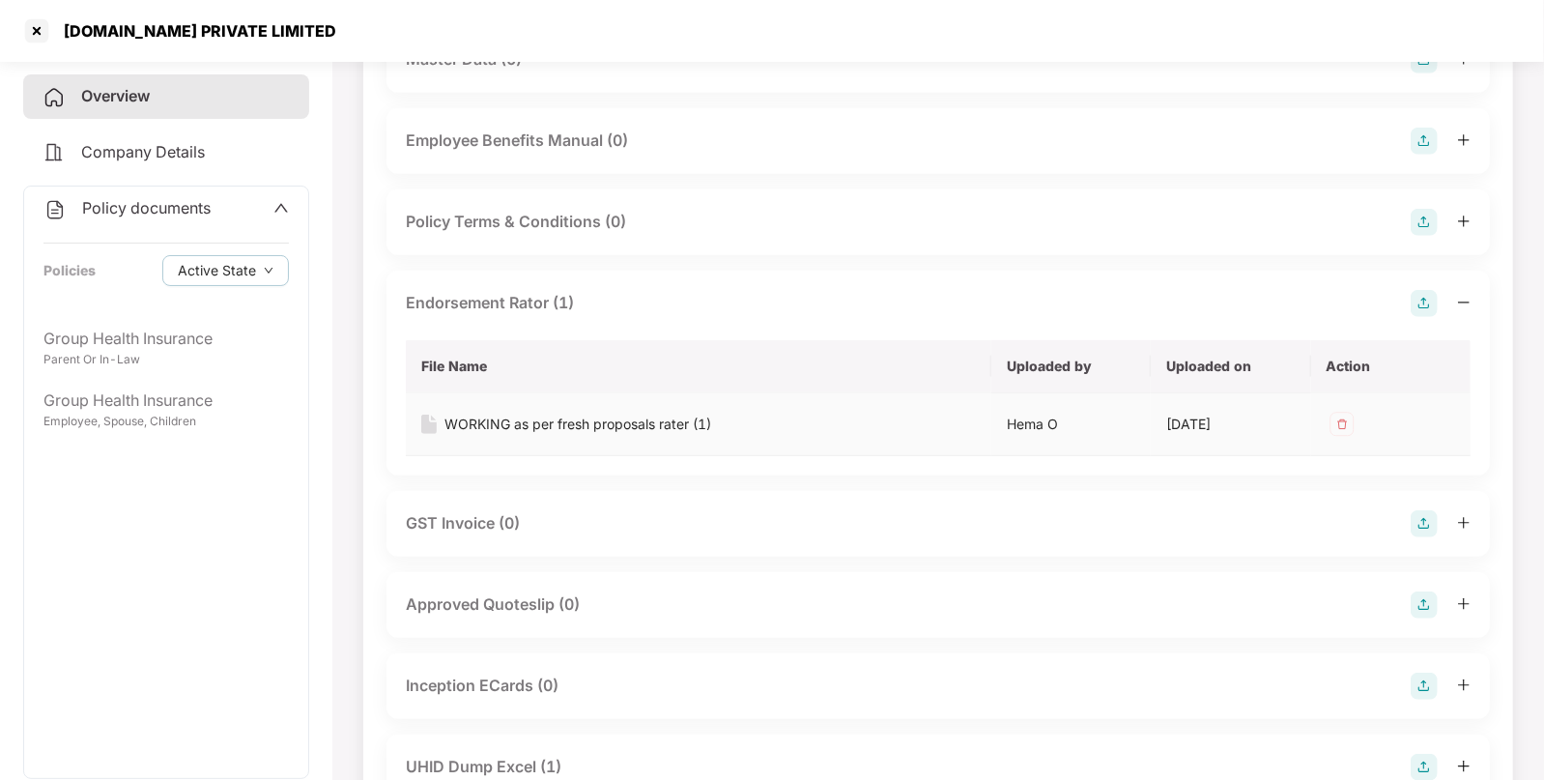
click at [525, 419] on div "WORKING as per fresh proposals rater (1)" at bounding box center [578, 424] width 267 height 21
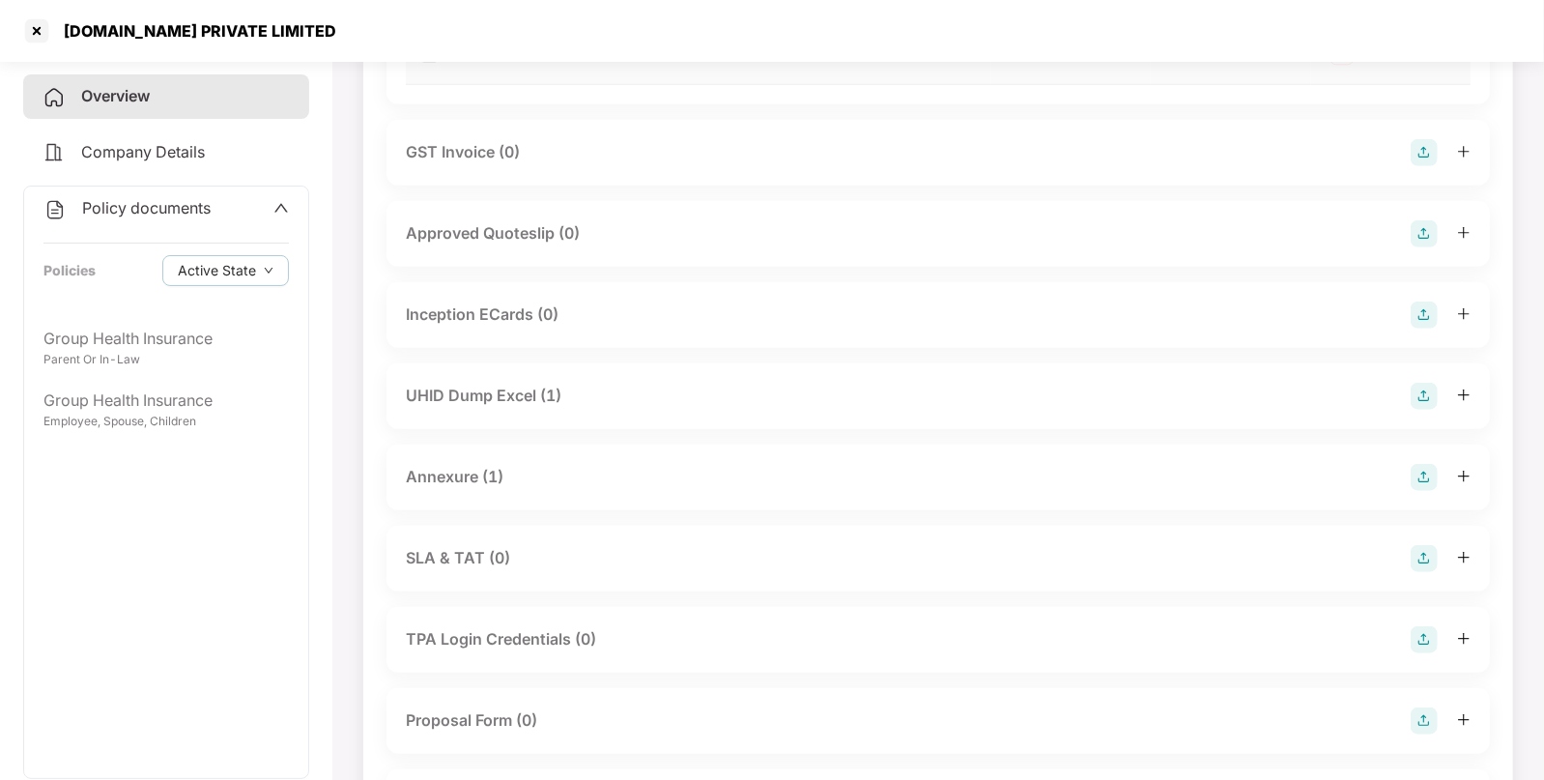
scroll to position [961, 0]
click at [508, 395] on div "UHID Dump Excel (1)" at bounding box center [484, 395] width 156 height 24
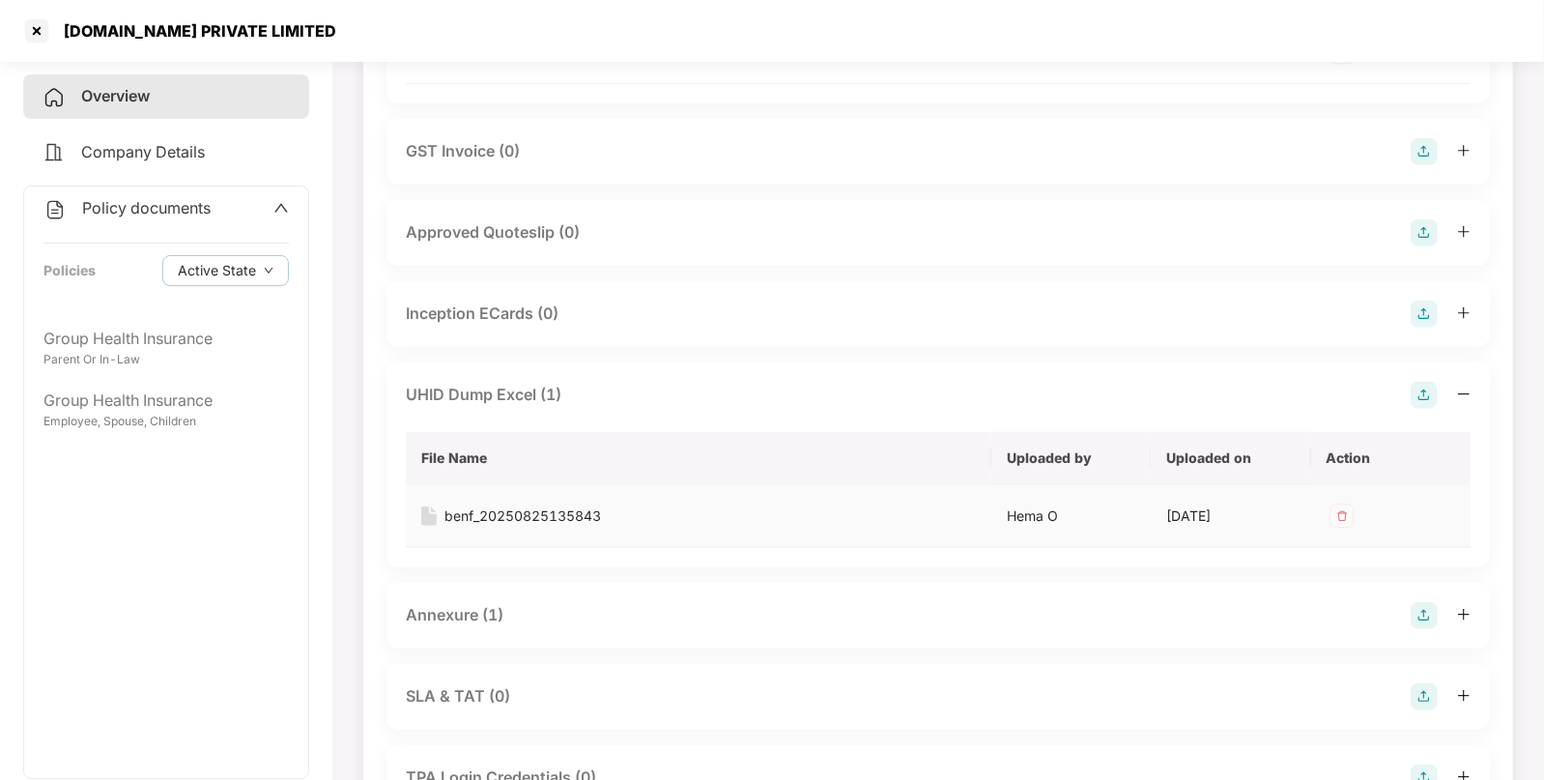
click at [523, 506] on div "benf_20250825135843" at bounding box center [523, 515] width 157 height 21
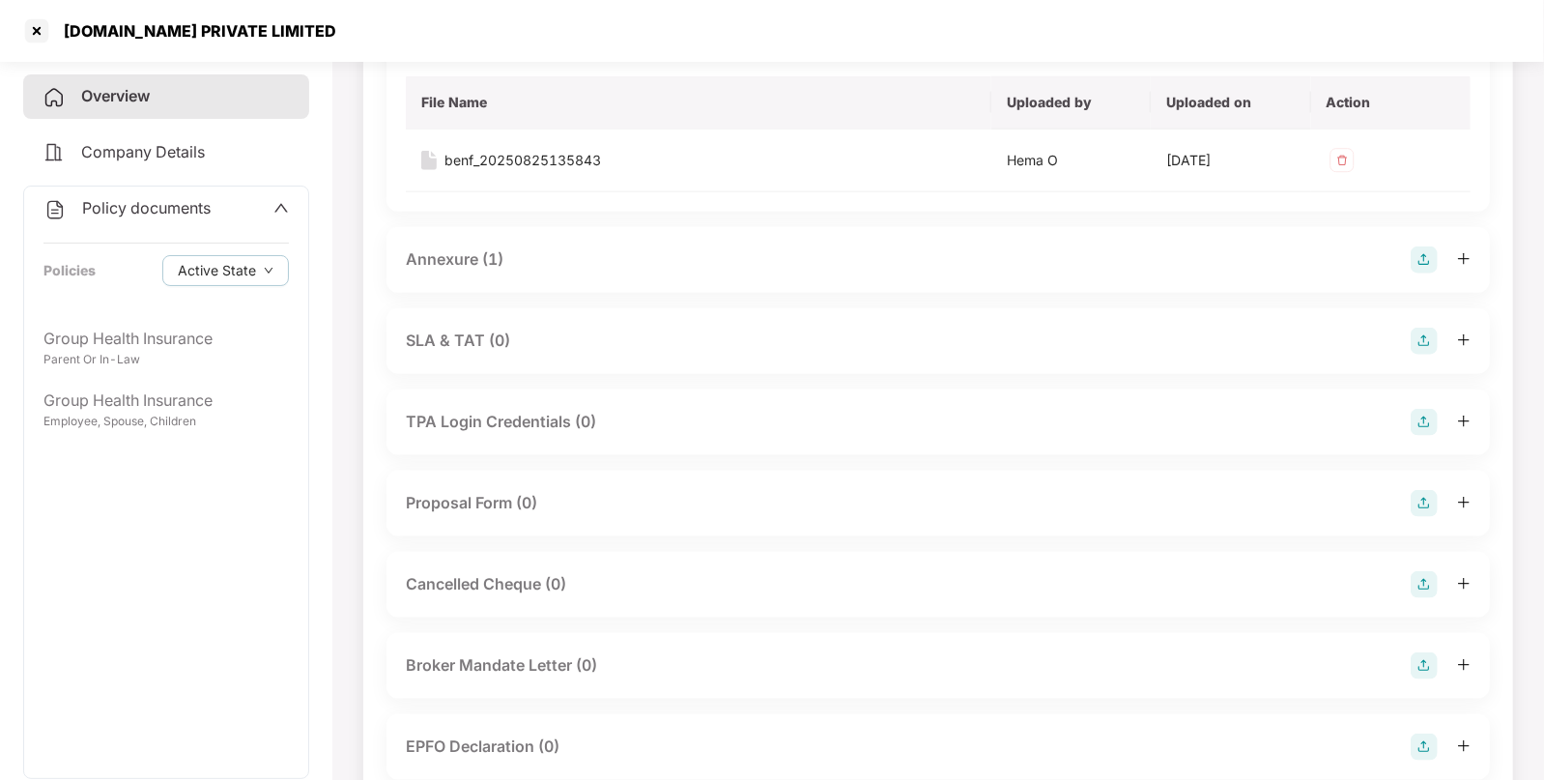
scroll to position [1329, 0]
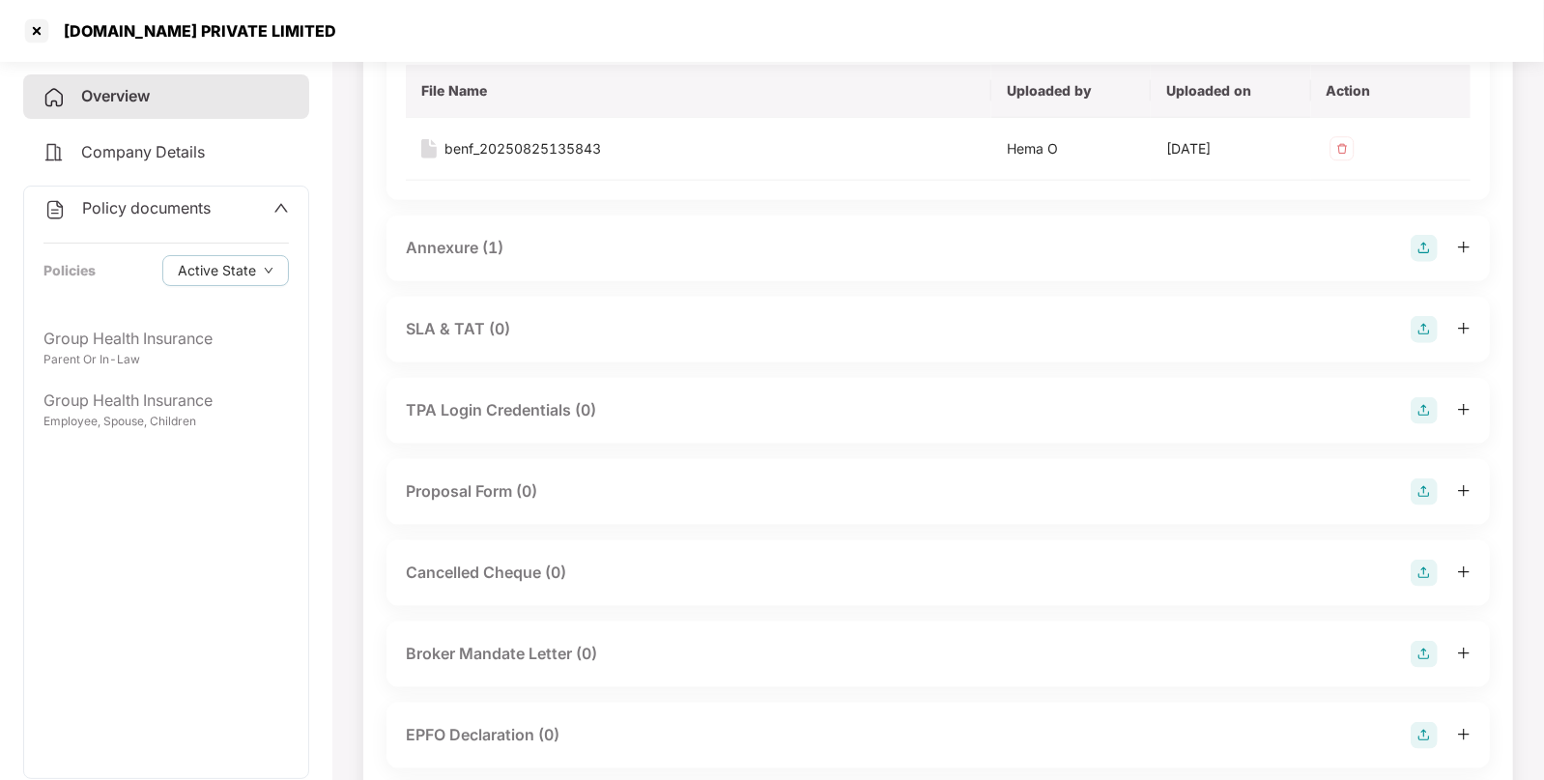
click at [483, 251] on div "Annexure (1)" at bounding box center [455, 248] width 98 height 24
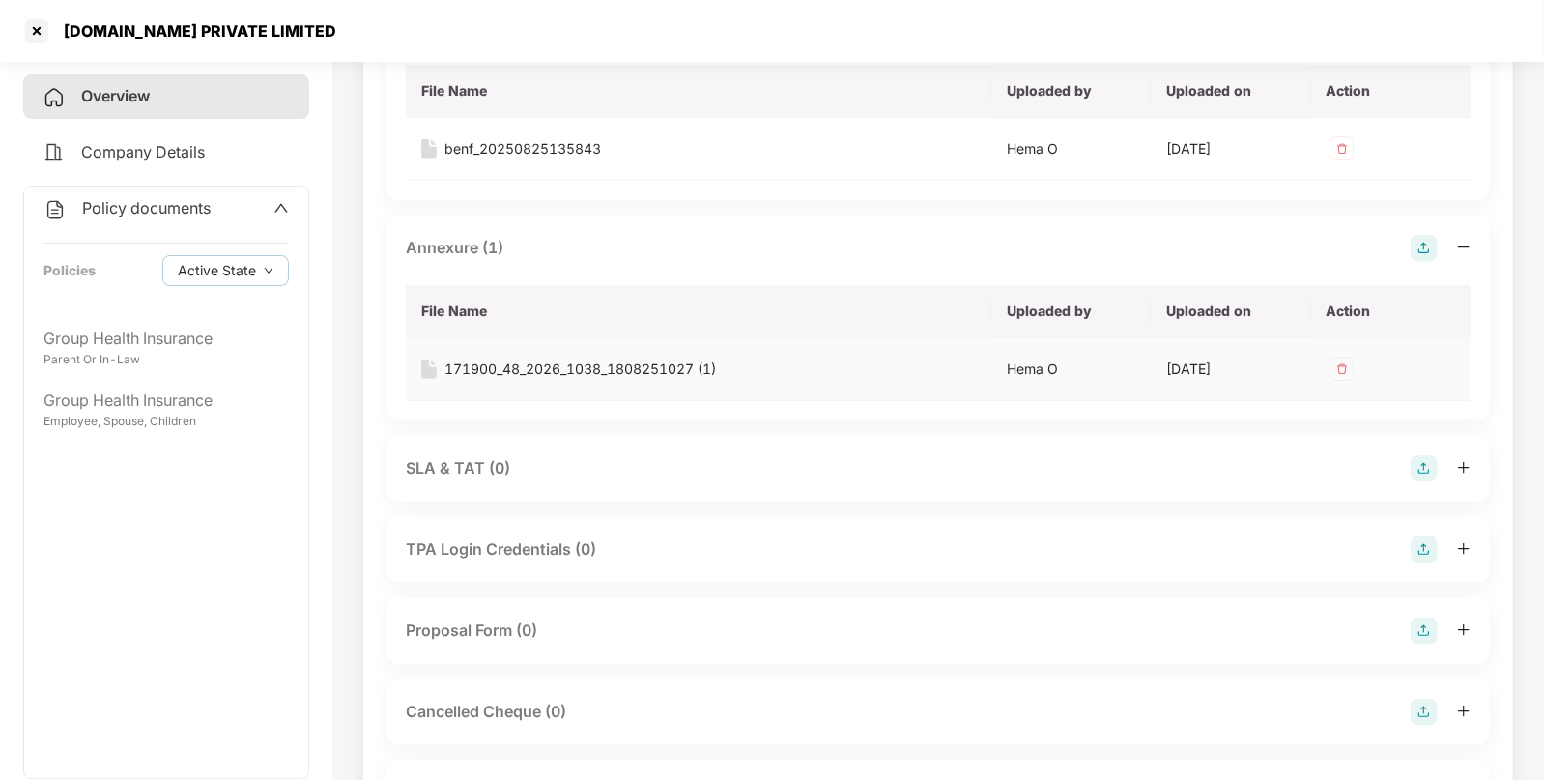
click at [509, 359] on div "171900_48_2026_1038_1808251027 (1)" at bounding box center [581, 369] width 272 height 21
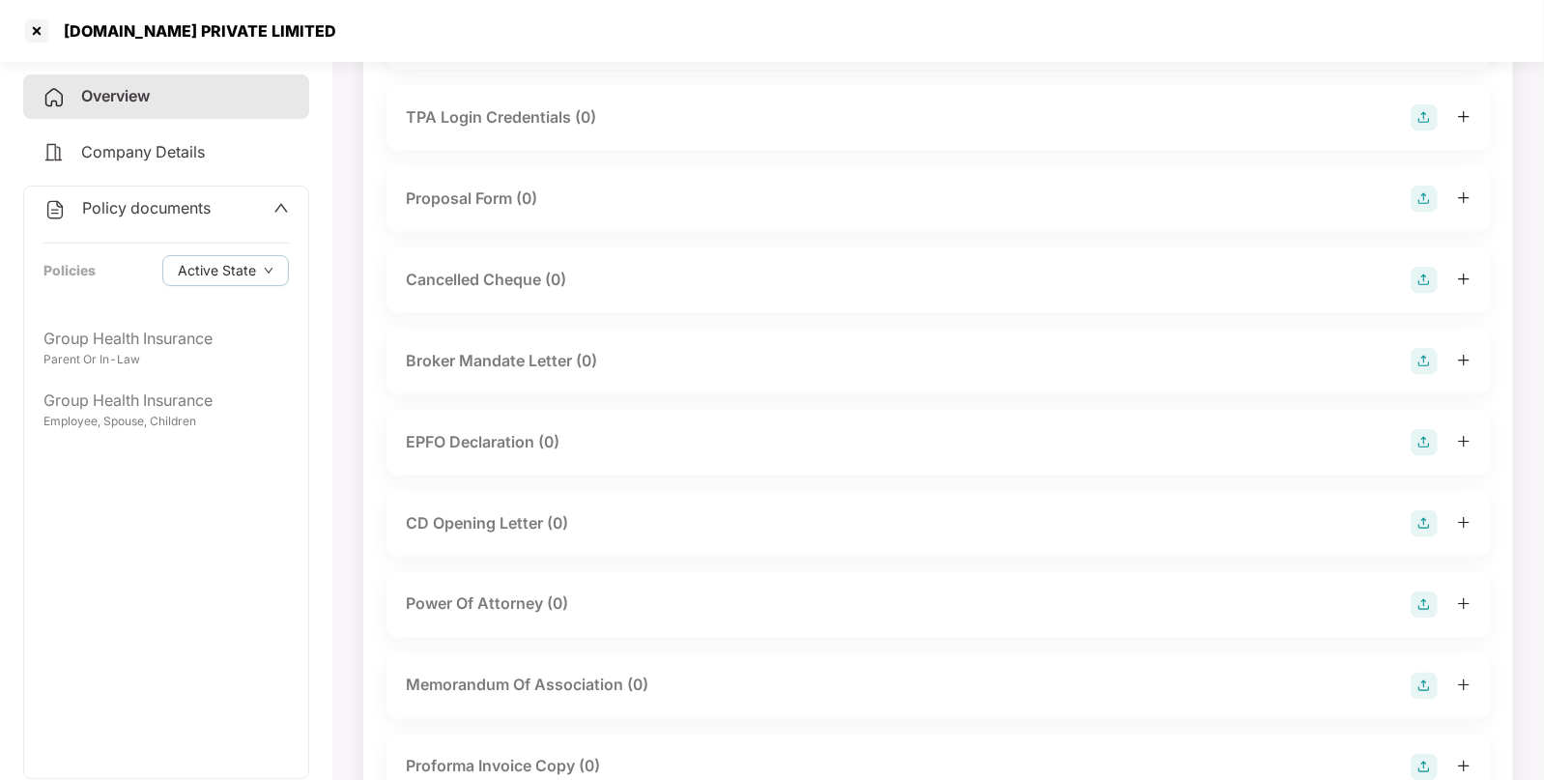
scroll to position [1766, 0]
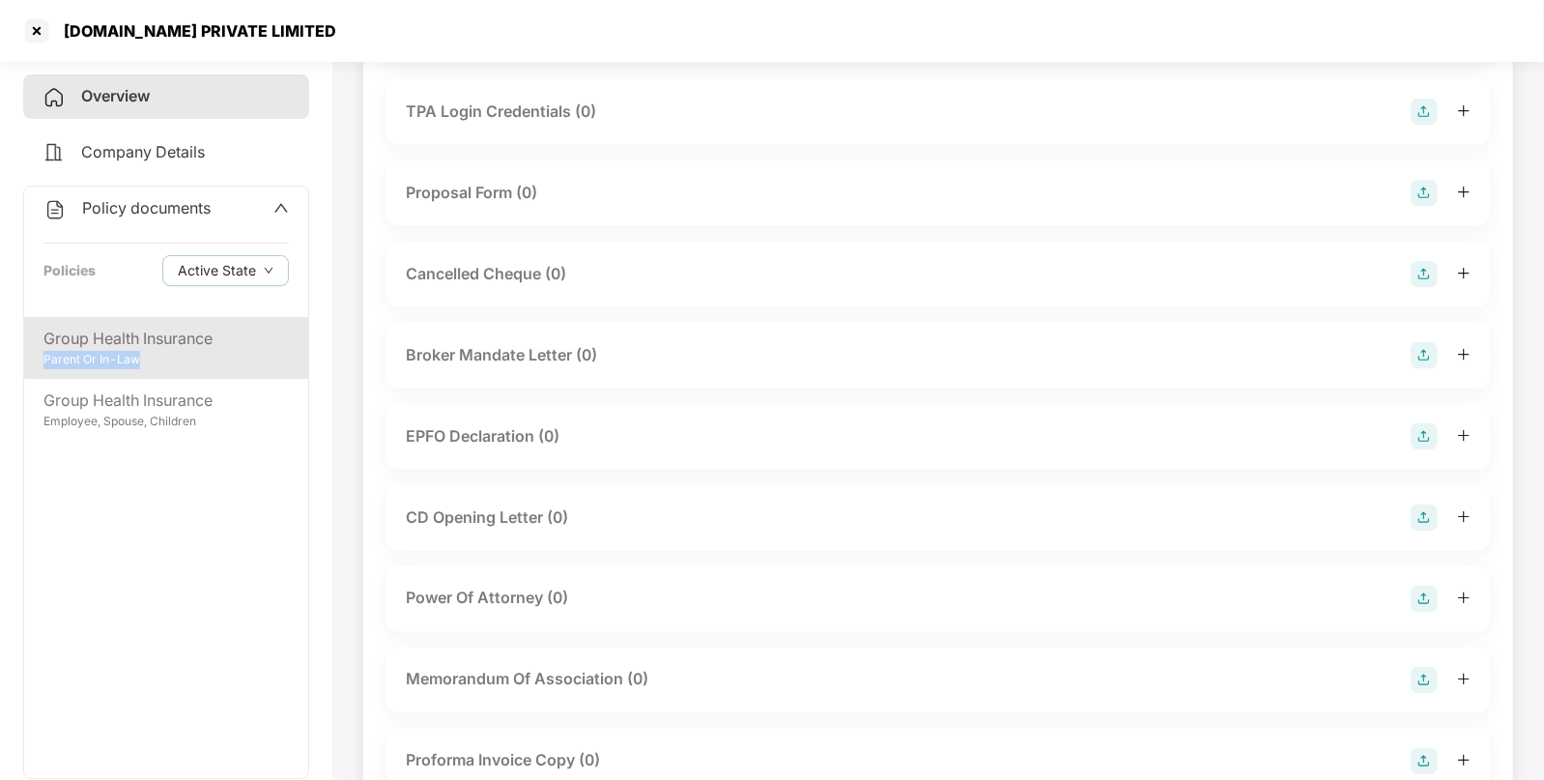
click at [230, 350] on div "Group Health Insurance Parent Or In-Law" at bounding box center [166, 348] width 284 height 62
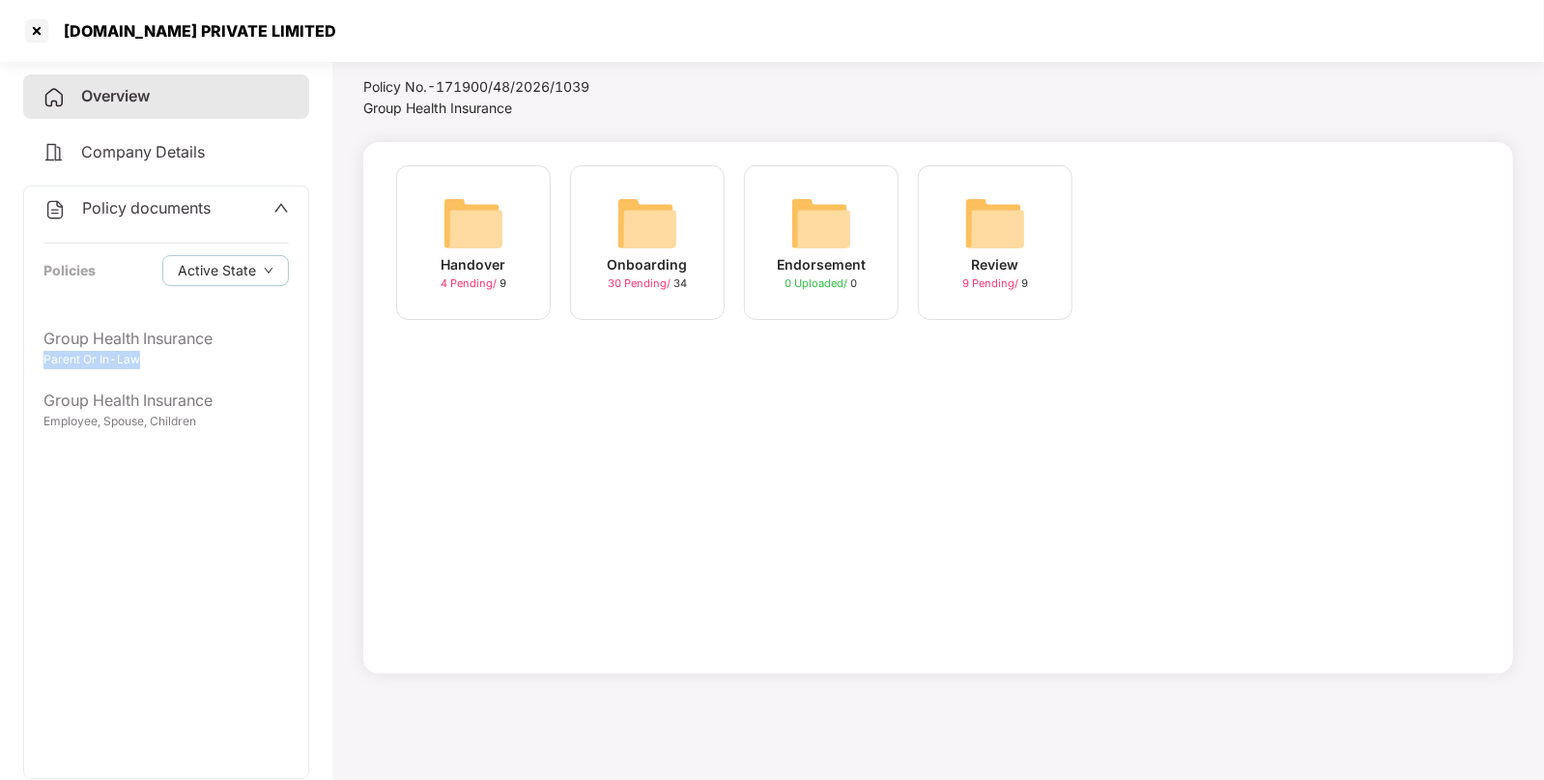
click at [619, 199] on img at bounding box center [648, 223] width 62 height 62
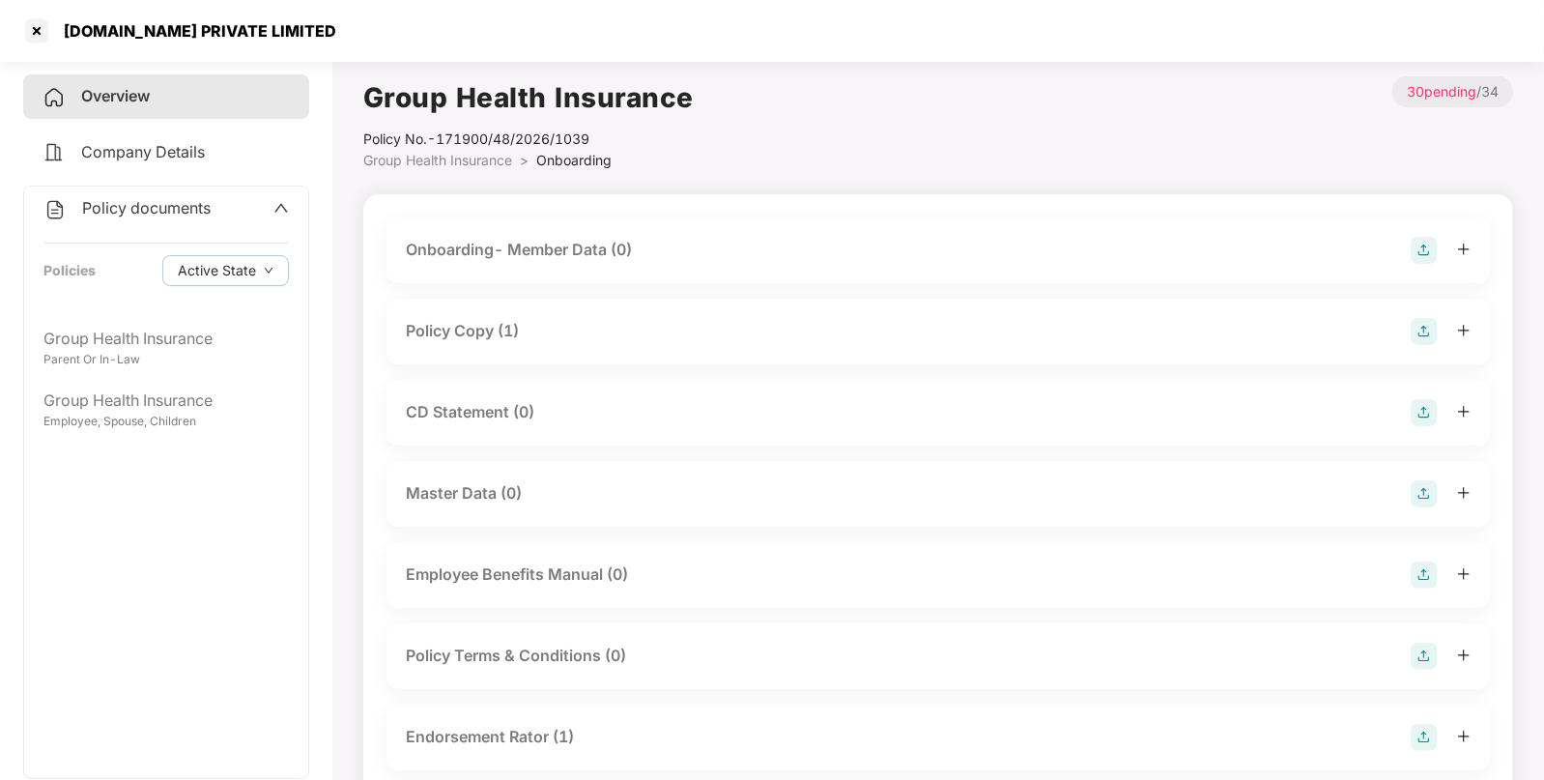
click at [461, 330] on div "Policy Copy (1)" at bounding box center [462, 331] width 113 height 24
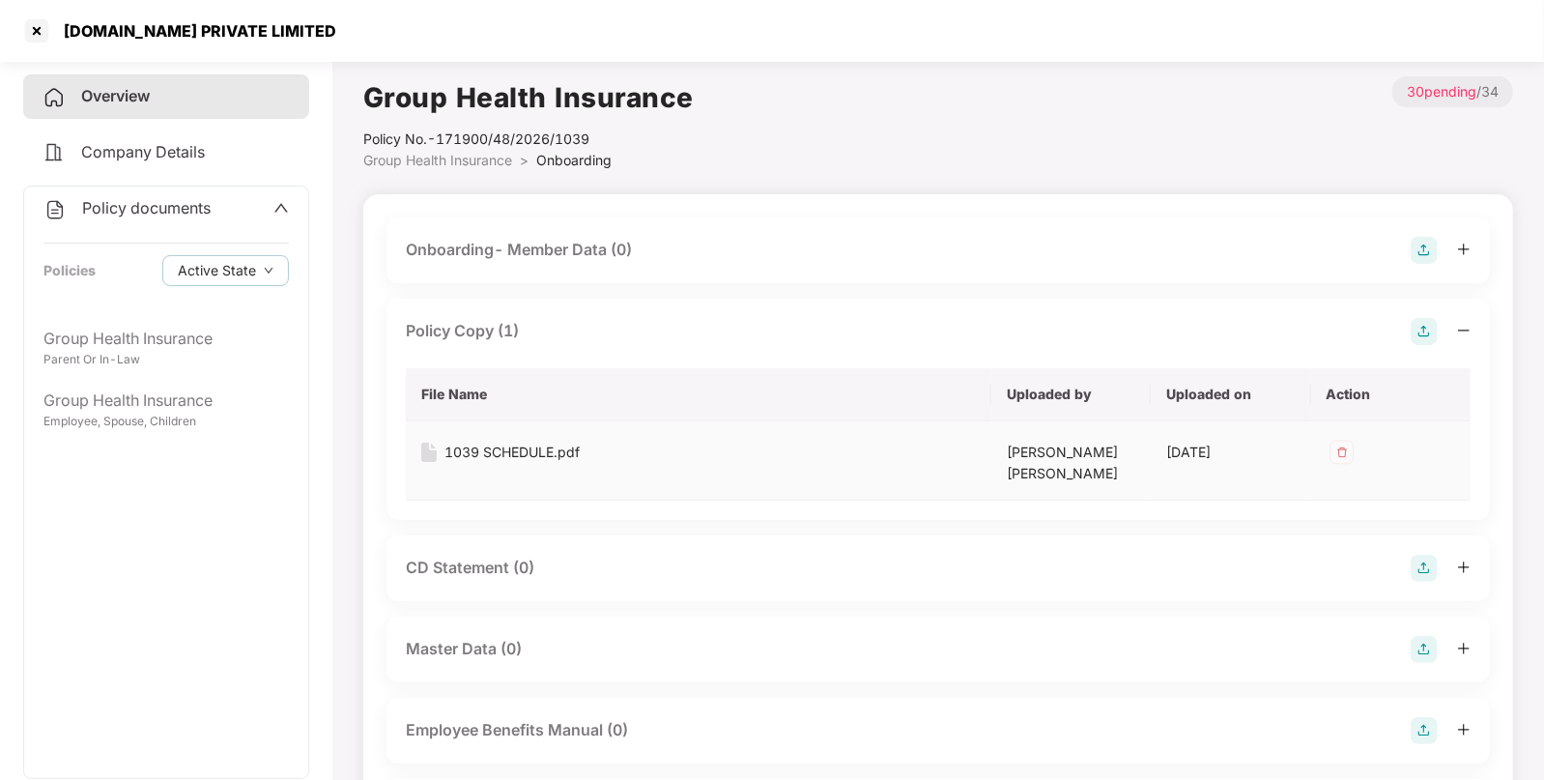
click at [480, 440] on td "1039 SCHEDULE.pdf" at bounding box center [699, 460] width 586 height 79
click at [483, 452] on div "1039 SCHEDULE.pdf" at bounding box center [512, 452] width 135 height 21
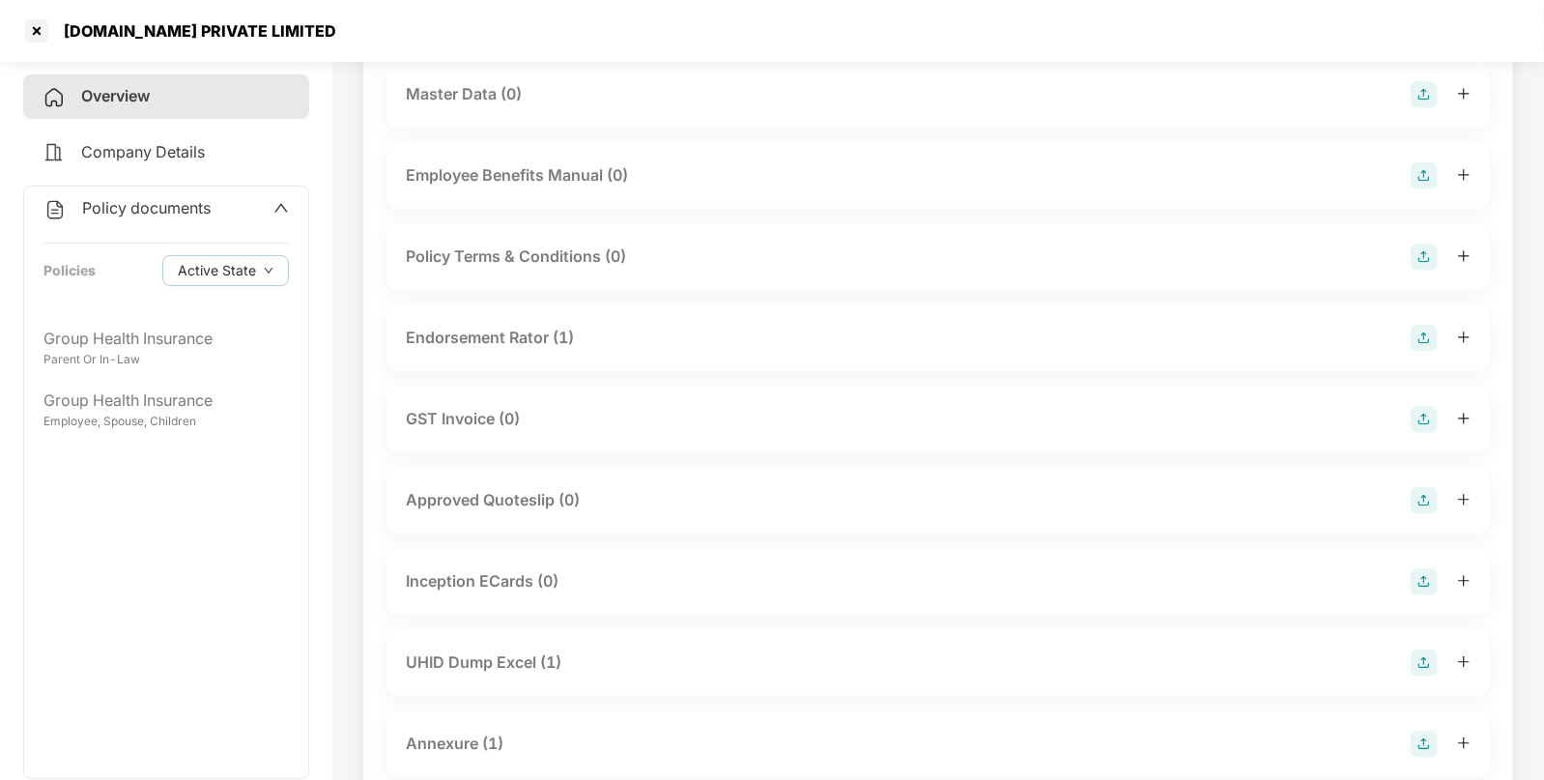
scroll to position [556, 0]
click at [488, 336] on div "Endorsement Rator (1)" at bounding box center [490, 337] width 168 height 24
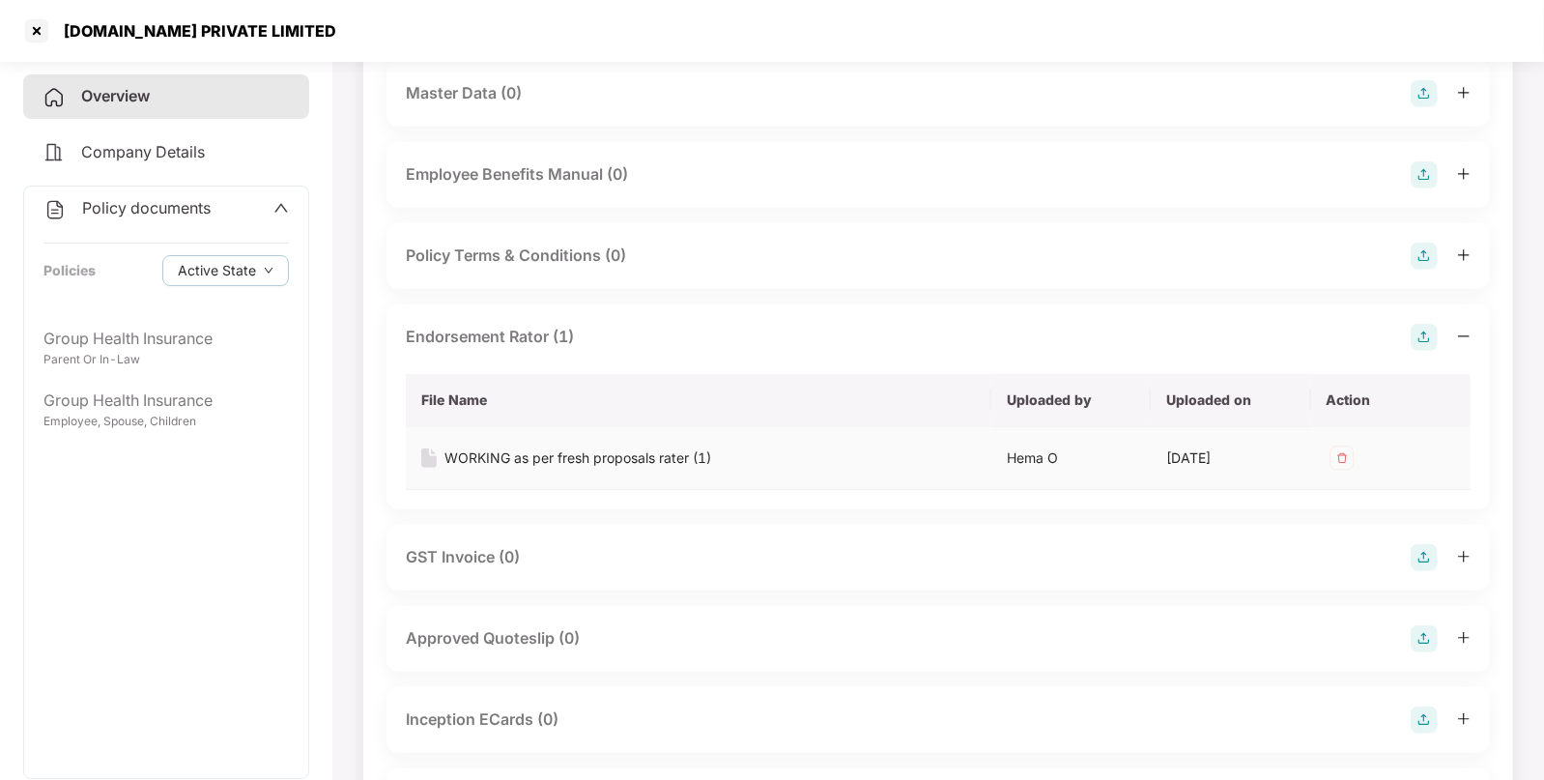
click at [493, 454] on div "WORKING as per fresh proposals rater (1)" at bounding box center [578, 457] width 267 height 21
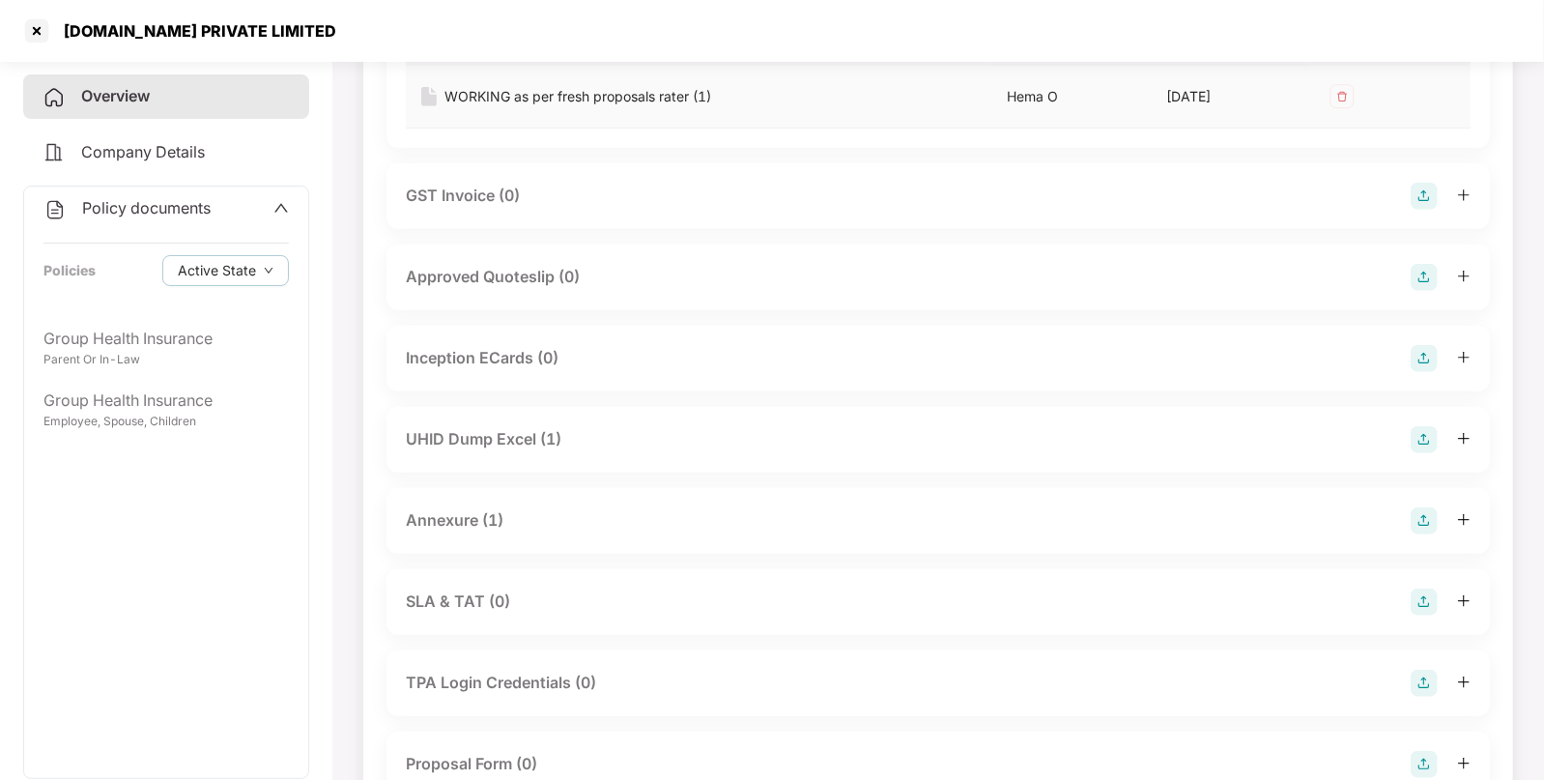
scroll to position [919, 0]
click at [514, 436] on div "UHID Dump Excel (1)" at bounding box center [484, 437] width 156 height 24
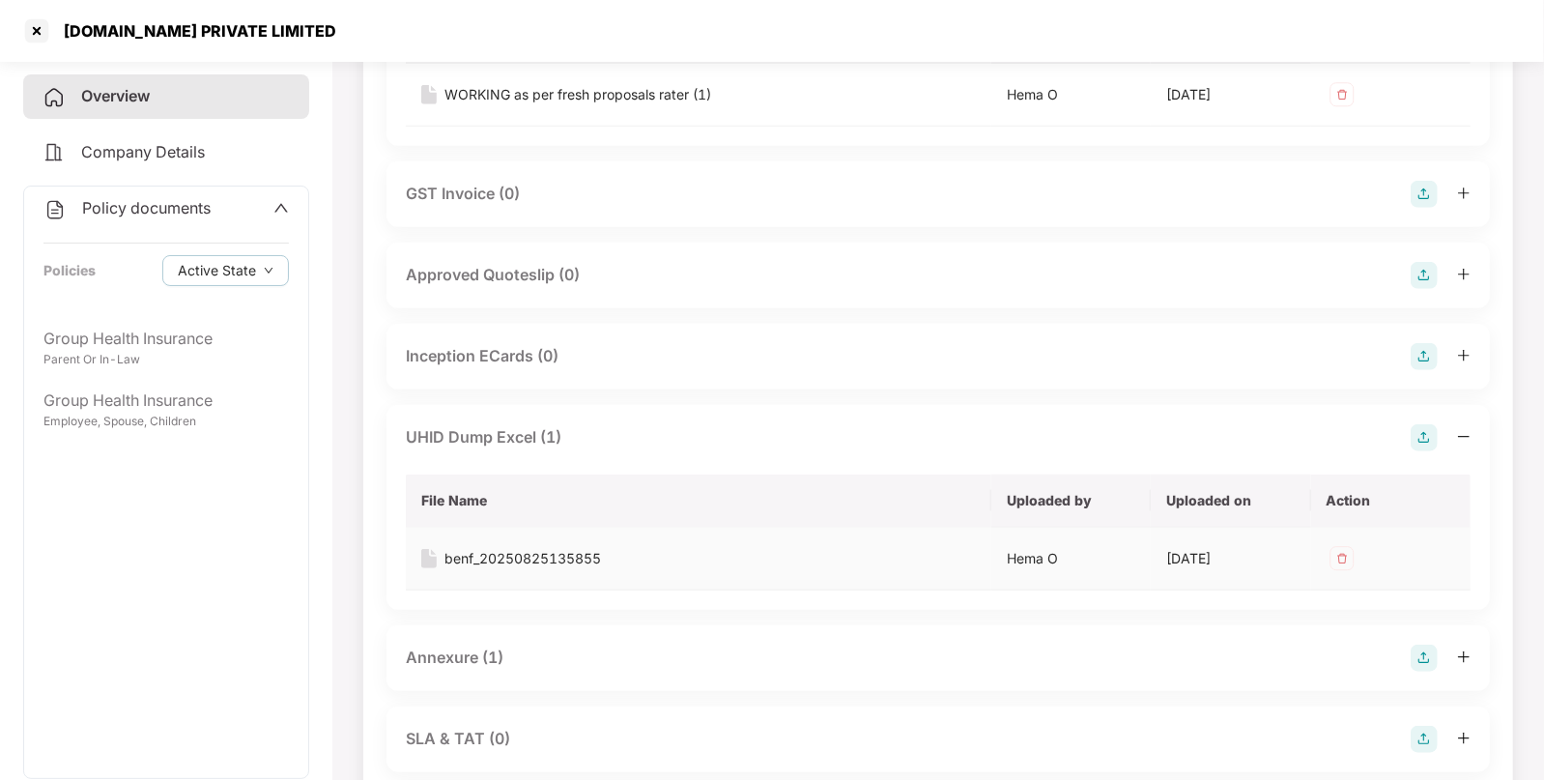
click at [483, 552] on div "benf_20250825135855" at bounding box center [523, 558] width 157 height 21
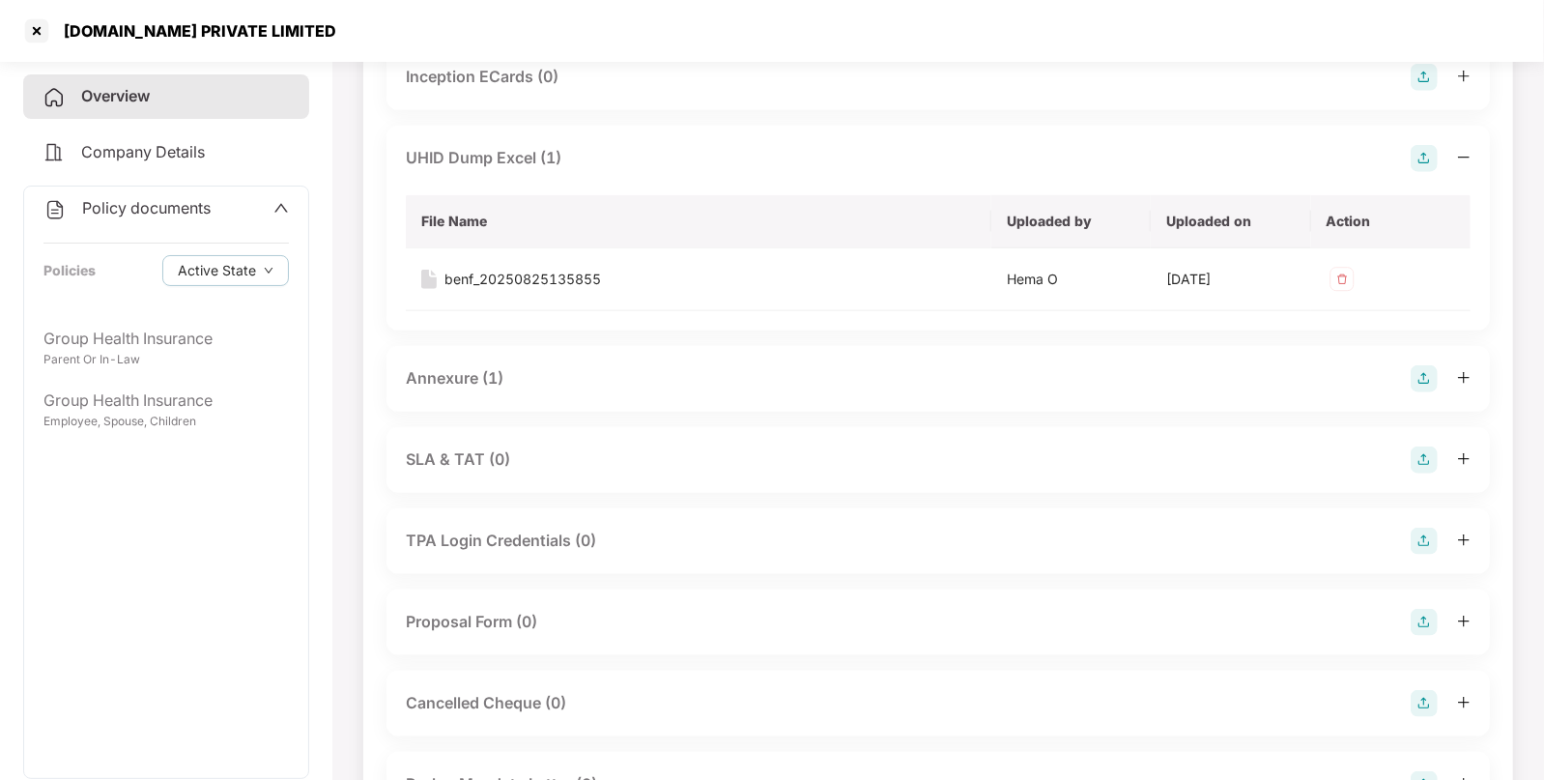
scroll to position [1199, 0]
click at [475, 384] on div "Annexure (1)" at bounding box center [455, 377] width 98 height 24
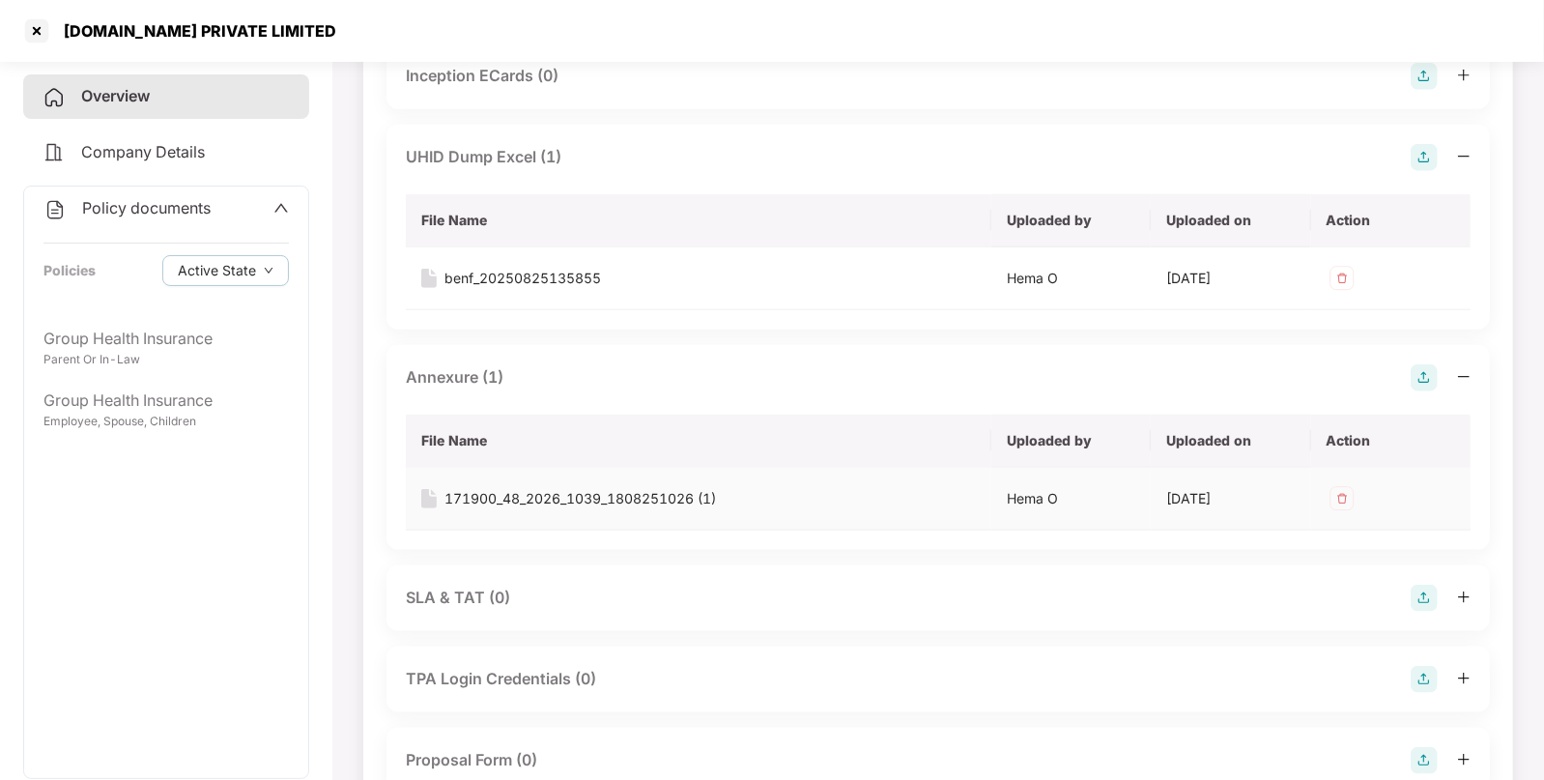
click at [507, 496] on div "171900_48_2026_1039_1808251026 (1)" at bounding box center [581, 498] width 272 height 21
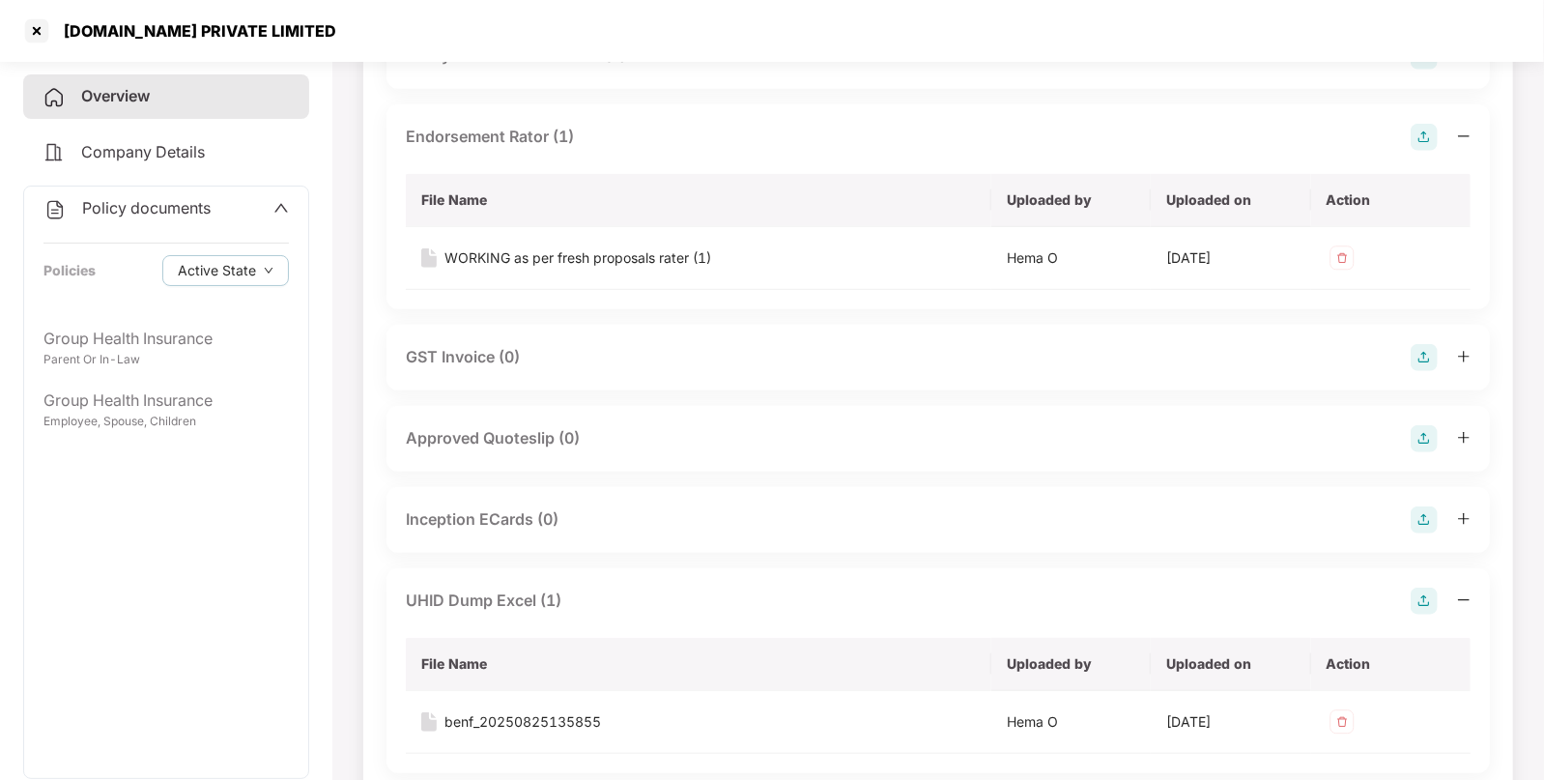
scroll to position [722, 0]
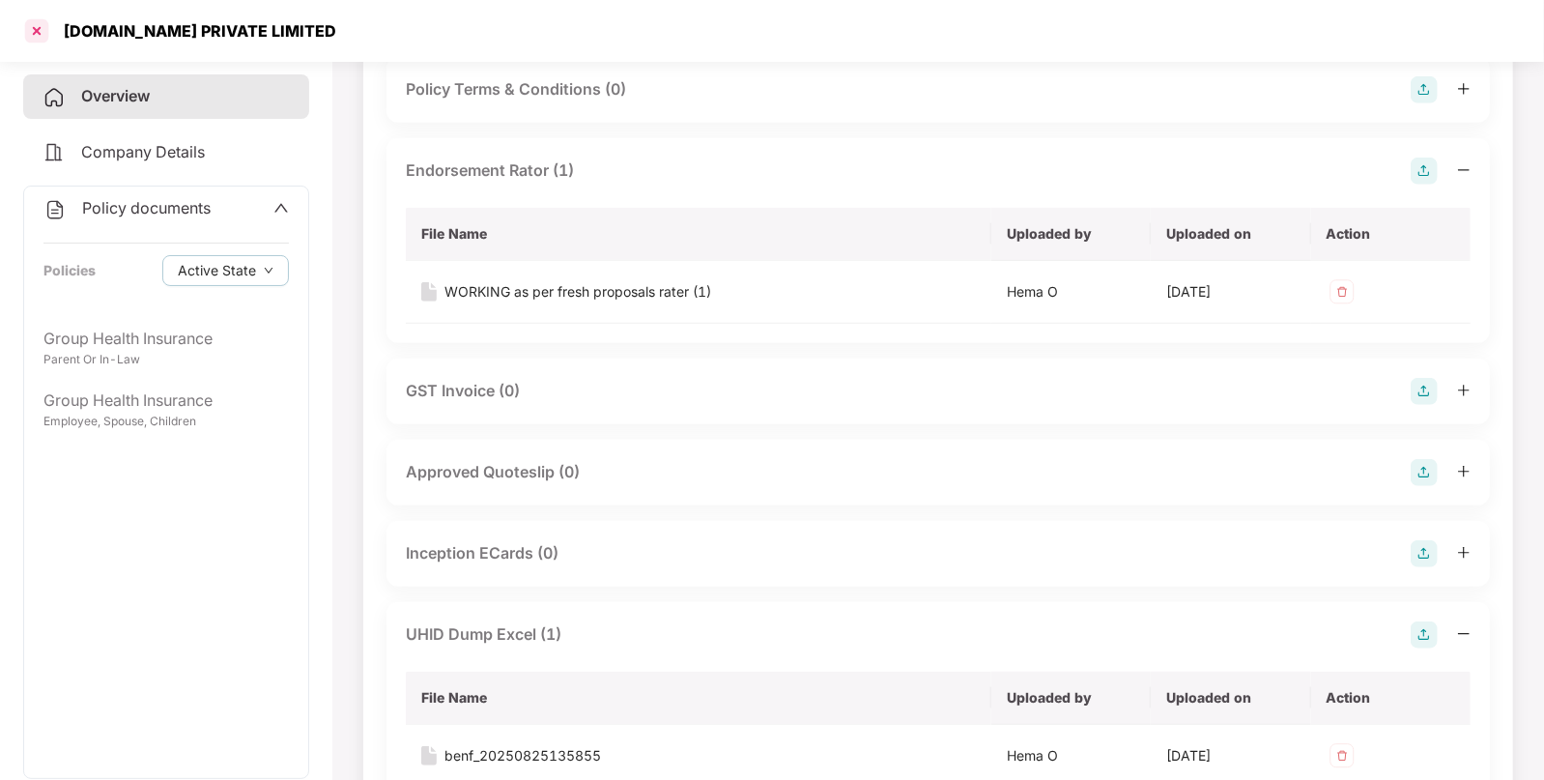
click at [34, 32] on div at bounding box center [36, 30] width 31 height 31
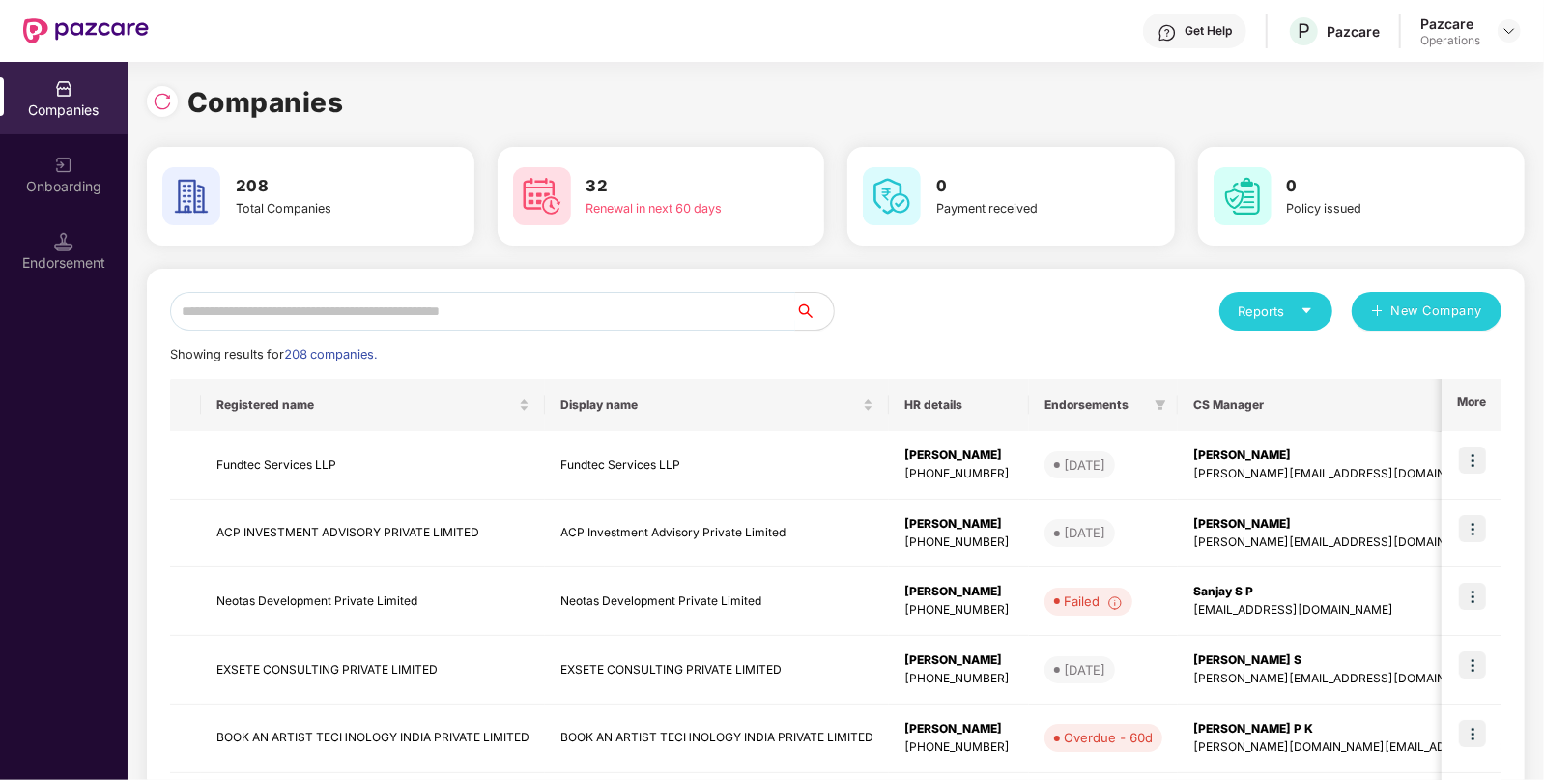
click at [242, 323] on input "text" at bounding box center [482, 311] width 625 height 39
paste input "**********"
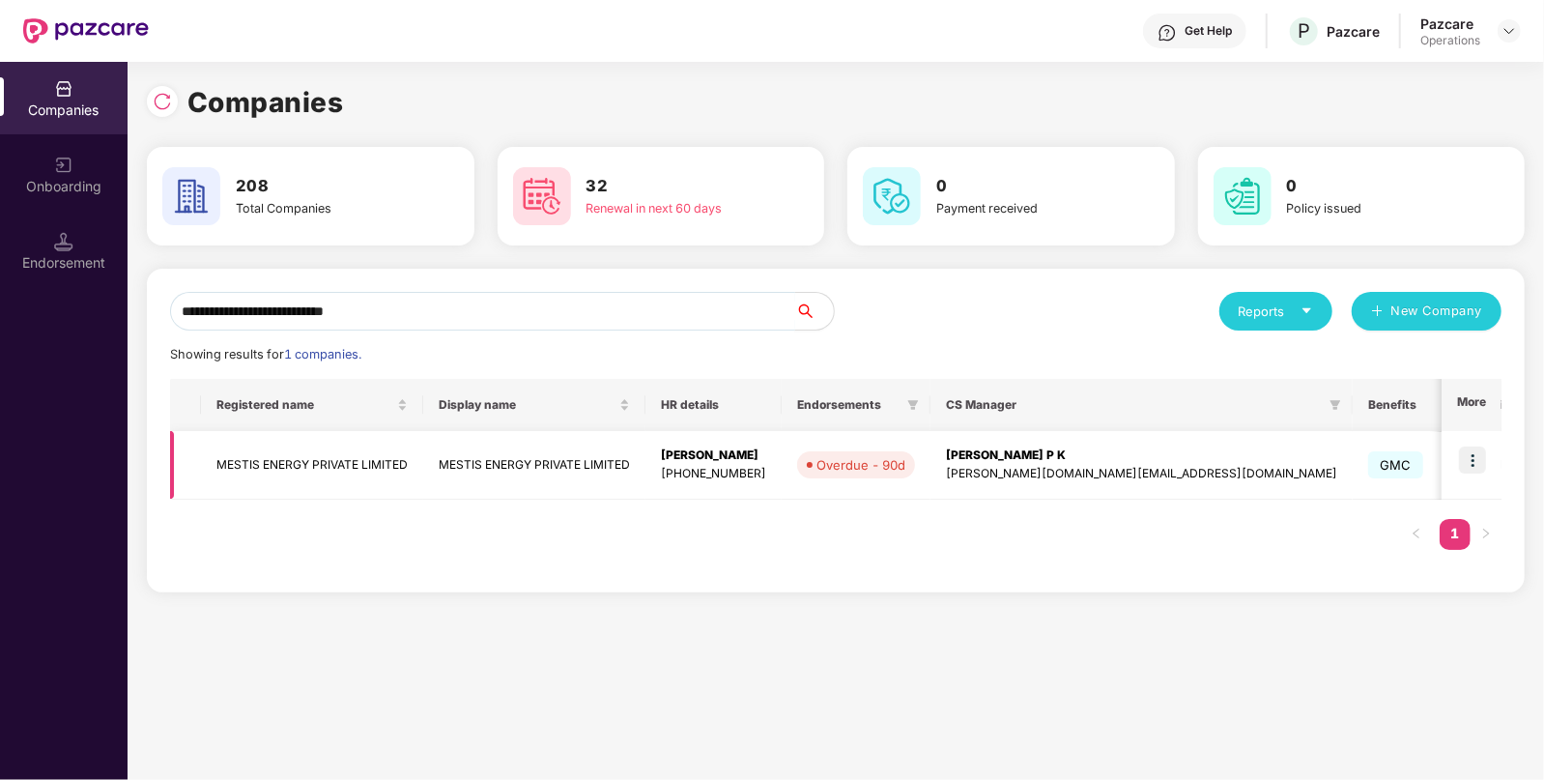
type input "**********"
click at [256, 453] on td "MESTIS ENERGY PRIVATE LIMITED" at bounding box center [312, 465] width 222 height 69
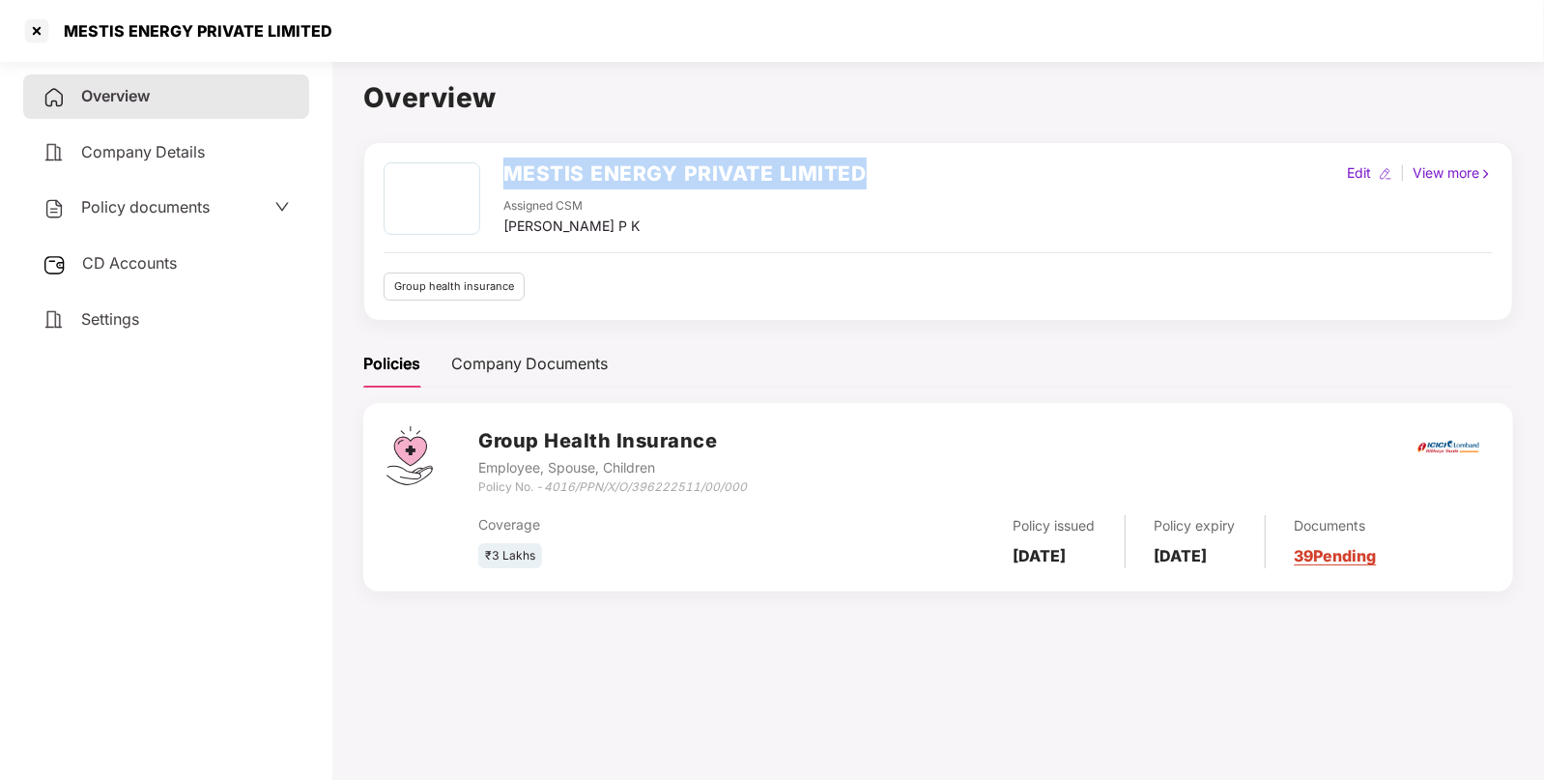
drag, startPoint x: 534, startPoint y: 178, endPoint x: 874, endPoint y: 155, distance: 340.0
click at [874, 155] on div "MESTIS ENERGY PRIVATE LIMITED Assigned CSM [PERSON_NAME] P K Edit | View more G…" at bounding box center [938, 231] width 1150 height 179
copy h2 "MESTIS ENERGY PRIVATE LIMITED"
click at [224, 215] on div "Policy documents" at bounding box center [166, 207] width 247 height 25
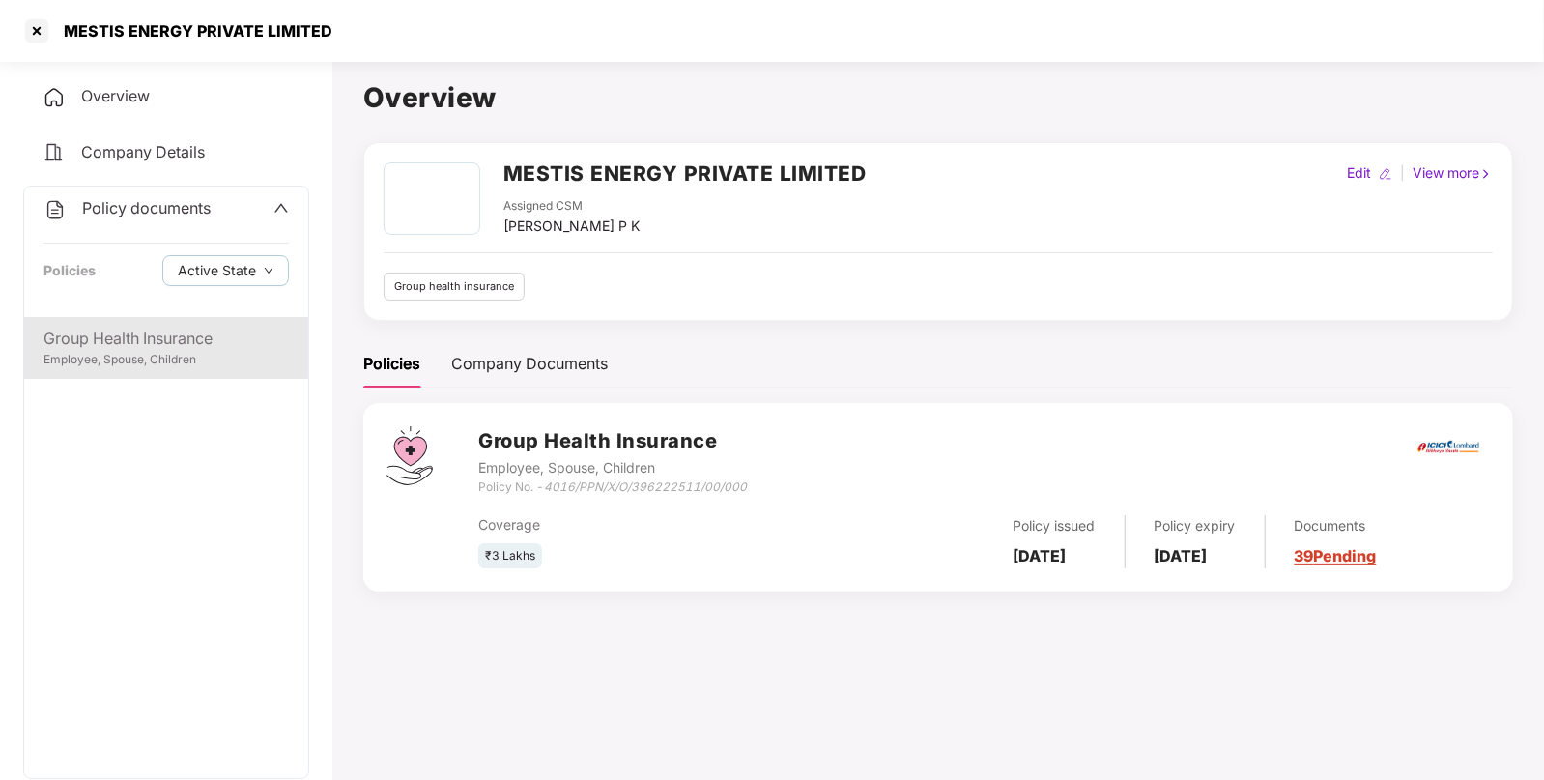
click at [137, 351] on div "Employee, Spouse, Children" at bounding box center [165, 360] width 245 height 18
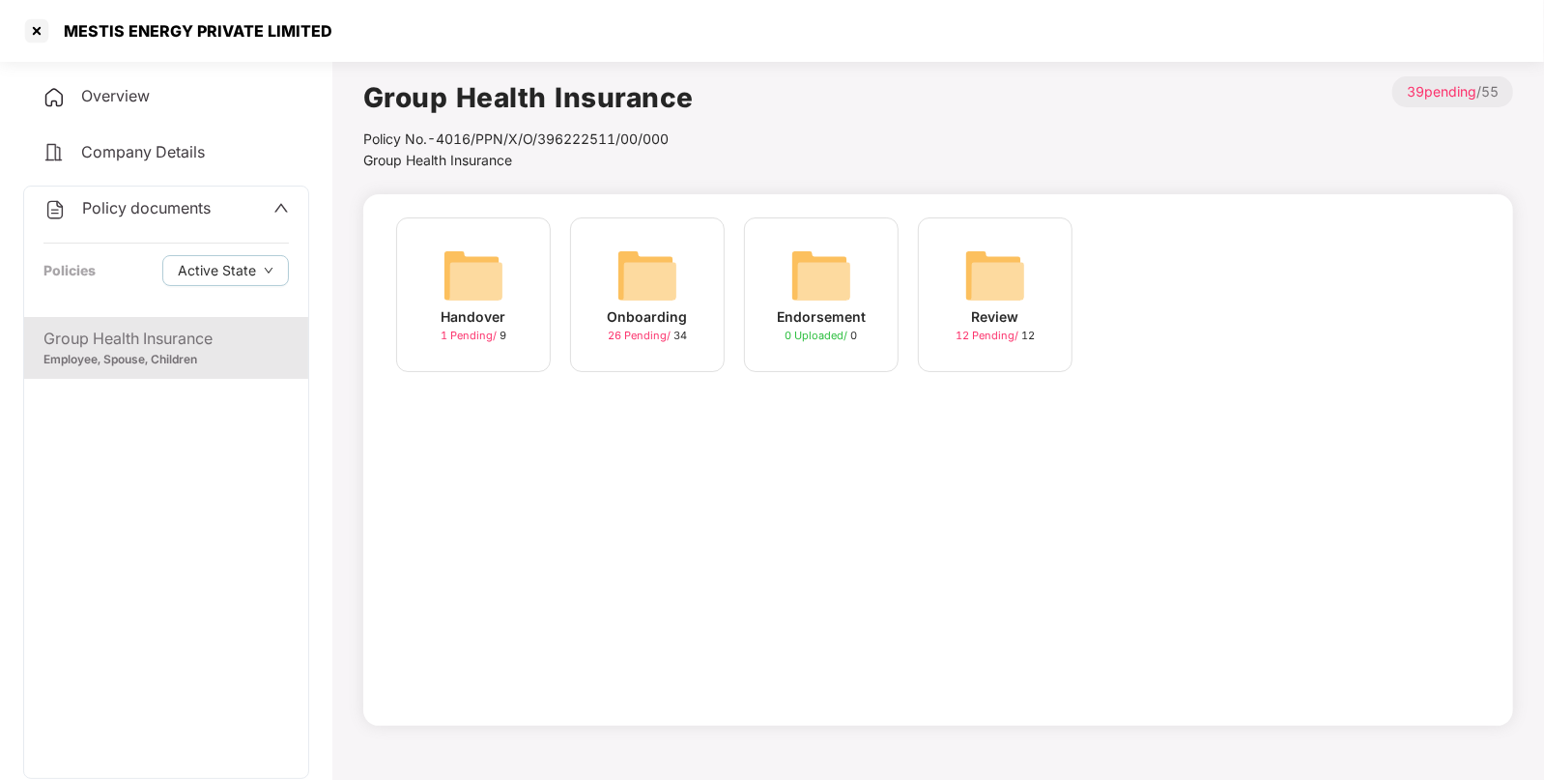
click at [660, 295] on img at bounding box center [648, 275] width 62 height 62
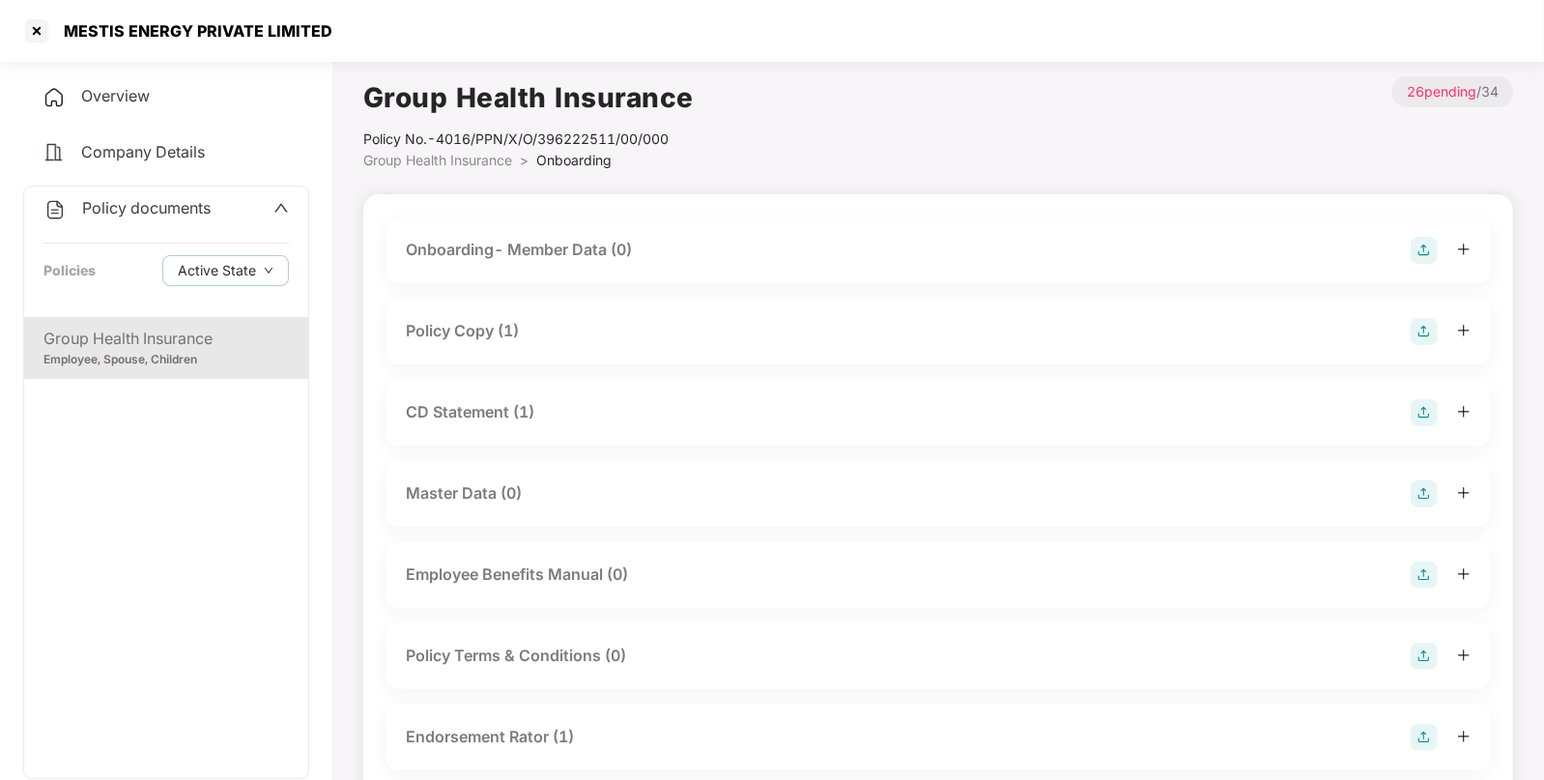
click at [479, 332] on div "Policy Copy (1)" at bounding box center [462, 331] width 113 height 24
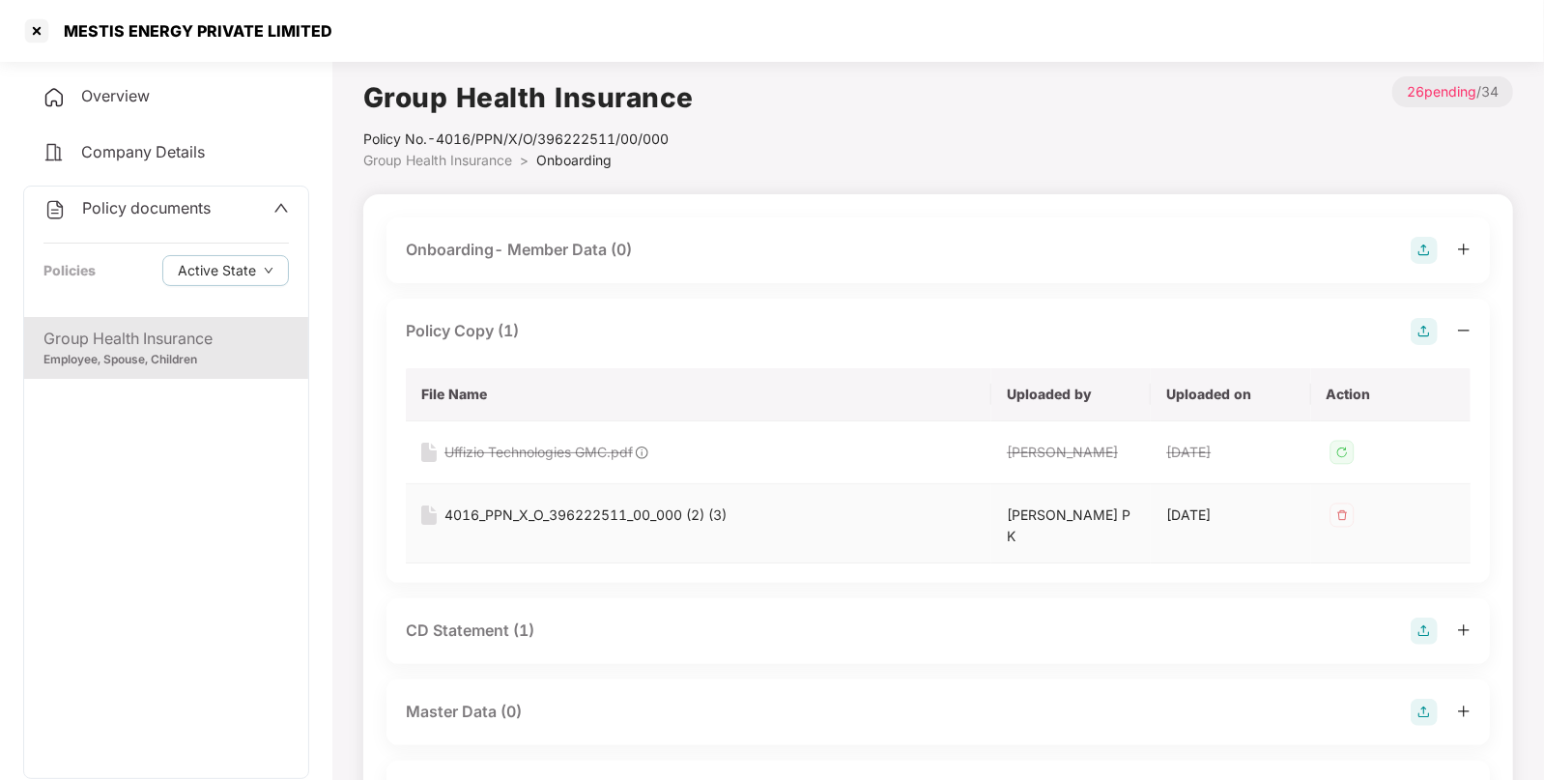
click at [498, 504] on div "4016_PPN_X_O_396222511_00_000 (2) (3)" at bounding box center [586, 514] width 282 height 21
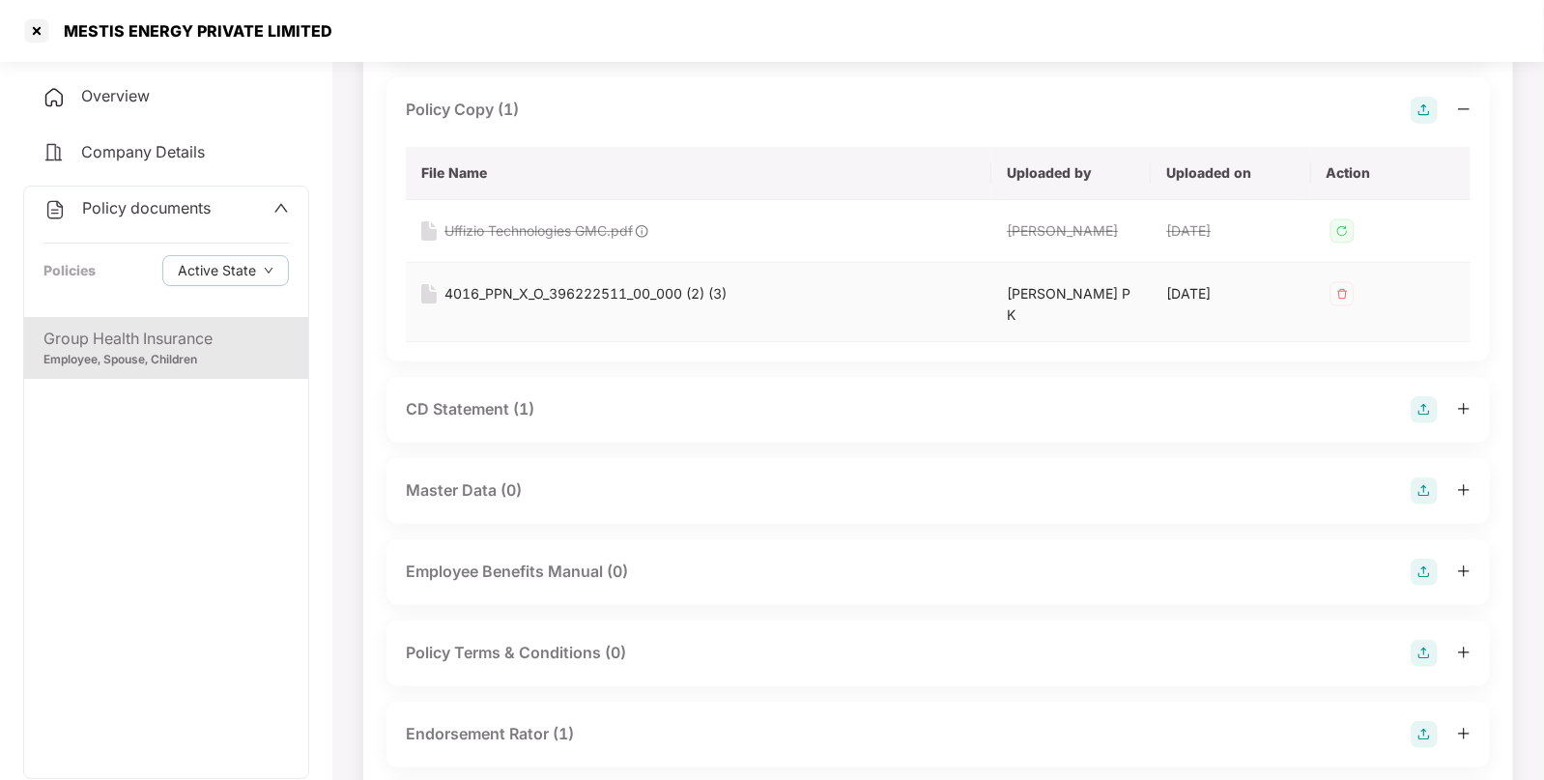
scroll to position [402, 0]
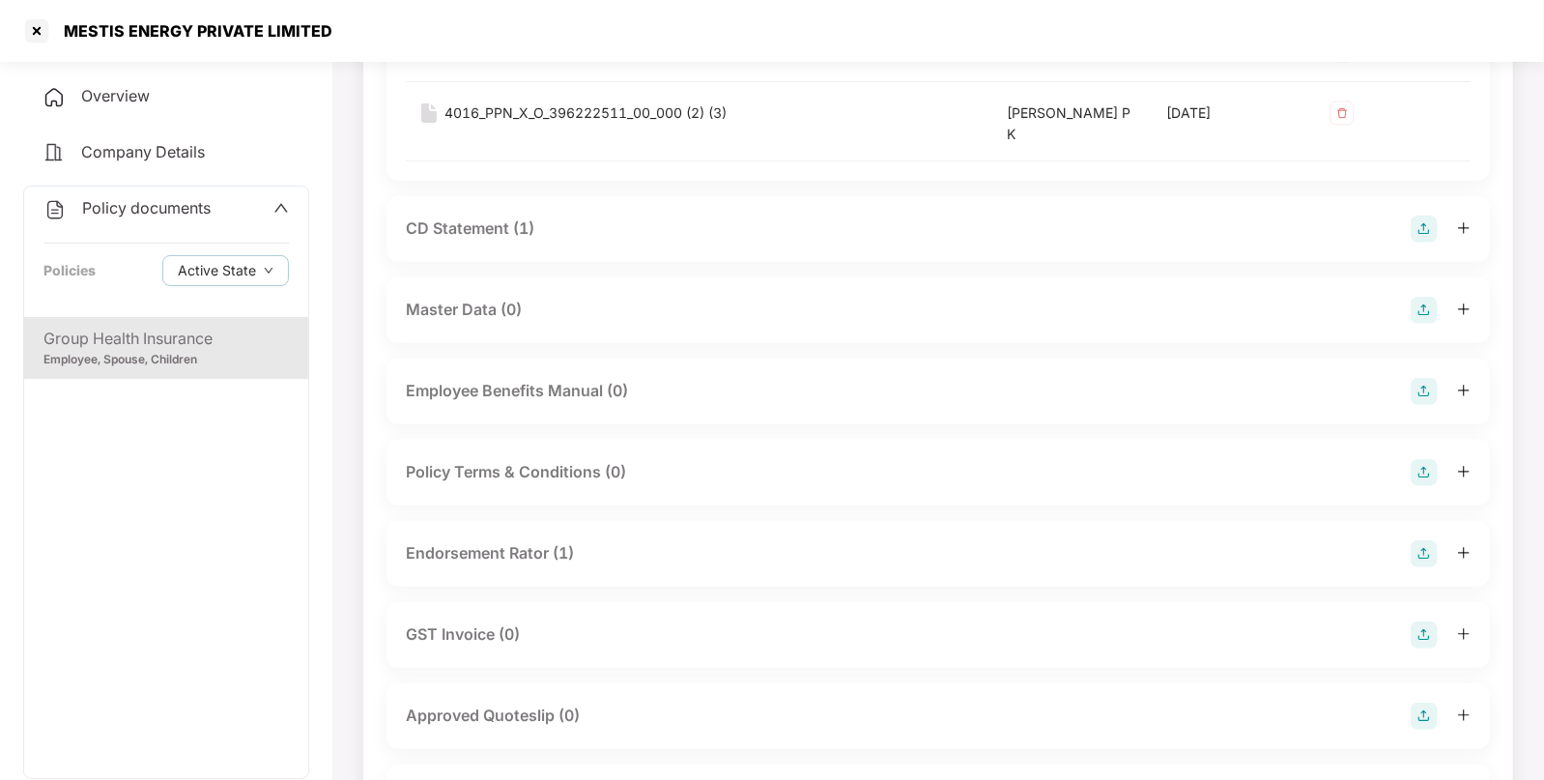
click at [482, 216] on div "CD Statement (1)" at bounding box center [470, 228] width 129 height 24
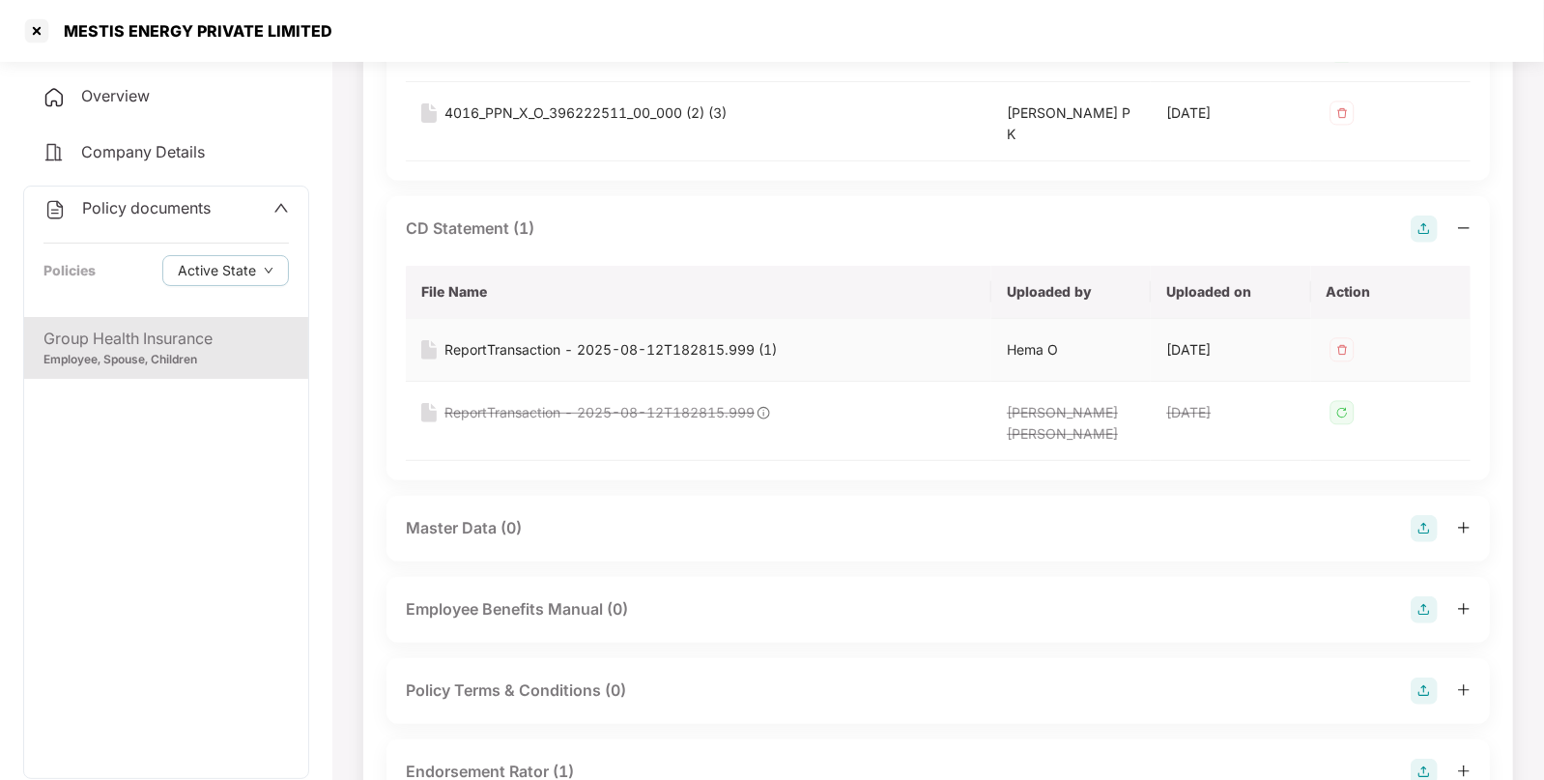
click at [487, 339] on div "ReportTransaction - 2025-08-12T182815.999 (1)" at bounding box center [611, 349] width 332 height 21
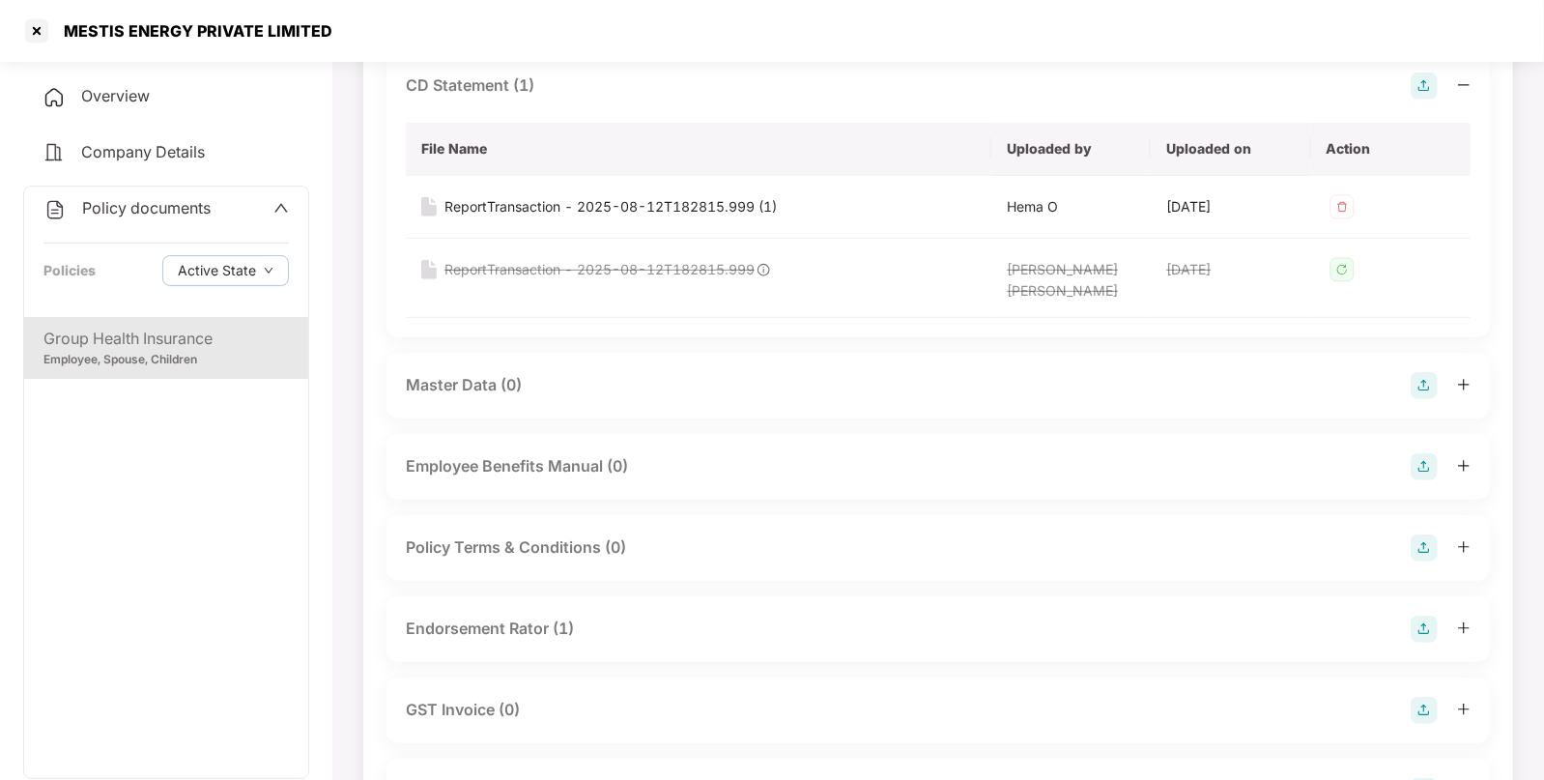
scroll to position [743, 0]
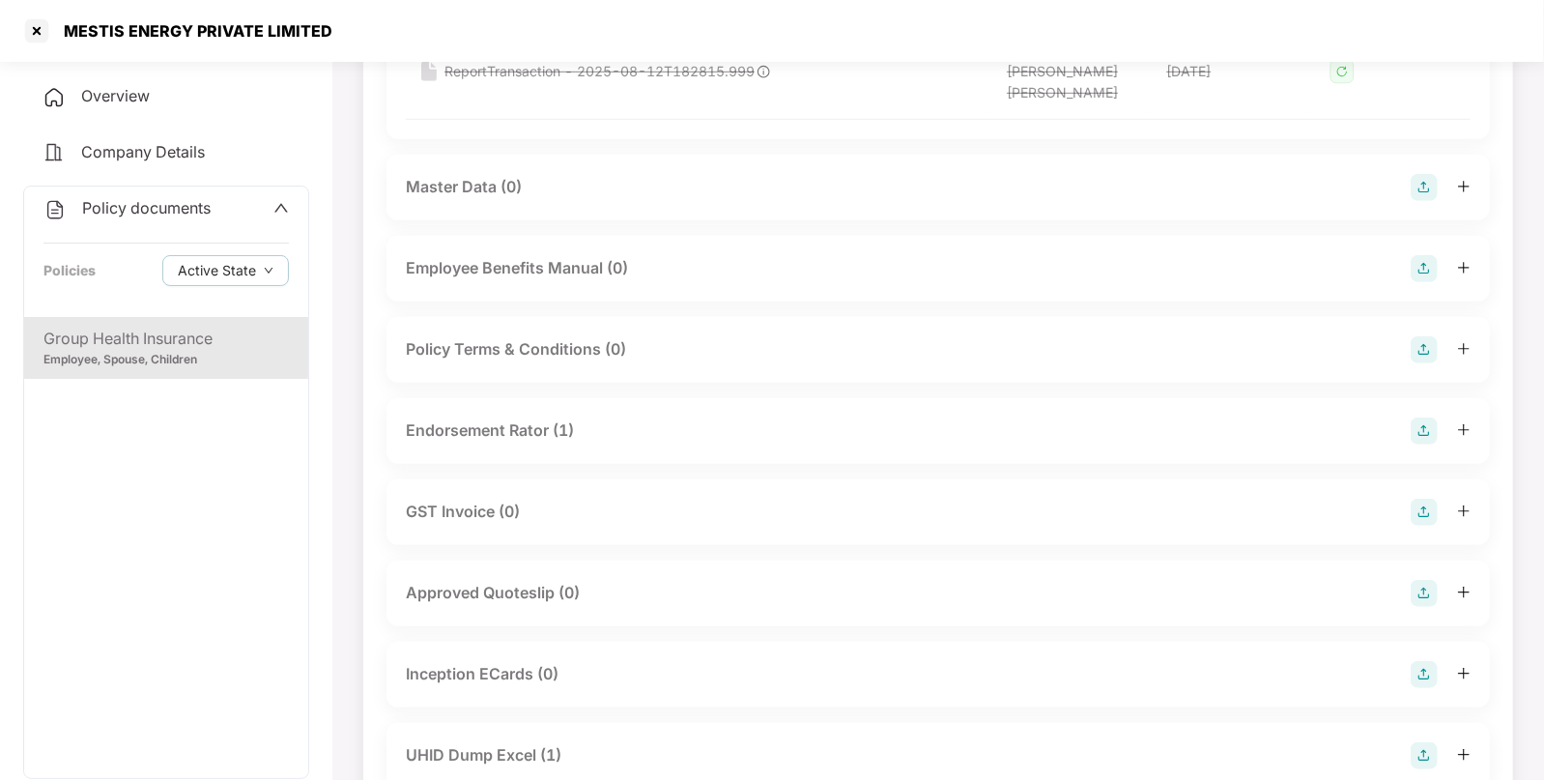
click at [518, 418] on div "Endorsement Rator (1)" at bounding box center [490, 430] width 168 height 24
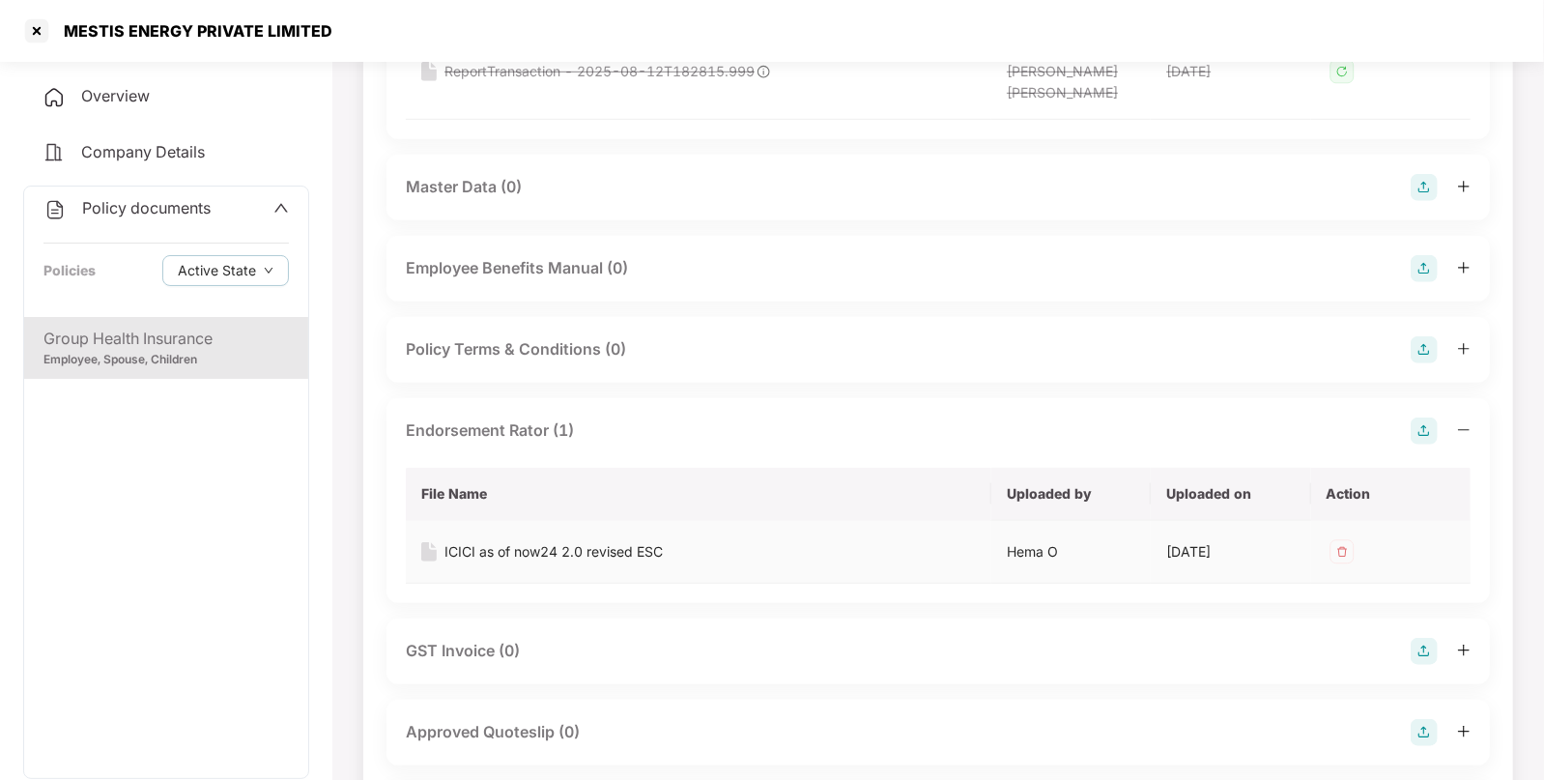
click at [496, 541] on div "ICICI as of now24 2.0 revised ESC" at bounding box center [554, 551] width 218 height 21
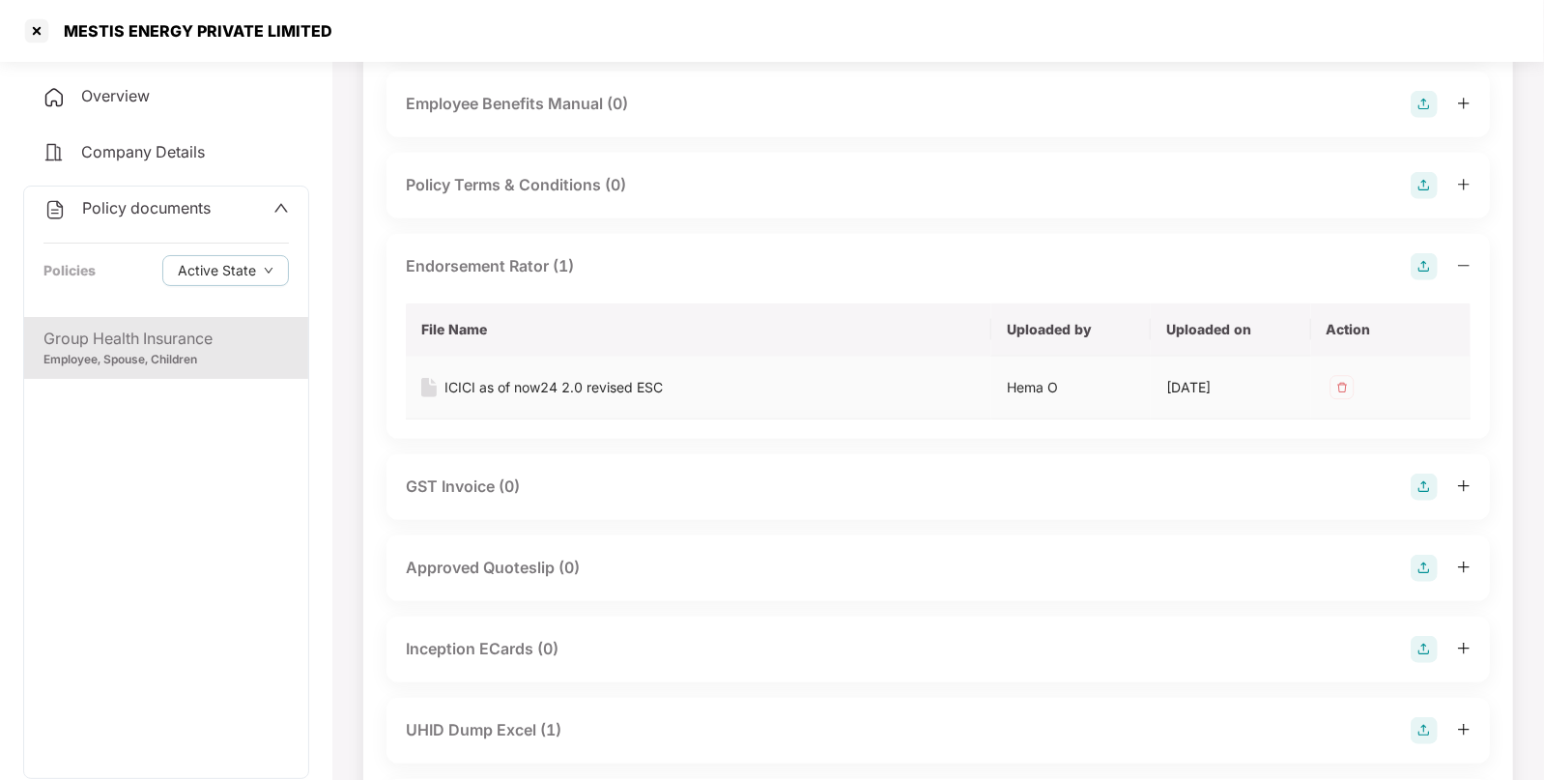
scroll to position [1089, 0]
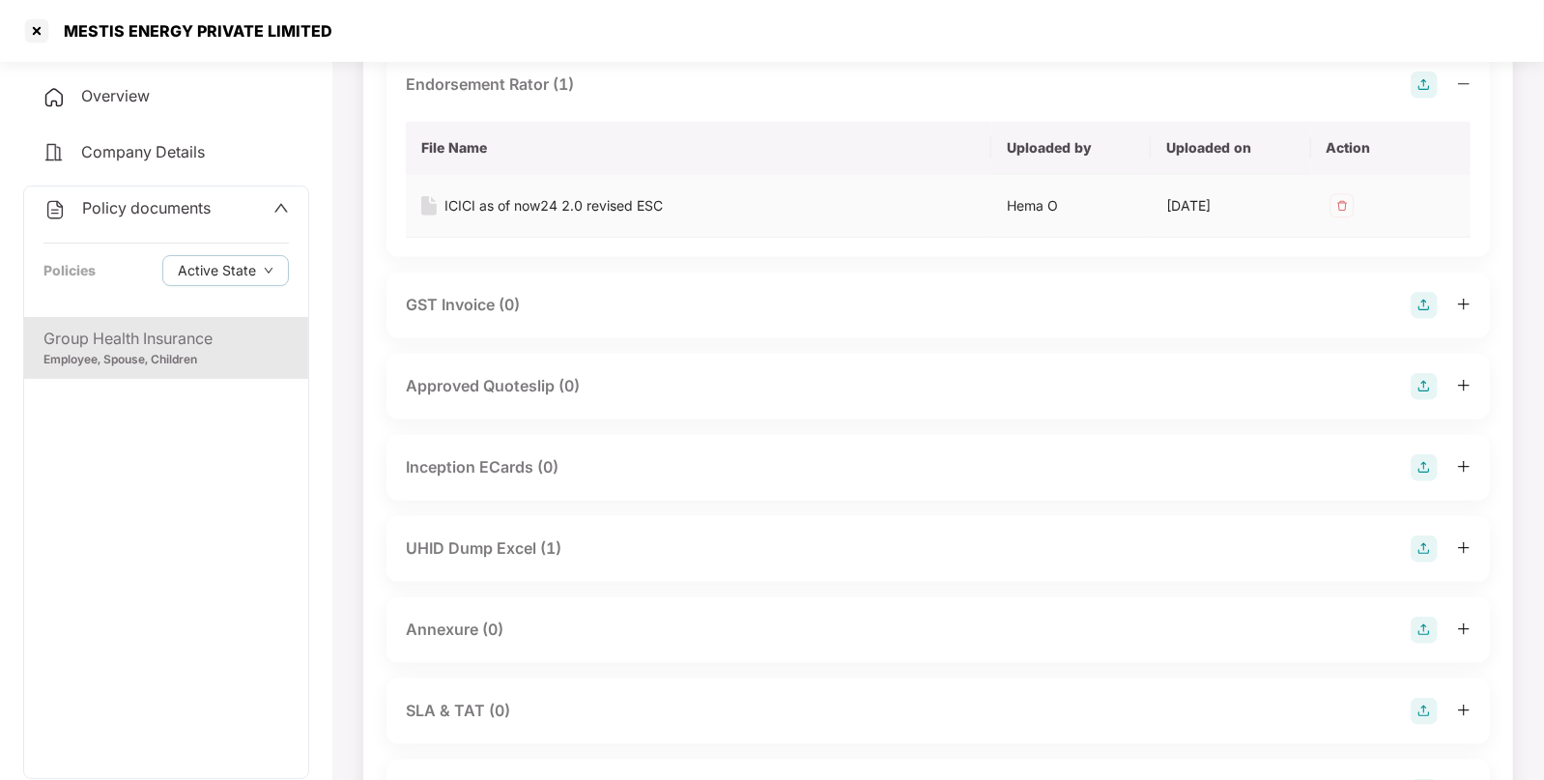
click at [496, 536] on div "UHID Dump Excel (1)" at bounding box center [484, 548] width 156 height 24
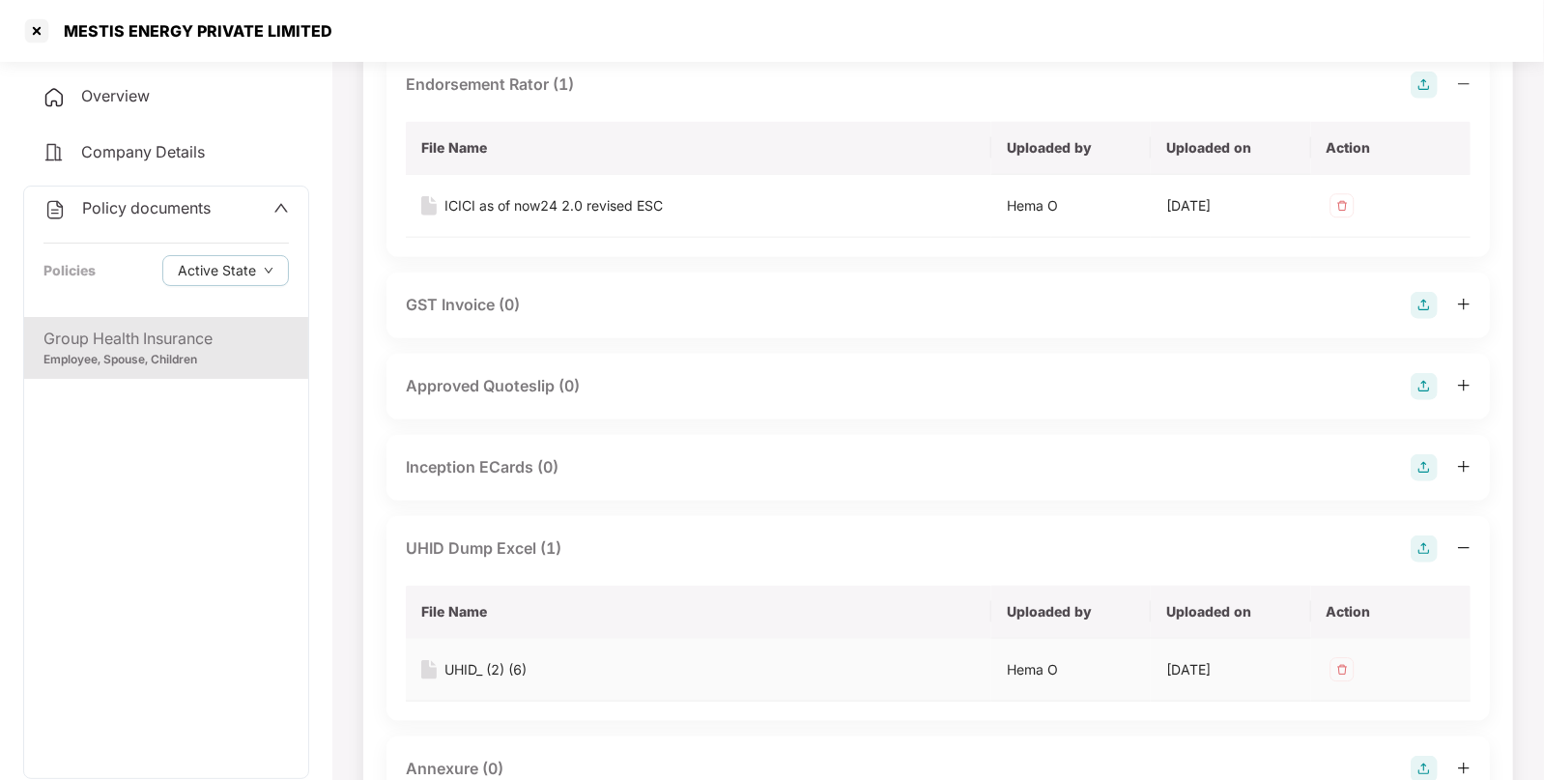
click at [491, 659] on div "UHID_ (2) (6)" at bounding box center [486, 669] width 82 height 21
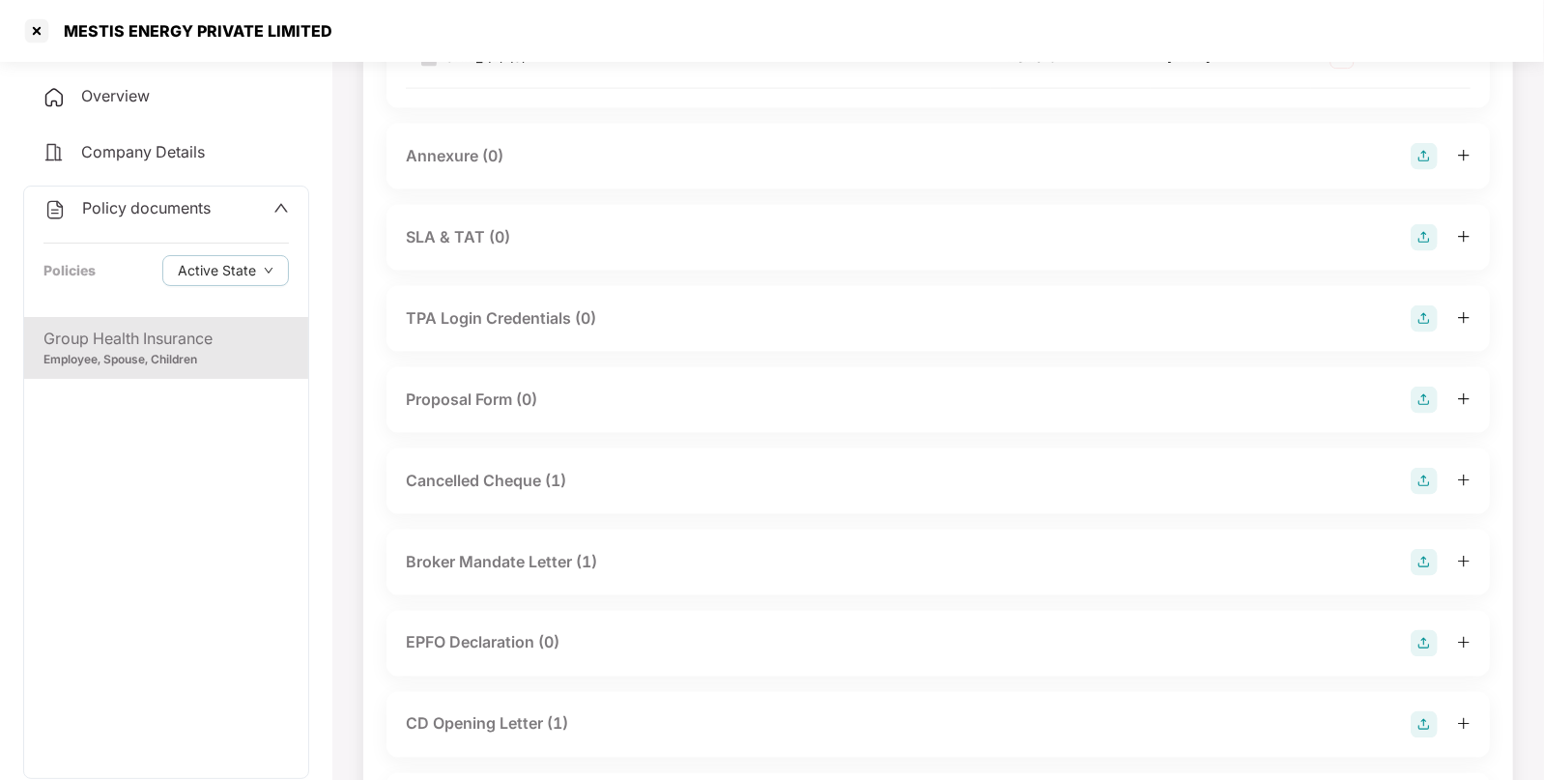
scroll to position [1703, 0]
click at [520, 468] on div "Cancelled Cheque (1)" at bounding box center [486, 480] width 160 height 24
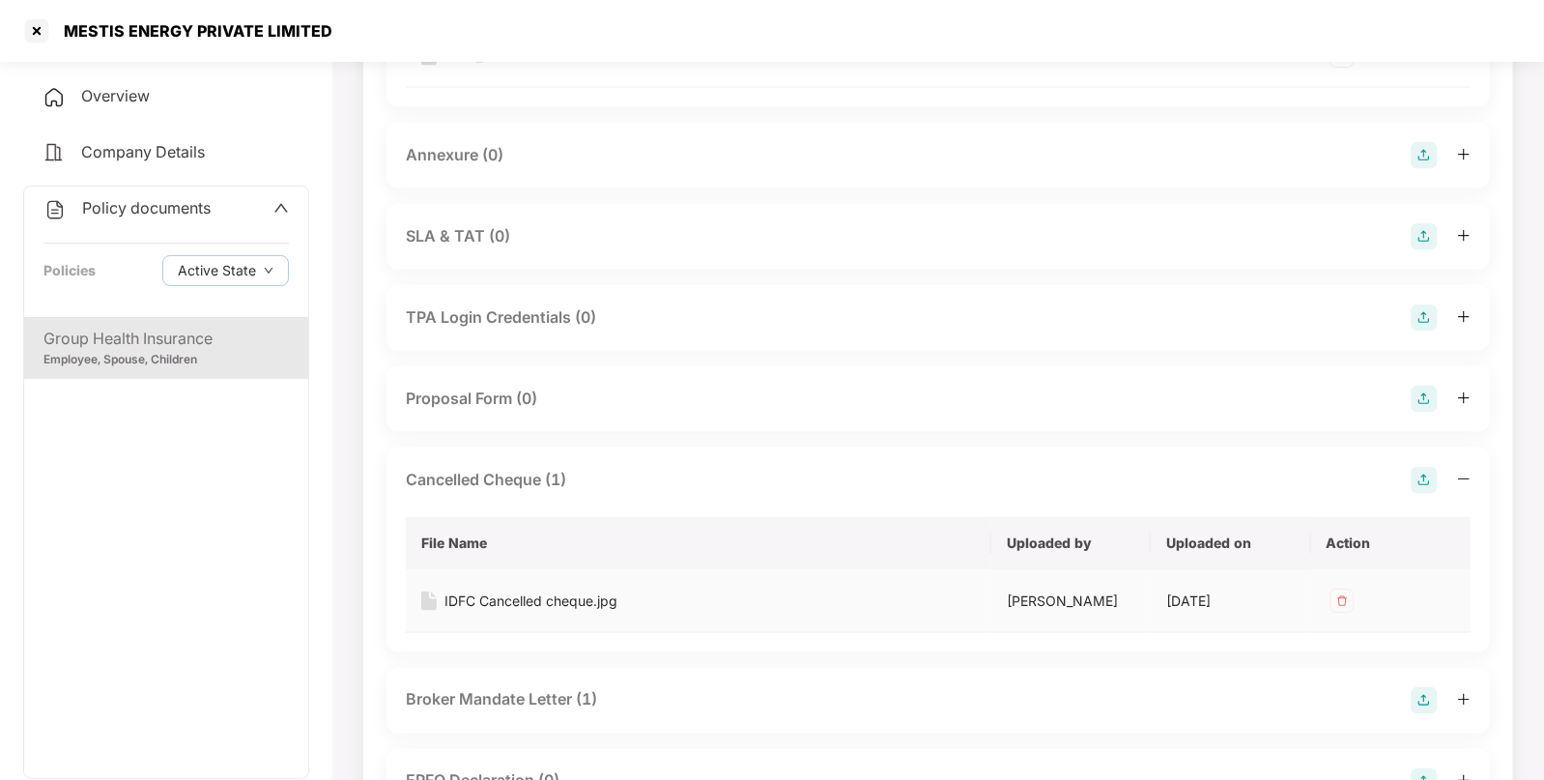
click at [498, 590] on div "IDFC Cancelled cheque.jpg" at bounding box center [531, 600] width 173 height 21
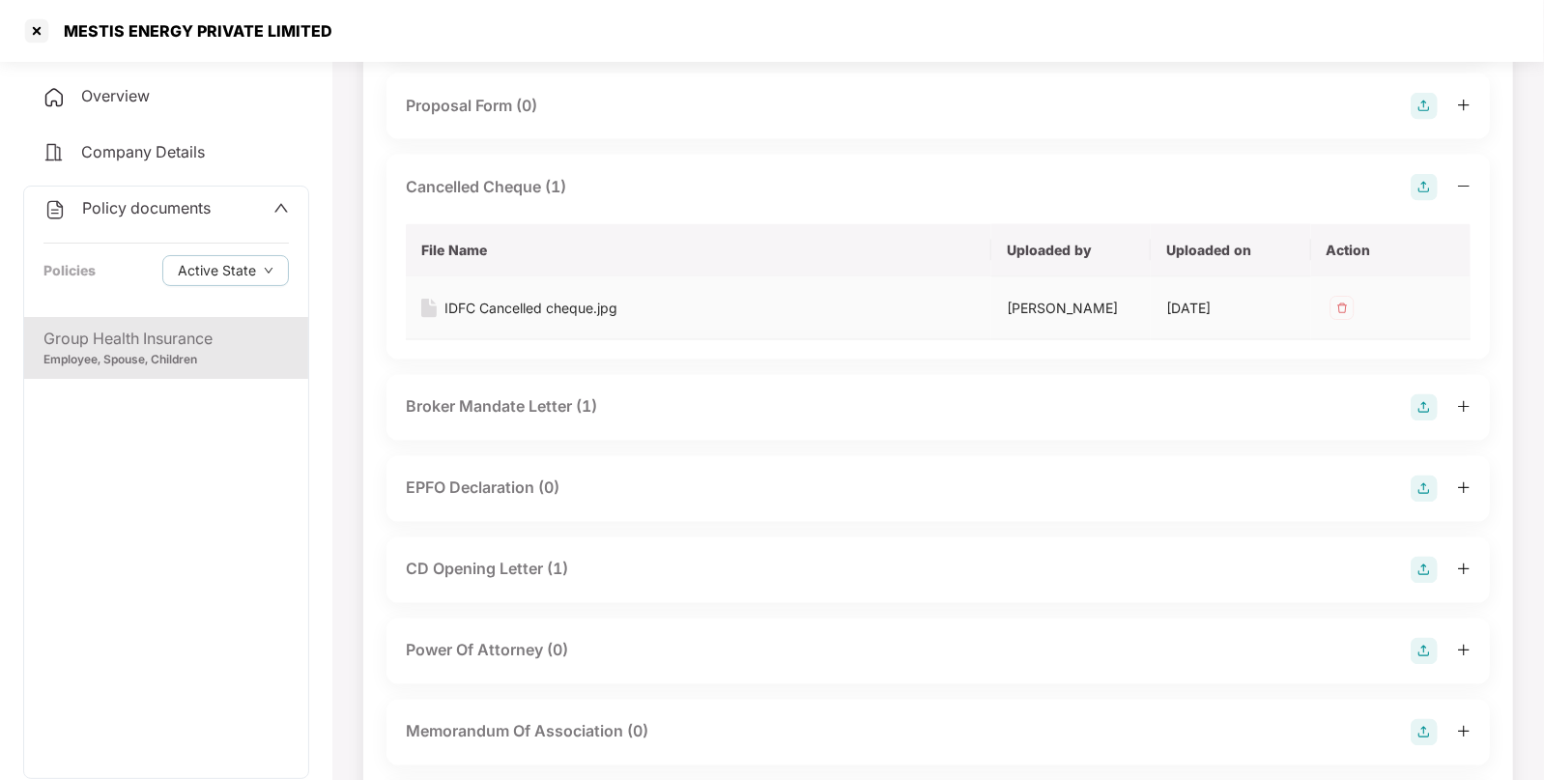
scroll to position [2015, 0]
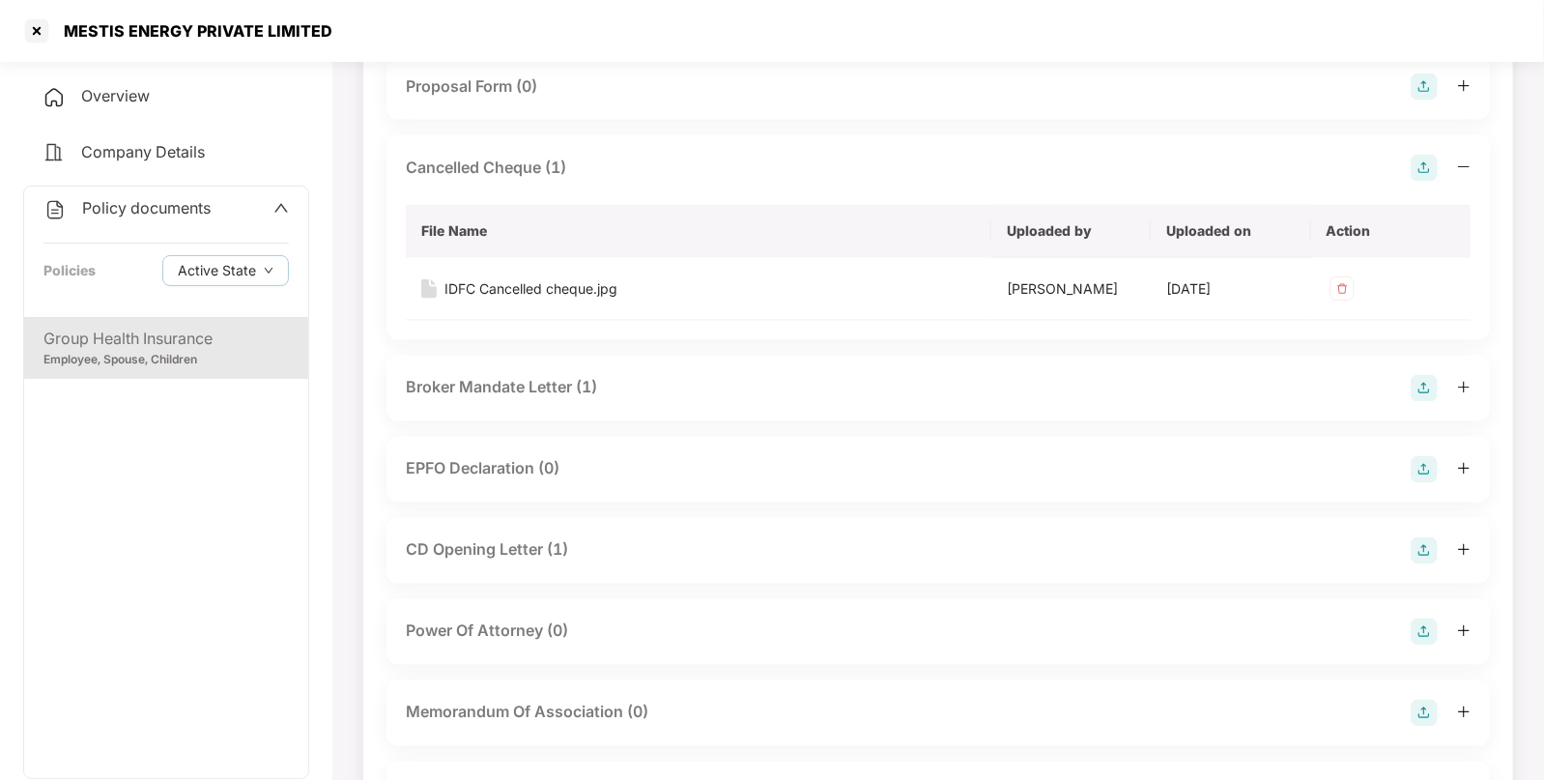
click at [575, 391] on div "Broker Mandate Letter (1)" at bounding box center [501, 388] width 191 height 24
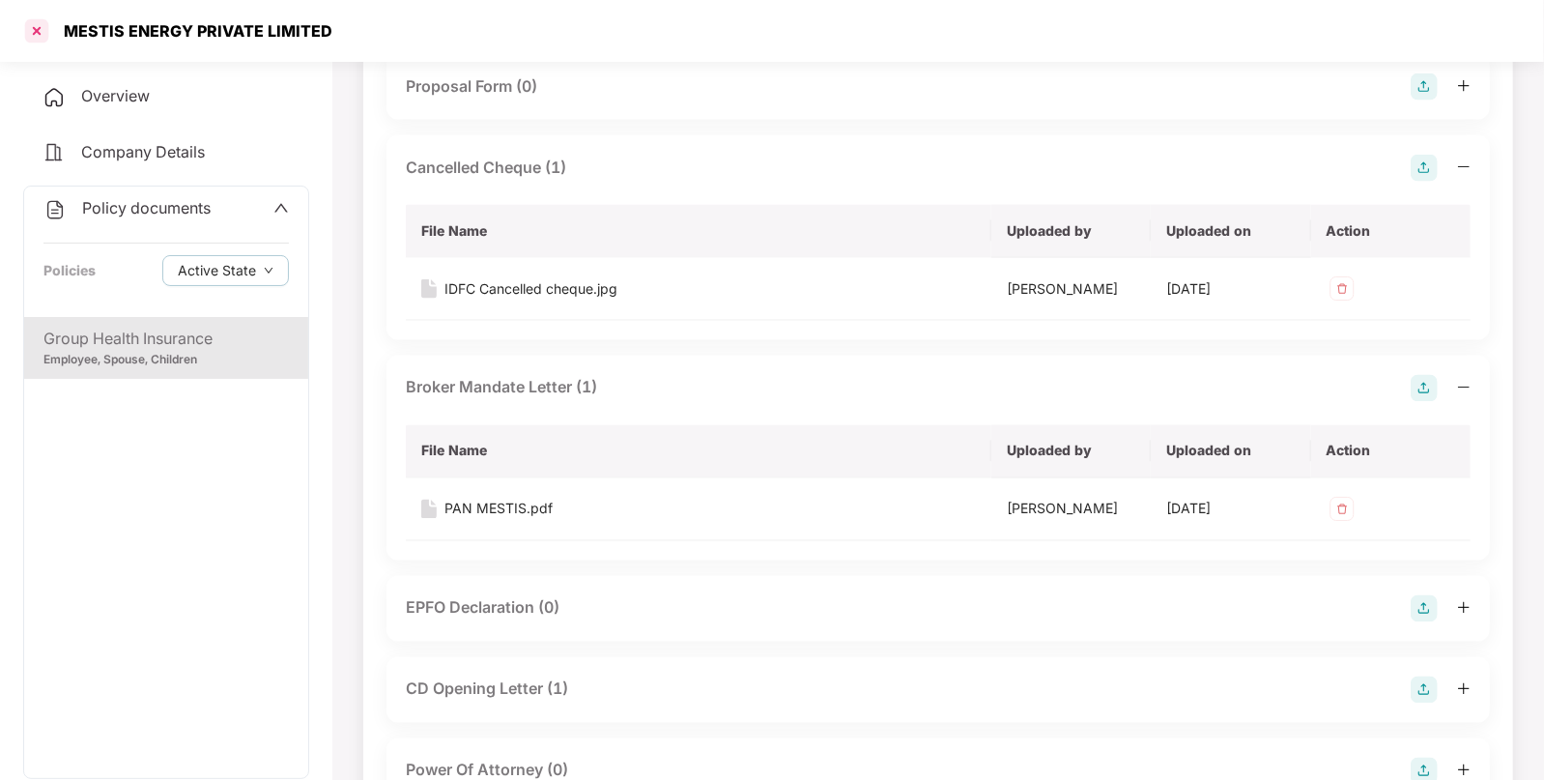
click at [30, 37] on div at bounding box center [36, 30] width 31 height 31
